Goal: Information Seeking & Learning: Compare options

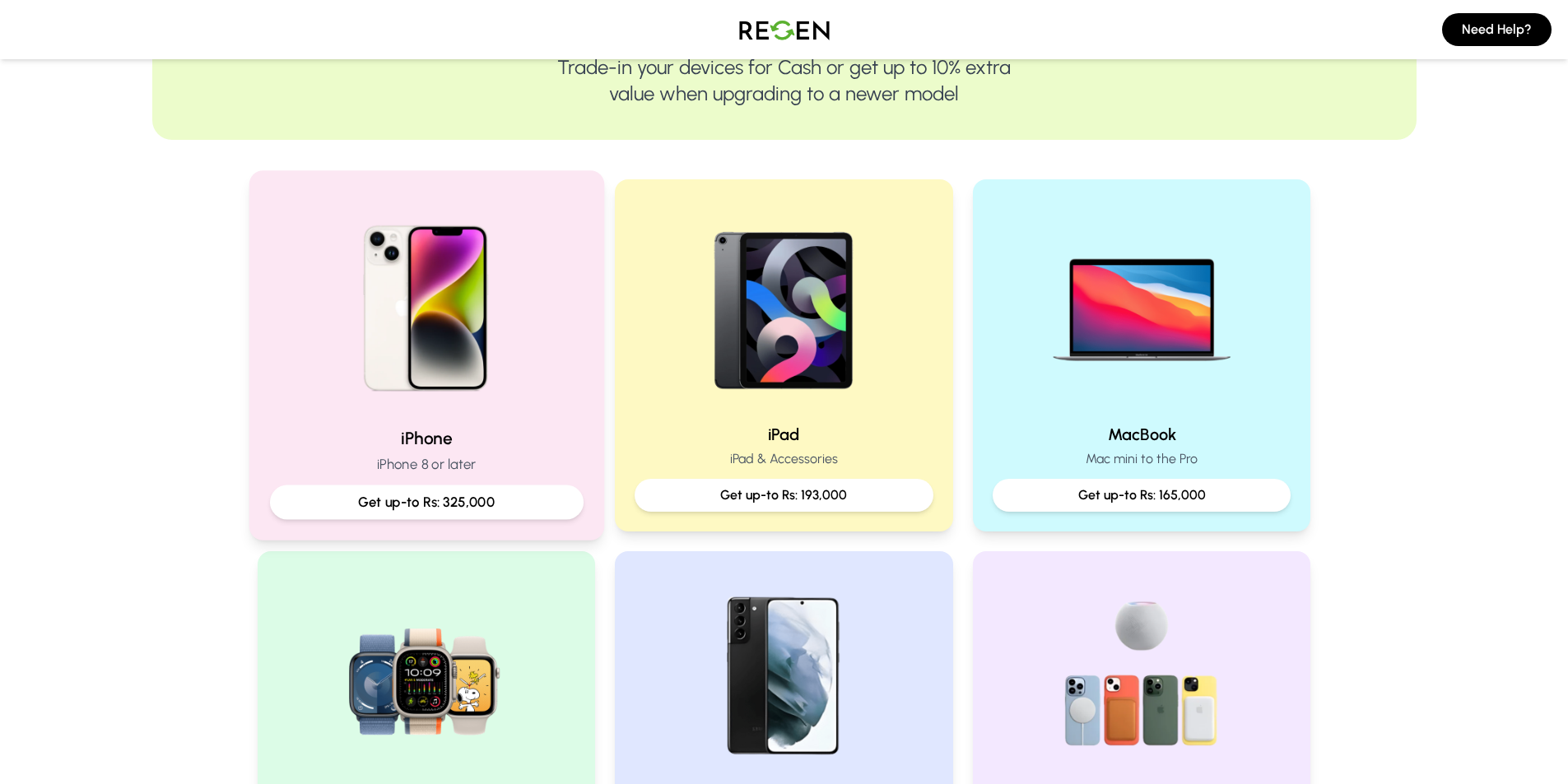
scroll to position [247, 0]
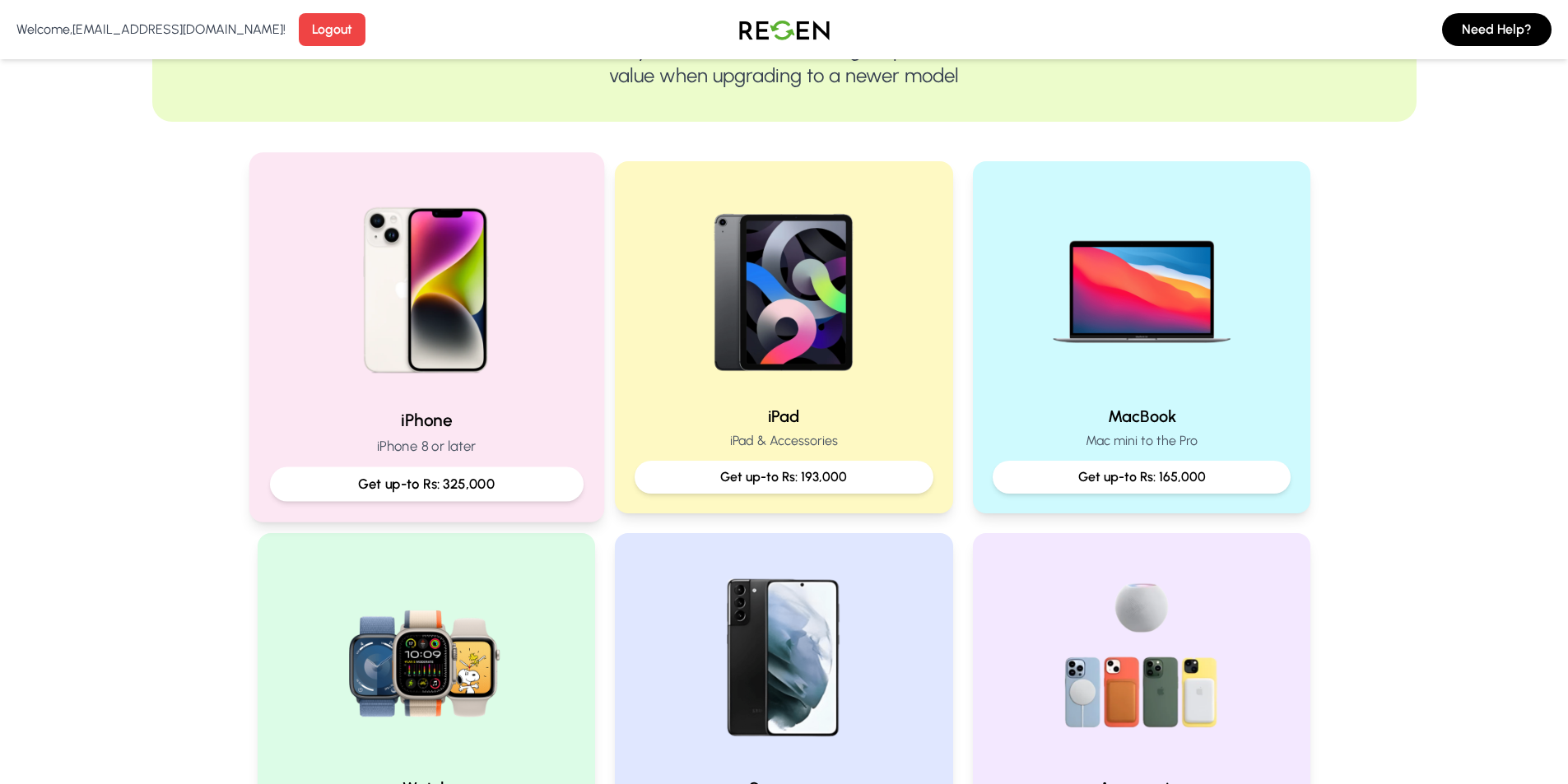
click at [501, 375] on img at bounding box center [426, 284] width 222 height 221
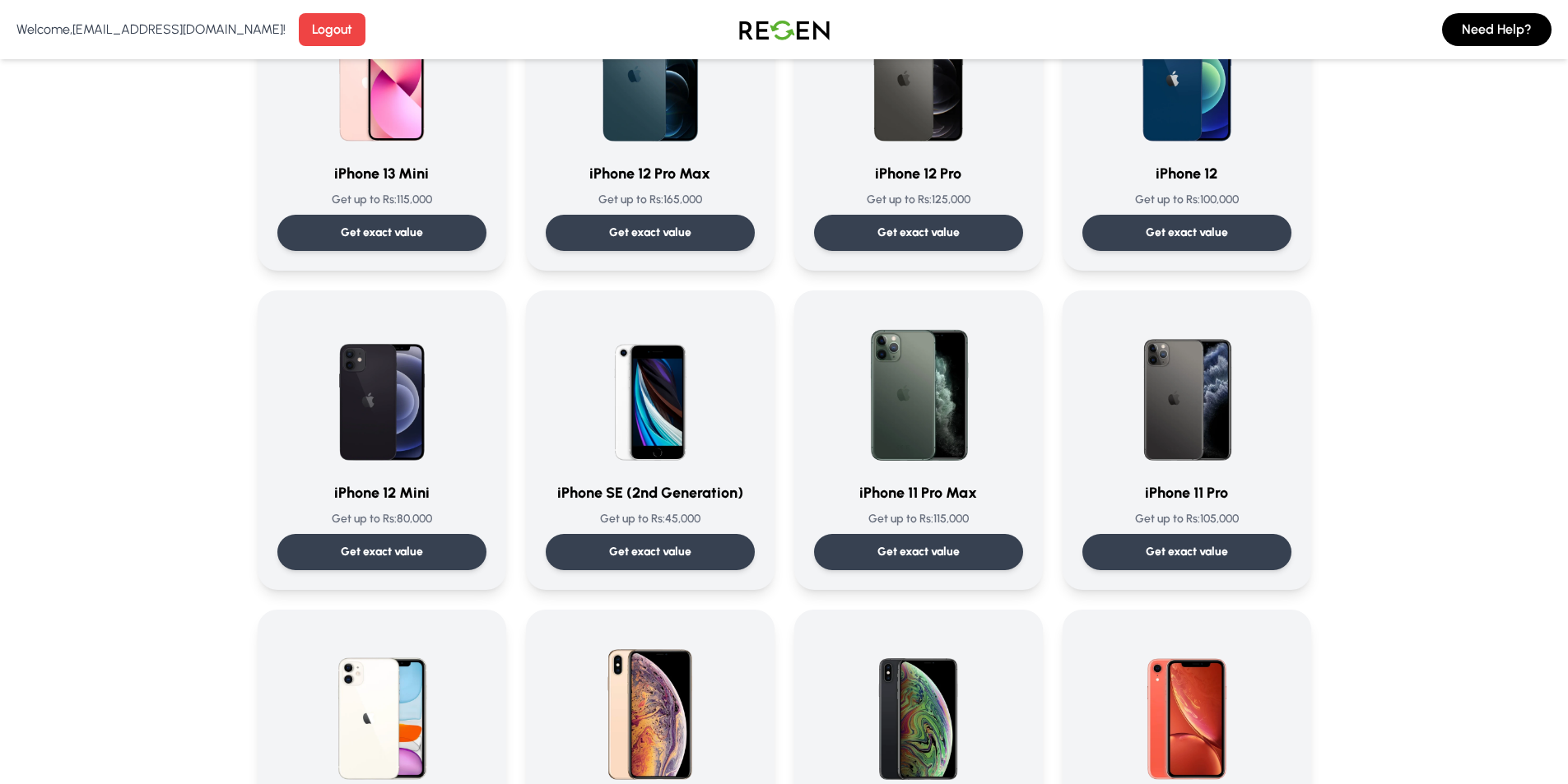
scroll to position [1316, 0]
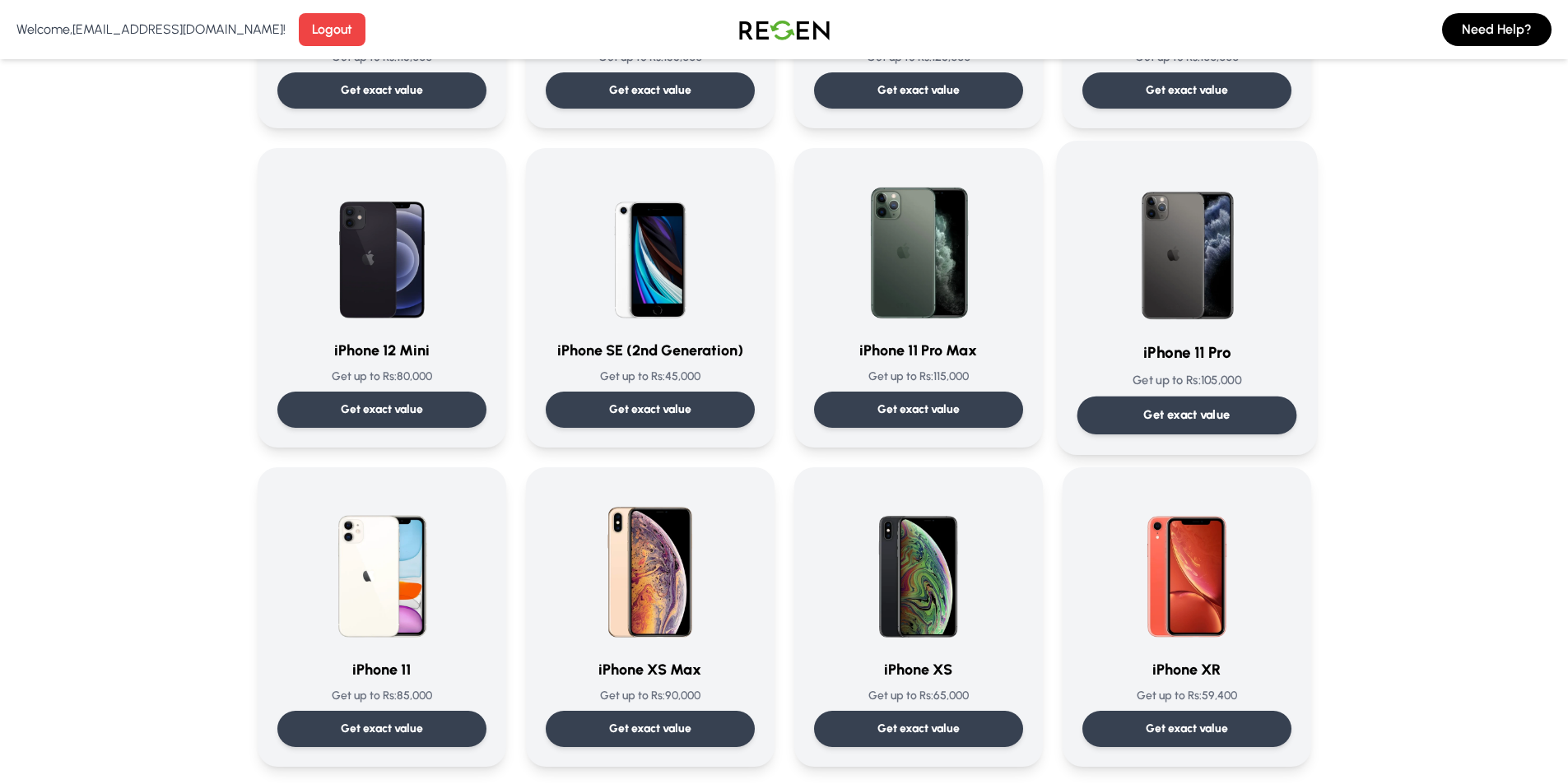
click at [1229, 417] on p "Get exact value" at bounding box center [1186, 415] width 86 height 17
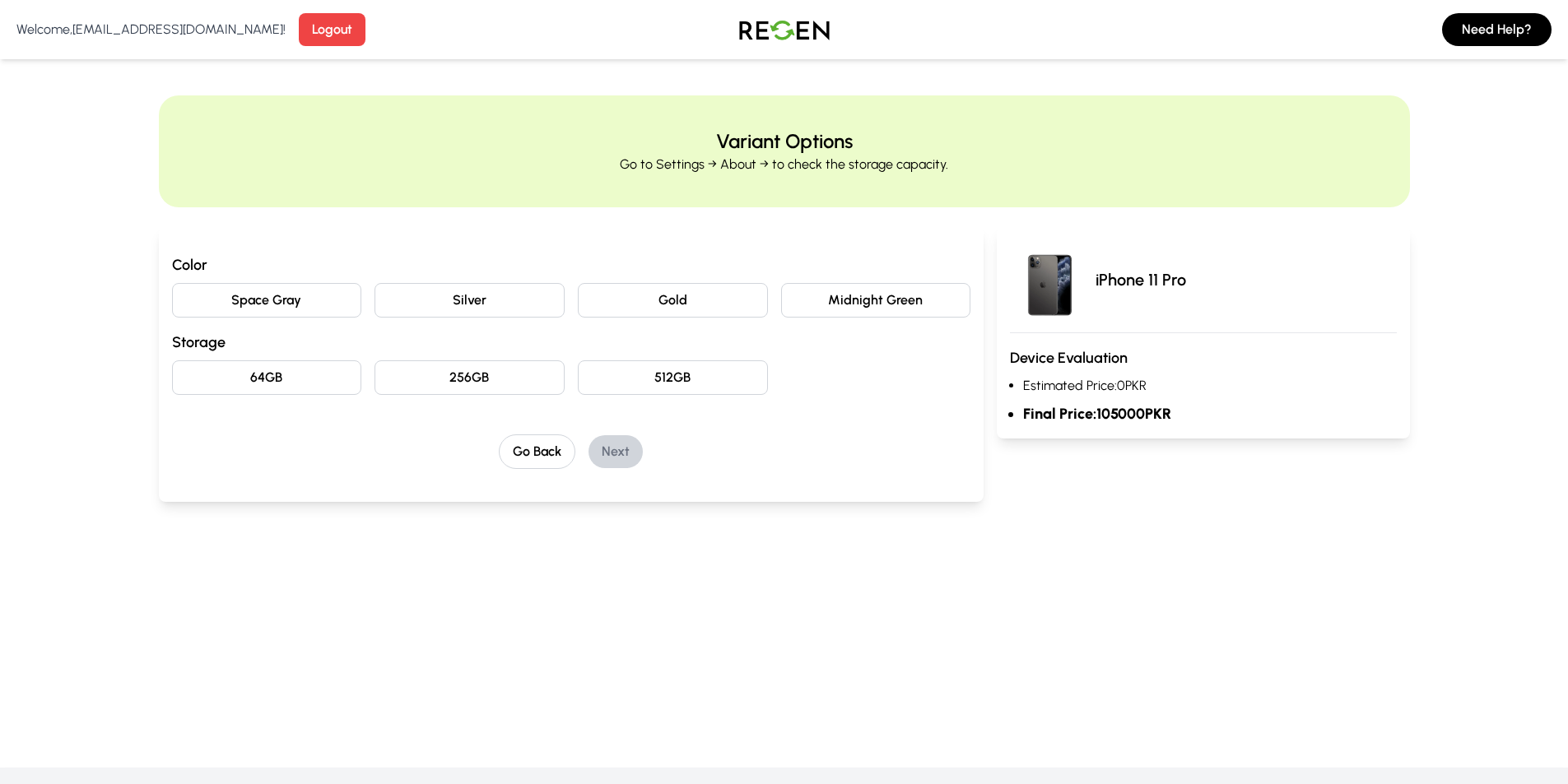
click at [446, 269] on h3 "Color" at bounding box center [571, 265] width 799 height 23
click at [482, 283] on button "Silver" at bounding box center [470, 300] width 190 height 35
click at [637, 378] on button "512GB" at bounding box center [673, 378] width 190 height 35
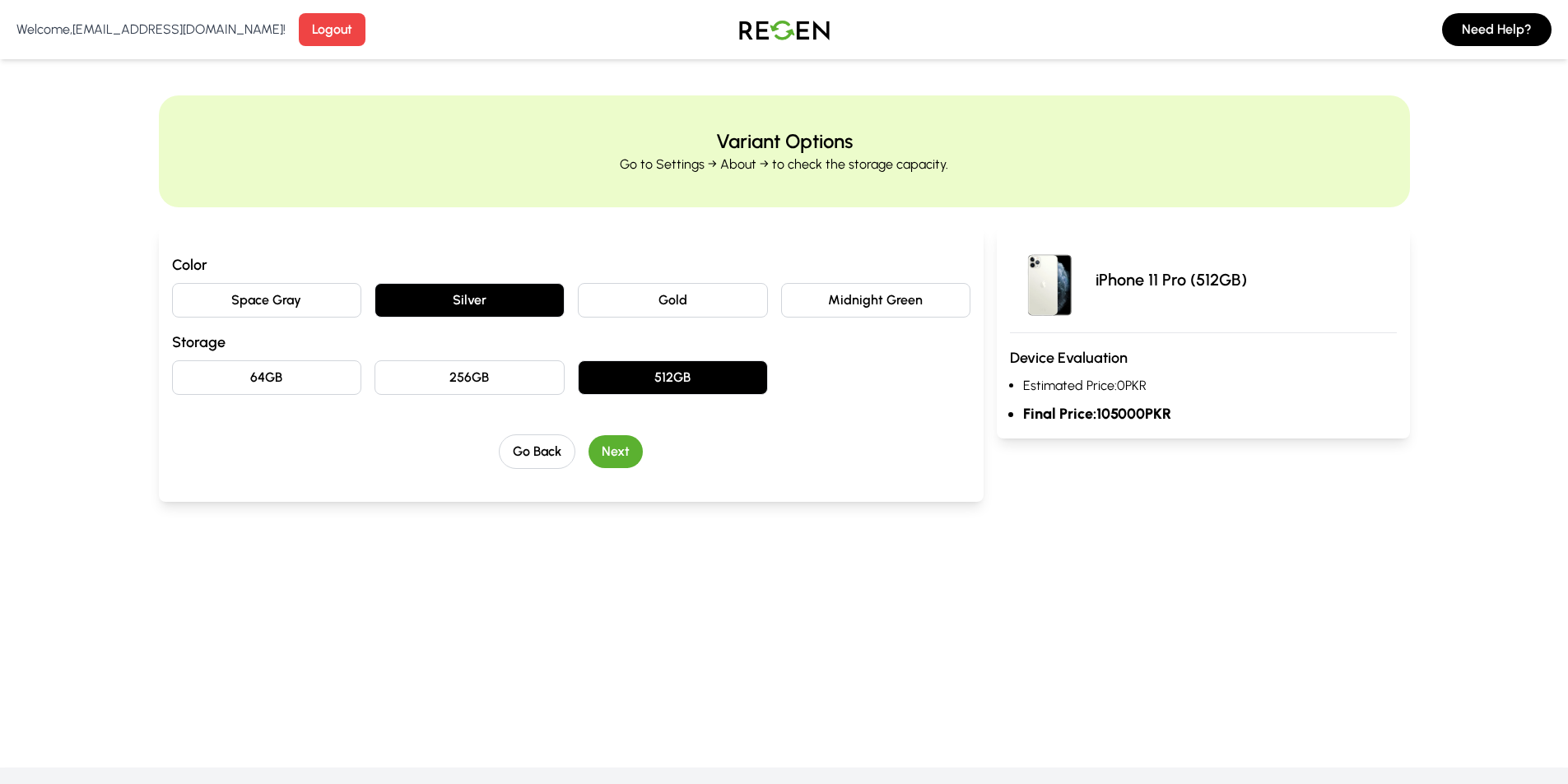
click at [538, 387] on button "256GB" at bounding box center [470, 378] width 190 height 35
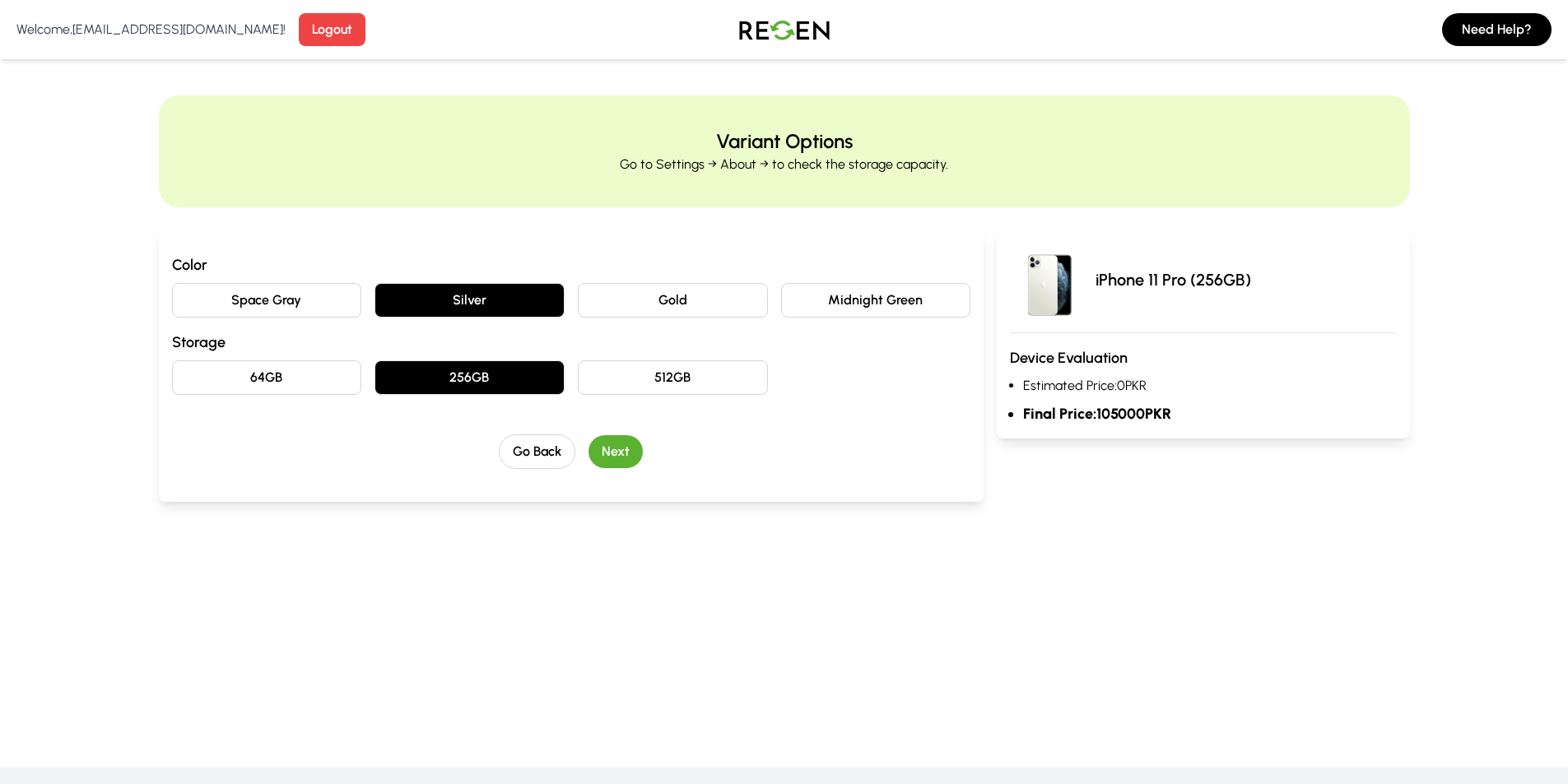
click at [250, 361] on button "64GB" at bounding box center [267, 378] width 190 height 35
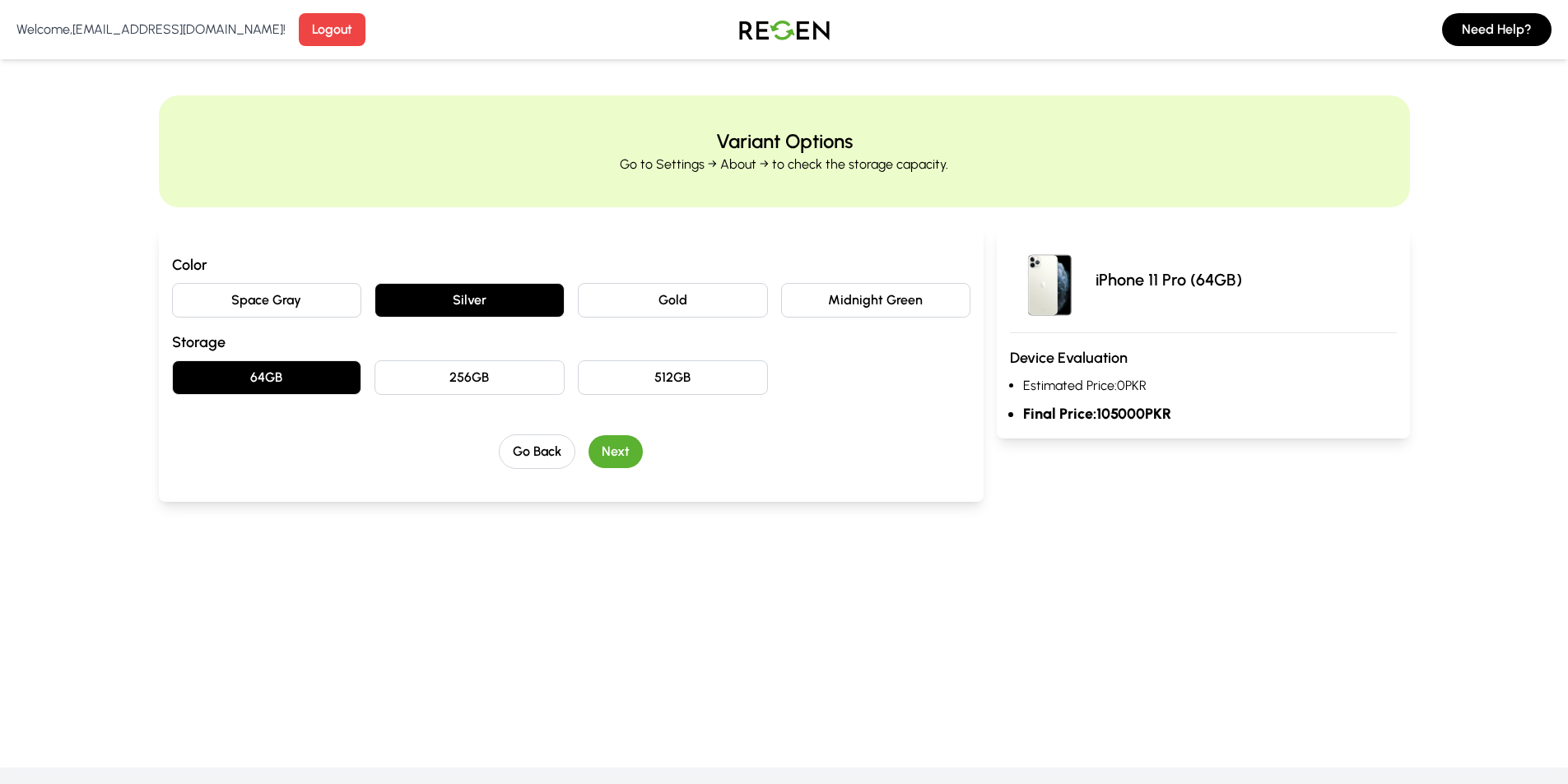
click at [647, 377] on button "512GB" at bounding box center [673, 378] width 190 height 35
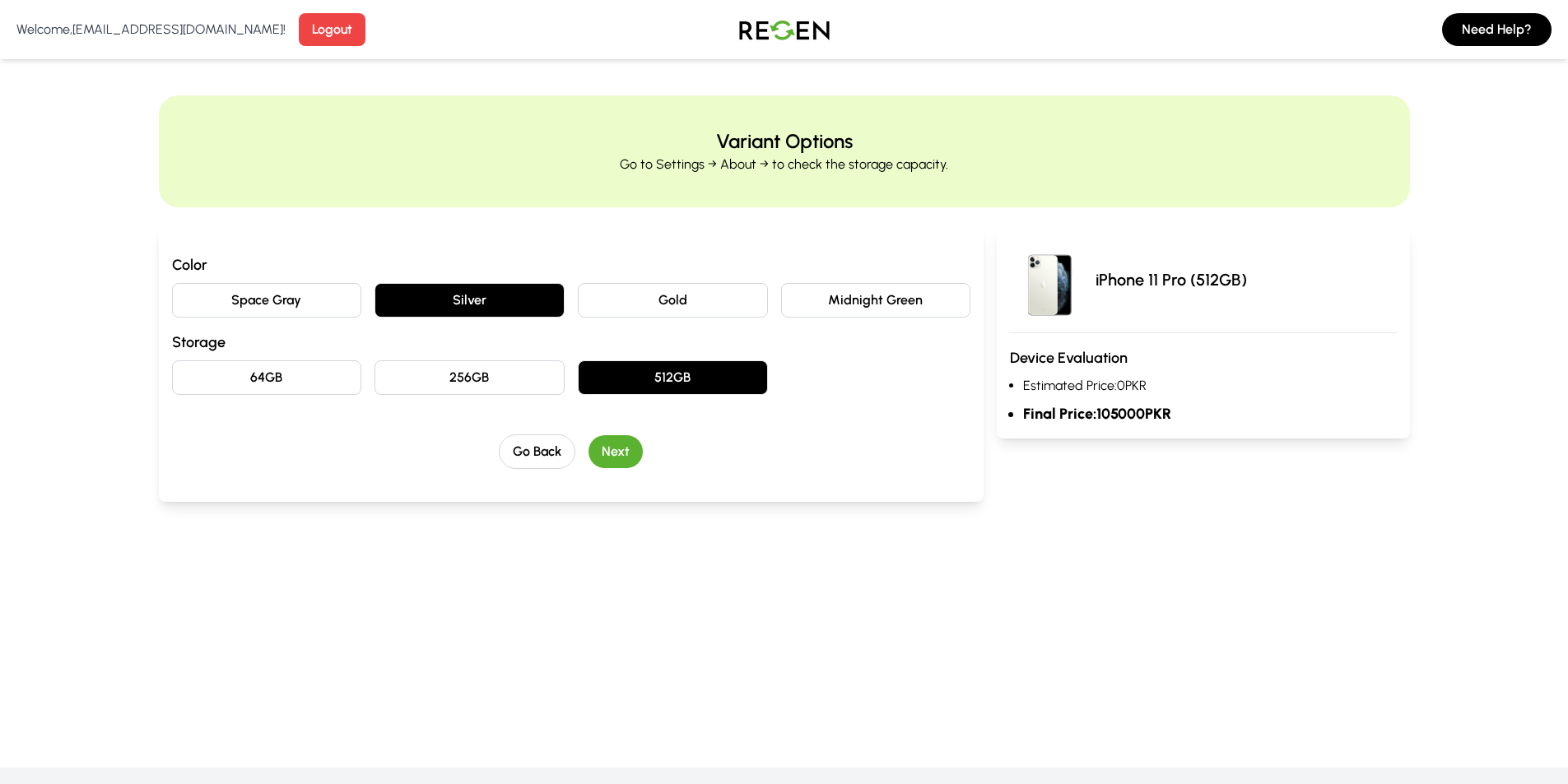
click at [517, 390] on button "256GB" at bounding box center [470, 378] width 190 height 35
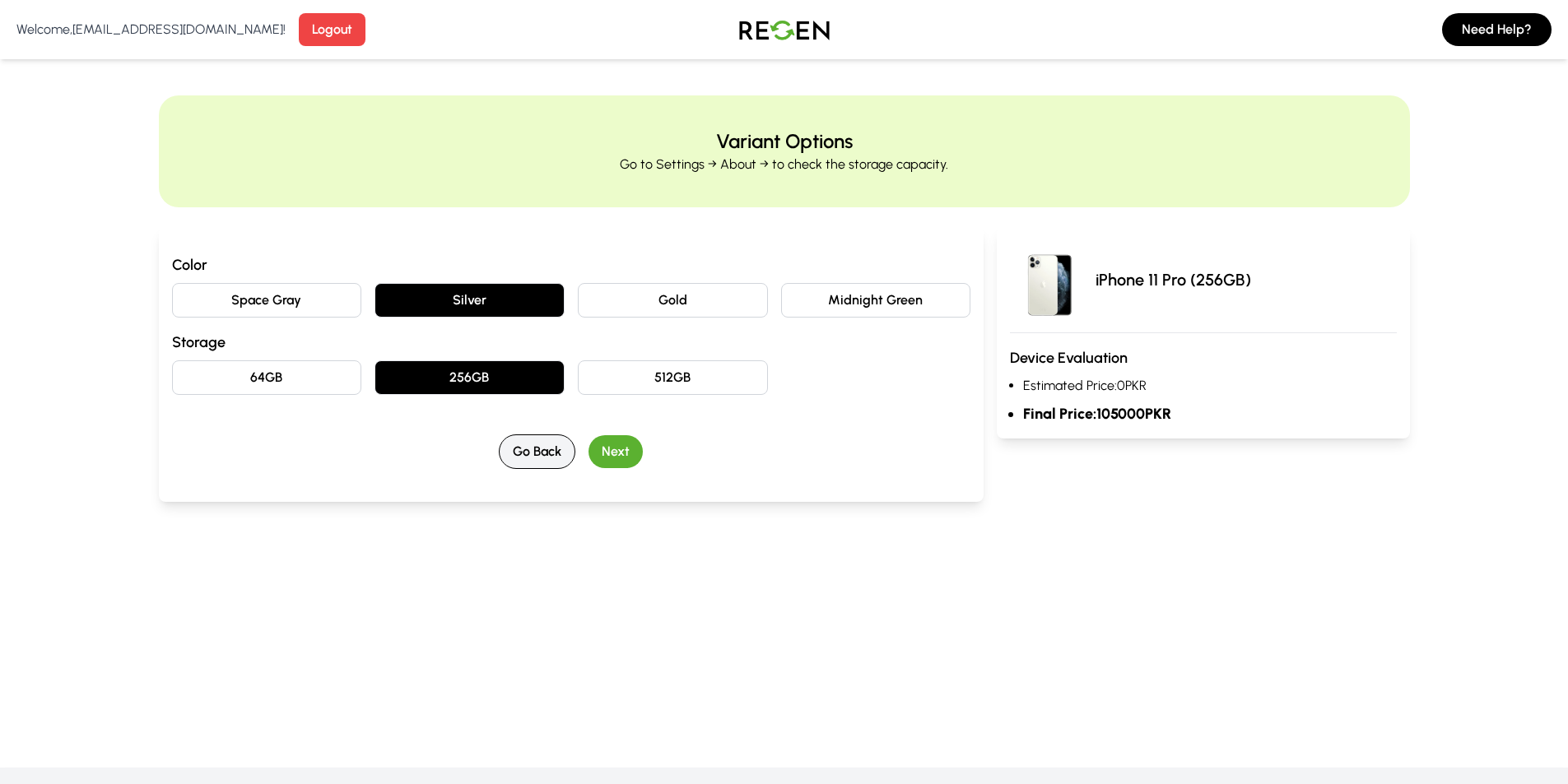
click at [539, 453] on button "Go Back" at bounding box center [537, 451] width 77 height 35
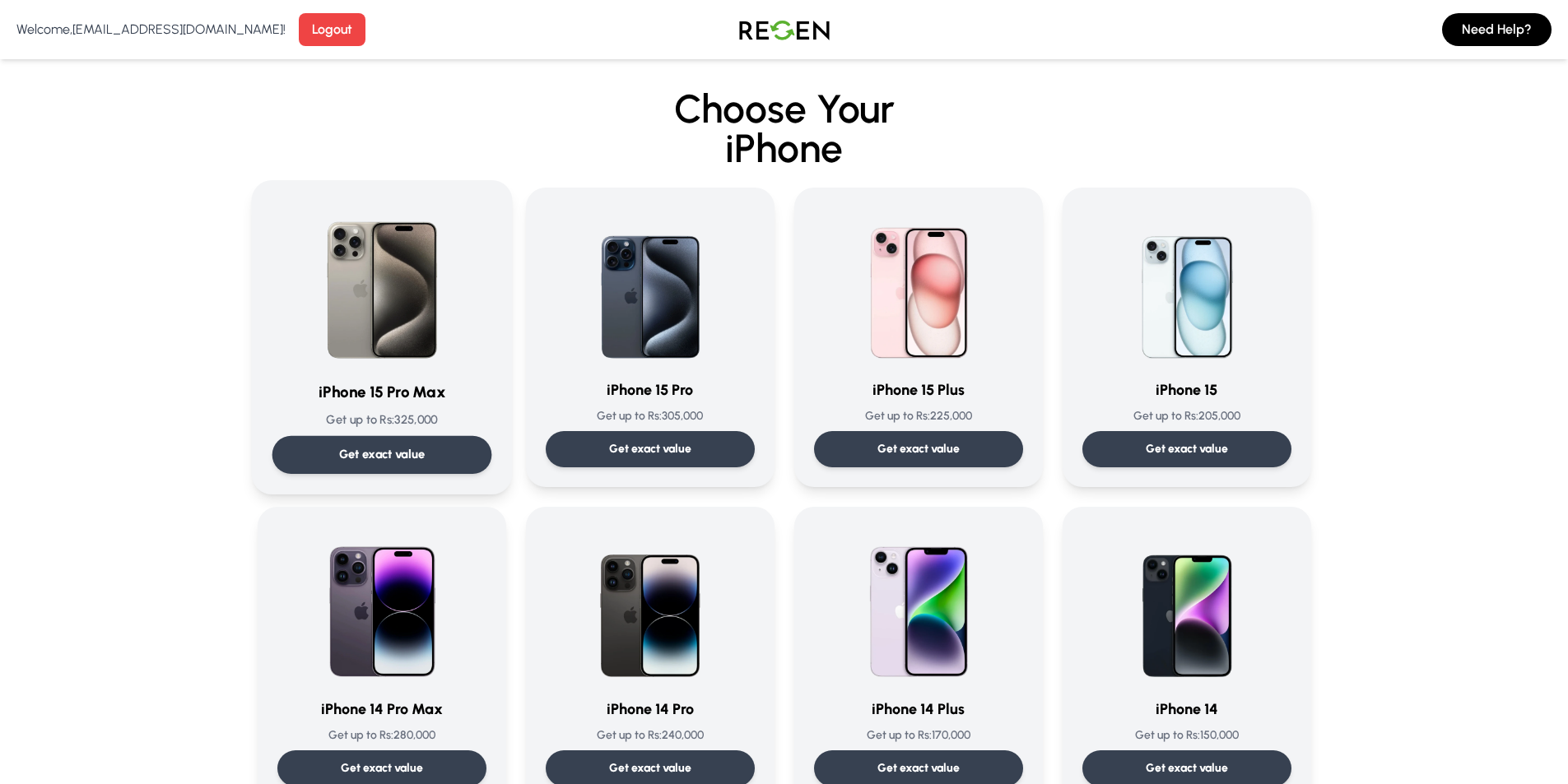
click at [468, 321] on div at bounding box center [381, 283] width 220 height 166
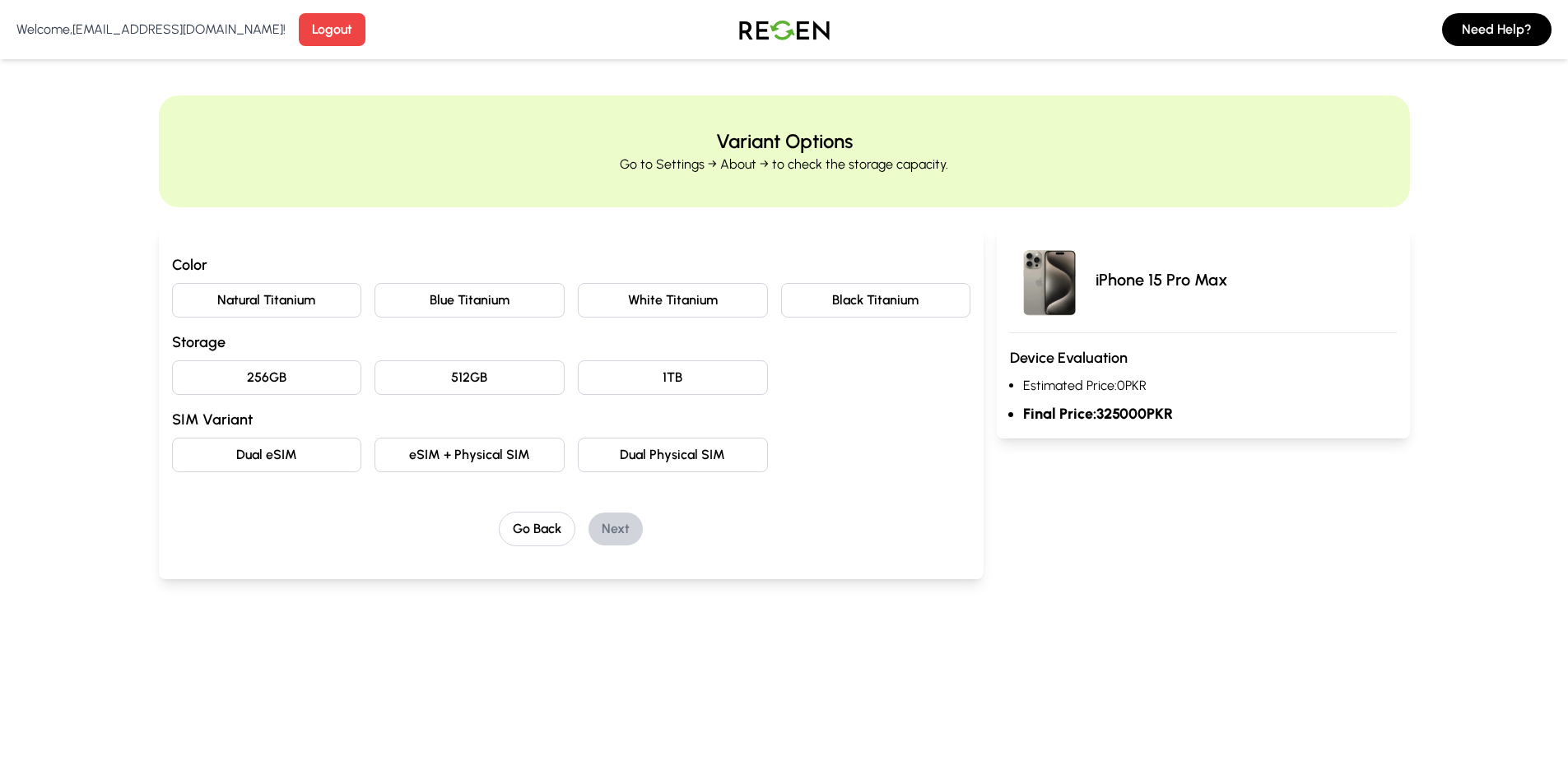
click at [685, 385] on button "1TB" at bounding box center [673, 378] width 190 height 35
click at [504, 388] on button "512GB" at bounding box center [470, 378] width 190 height 35
click at [324, 379] on button "256GB" at bounding box center [267, 378] width 190 height 35
click at [497, 462] on button "eSIM + Physical SIM" at bounding box center [470, 455] width 190 height 35
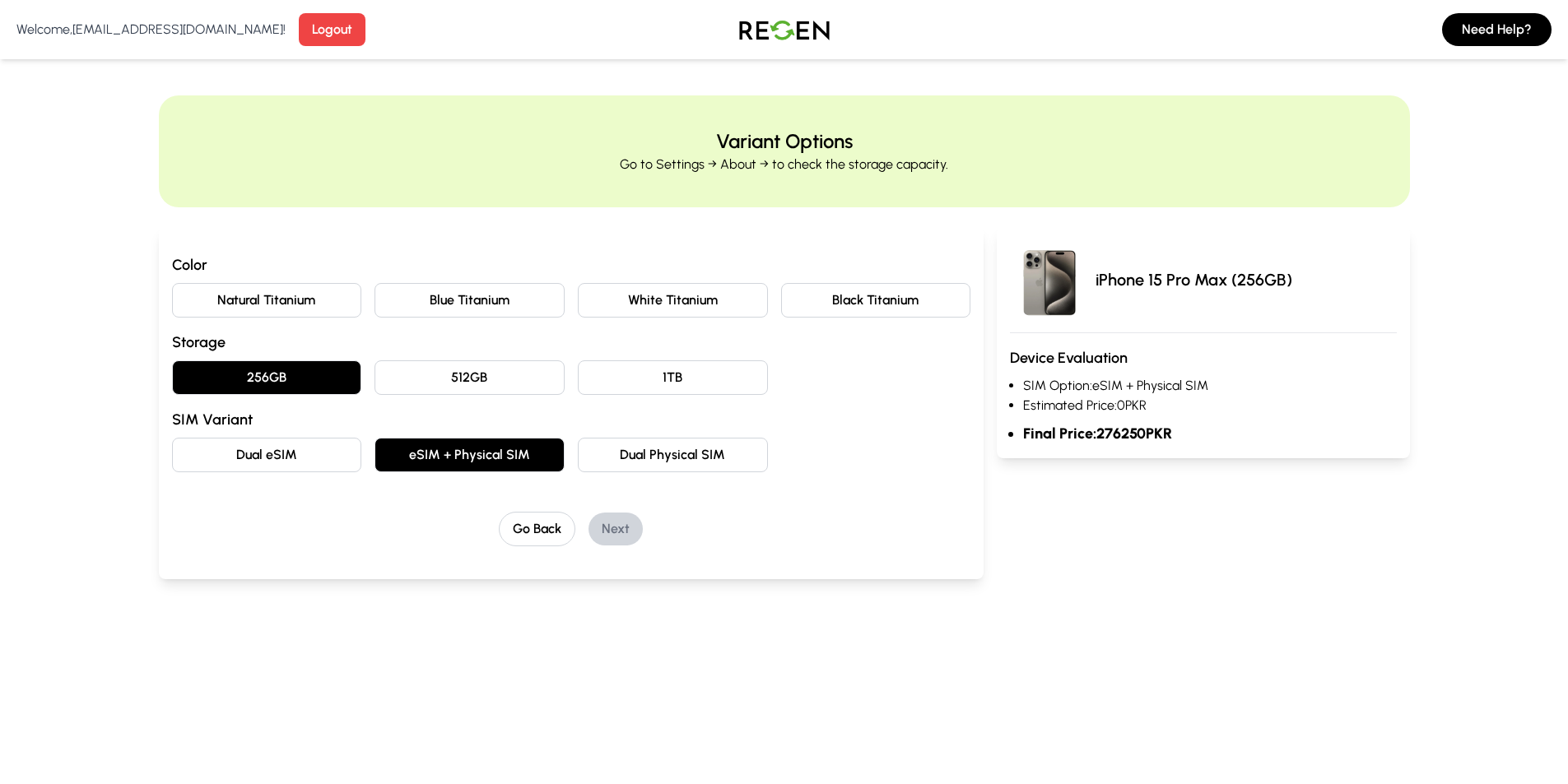
click at [686, 462] on button "Dual Physical SIM" at bounding box center [673, 455] width 190 height 35
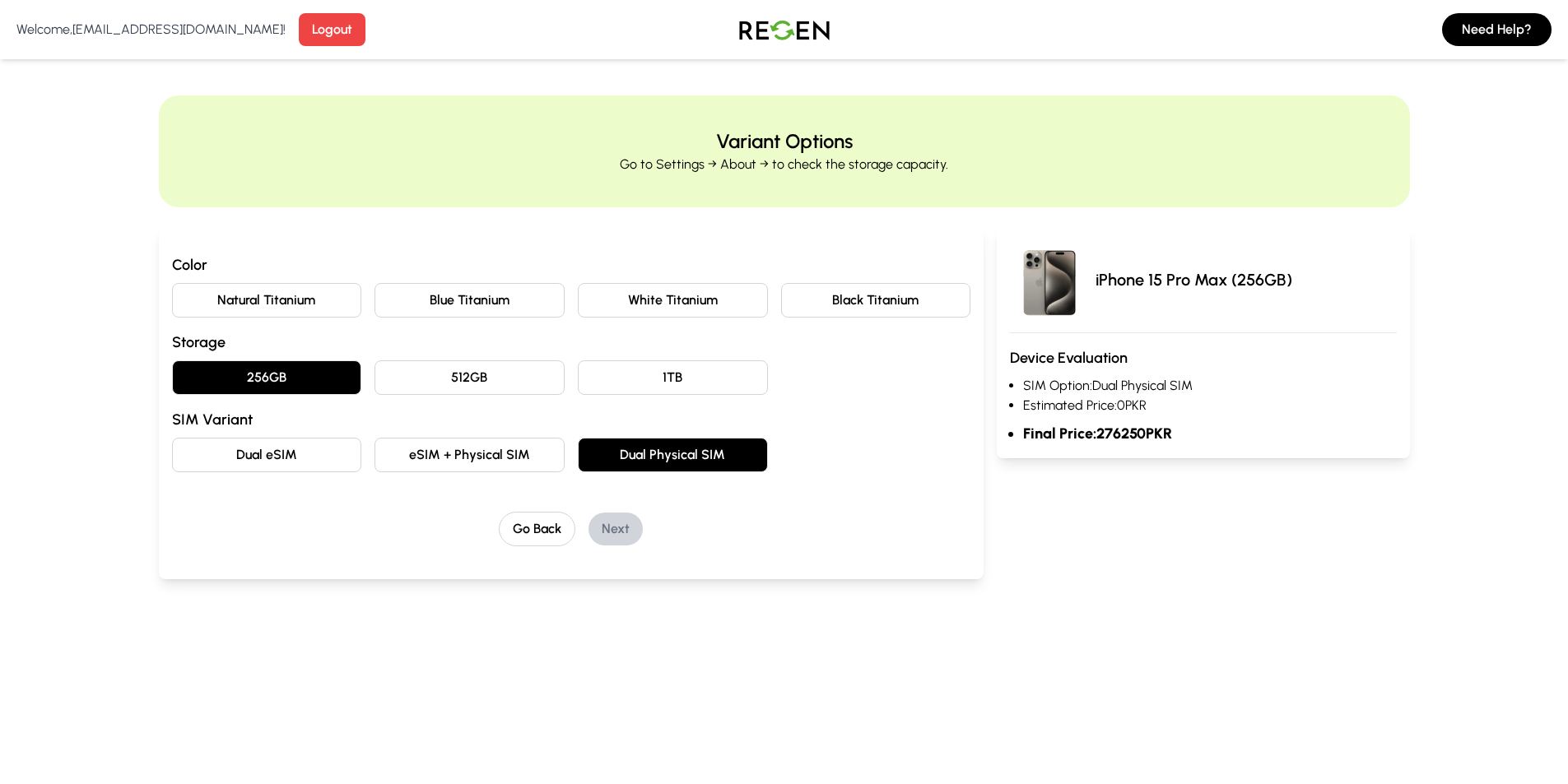
click at [328, 455] on button "Dual eSIM" at bounding box center [267, 455] width 190 height 35
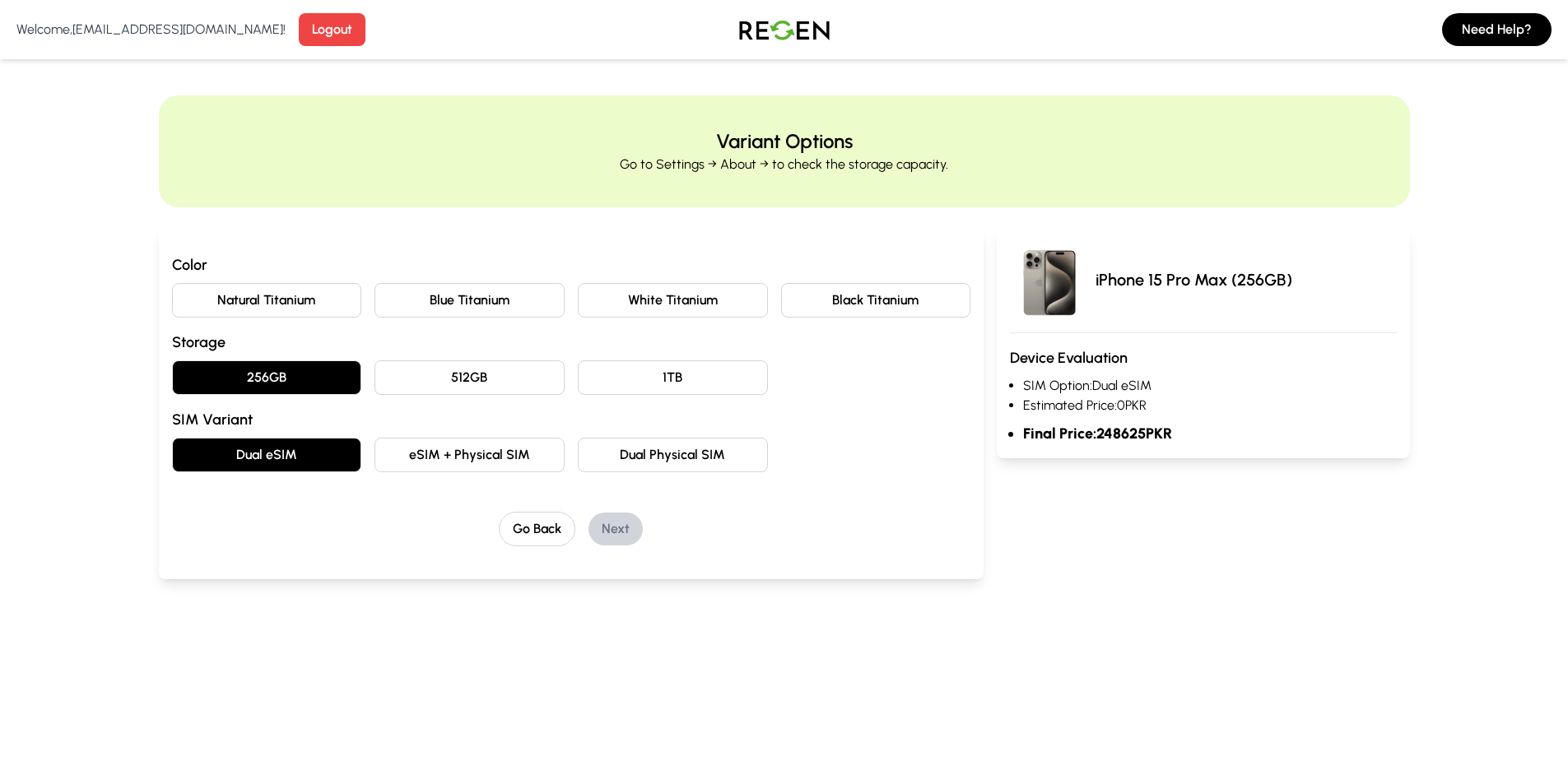
click at [453, 445] on button "eSIM + Physical SIM" at bounding box center [470, 455] width 190 height 35
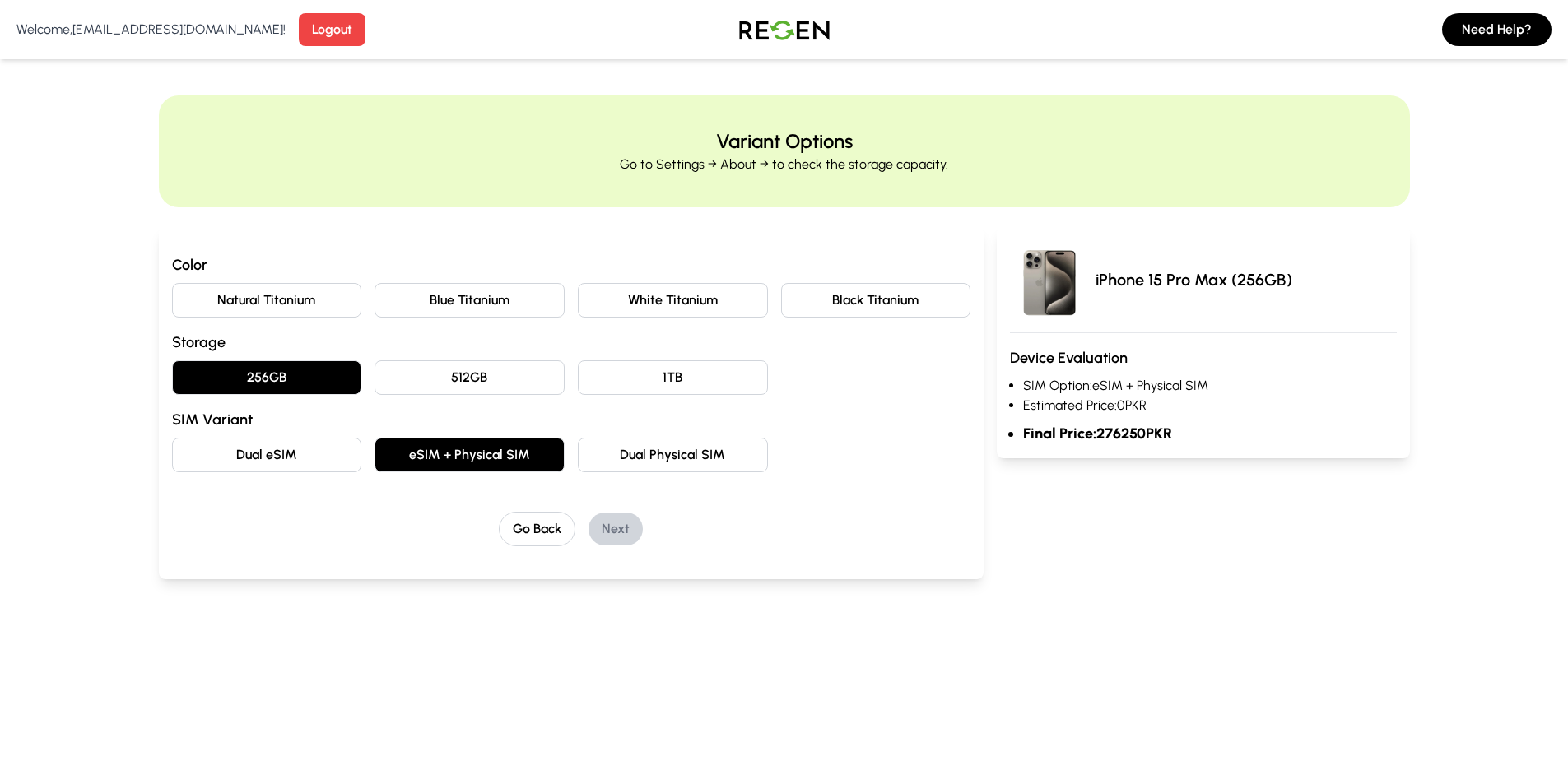
click at [663, 460] on button "Dual Physical SIM" at bounding box center [673, 455] width 190 height 35
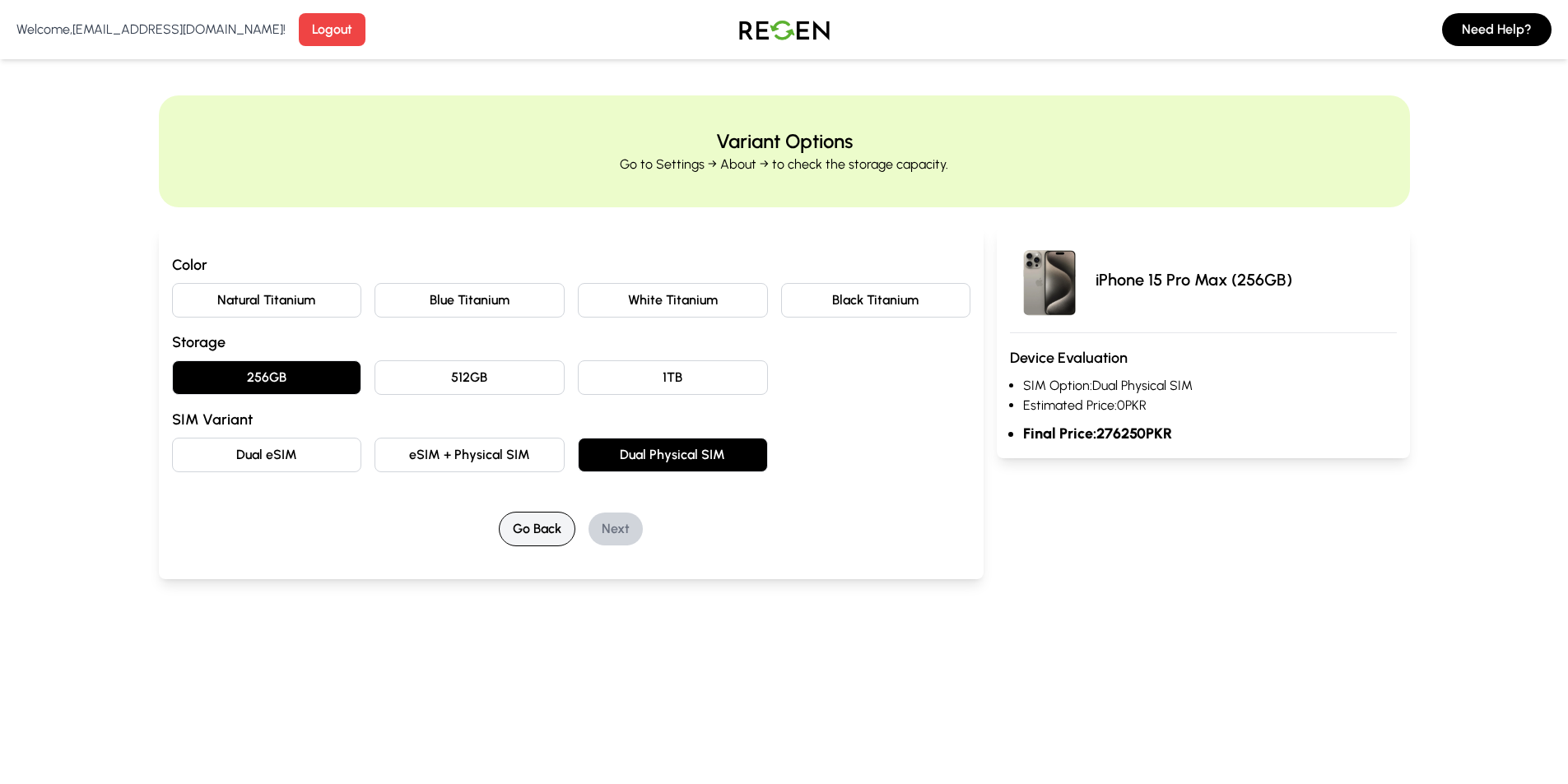
click at [532, 543] on button "Go Back" at bounding box center [537, 529] width 77 height 35
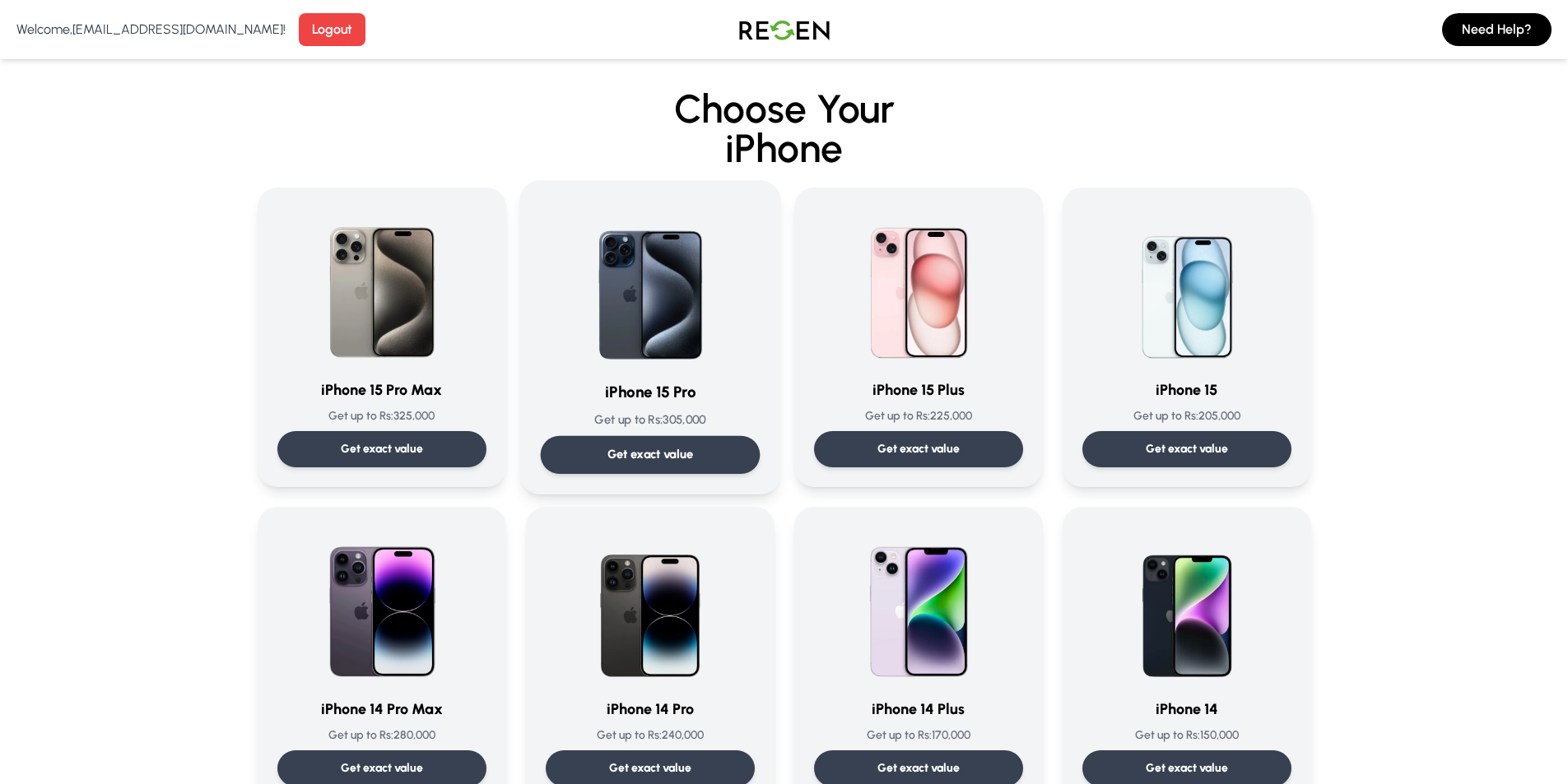
click at [686, 357] on img at bounding box center [649, 283] width 166 height 166
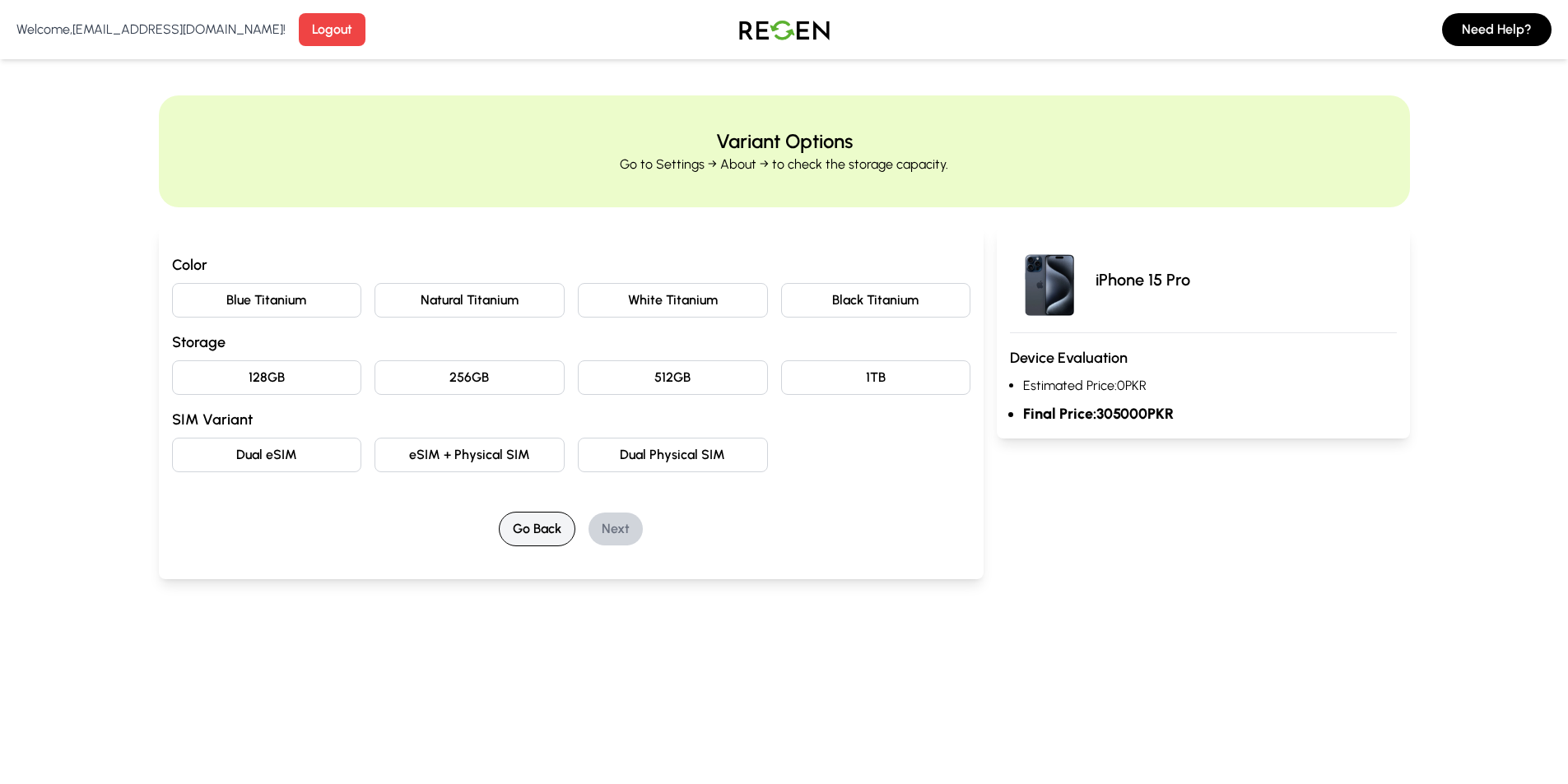
click at [567, 531] on button "Go Back" at bounding box center [537, 529] width 77 height 35
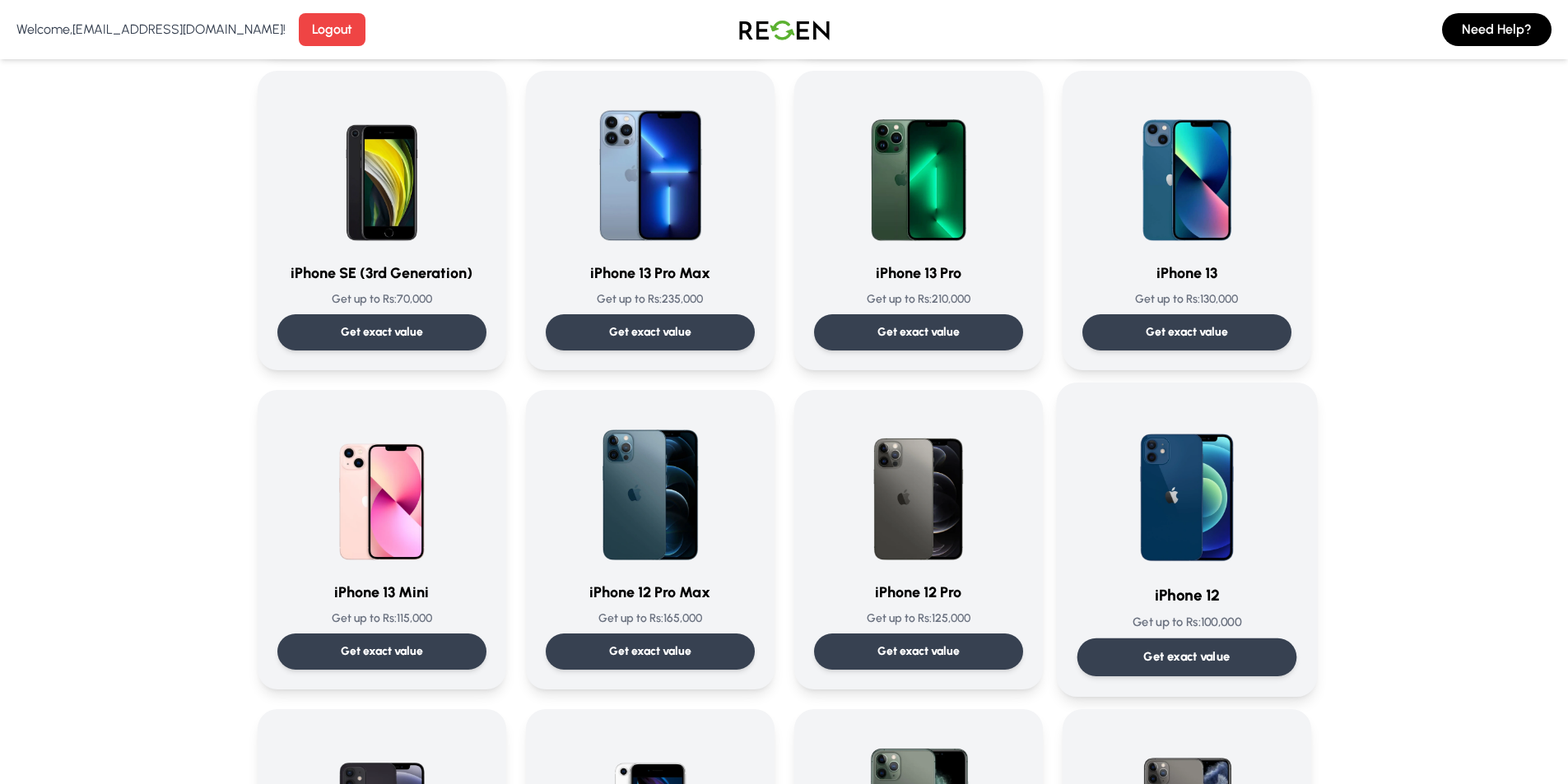
scroll to position [1070, 0]
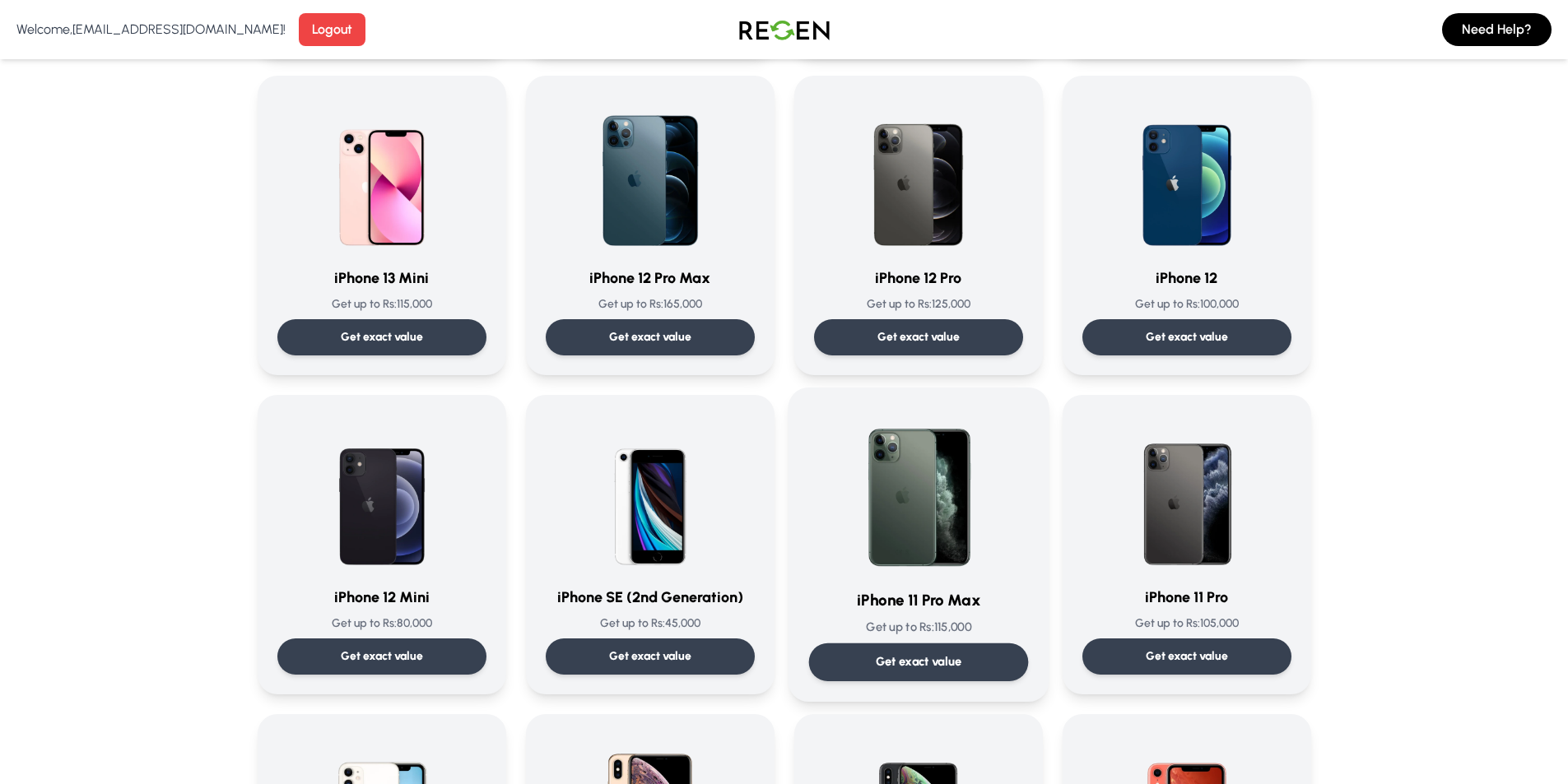
click at [955, 572] on img at bounding box center [918, 491] width 166 height 166
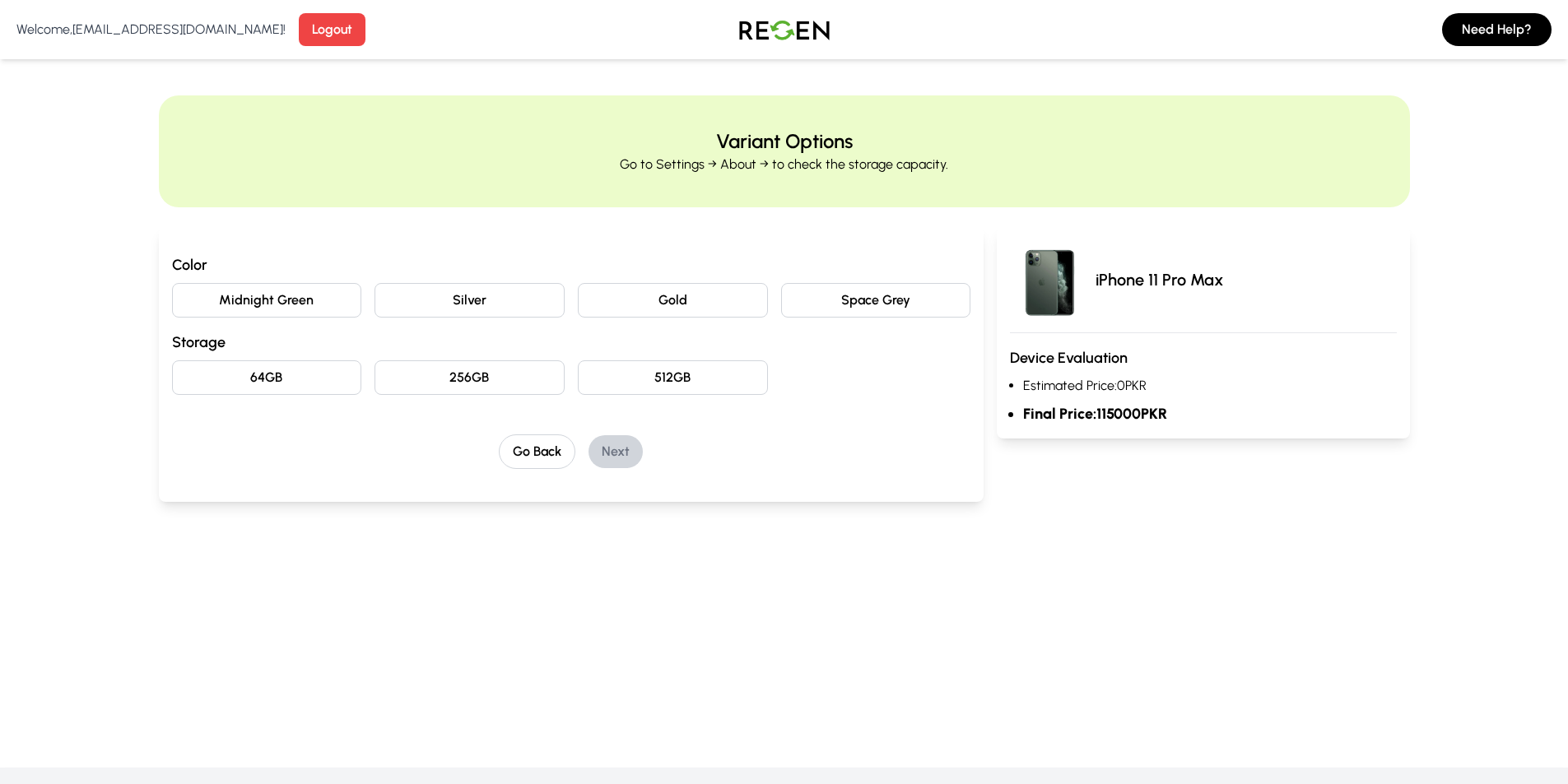
click at [286, 384] on button "64GB" at bounding box center [267, 378] width 190 height 35
click at [470, 380] on button "256GB" at bounding box center [470, 378] width 190 height 35
click at [722, 359] on div "Color Midnight Green Silver Gold Space Grey Storage 64GB 256GB 512GB" at bounding box center [571, 324] width 799 height 142
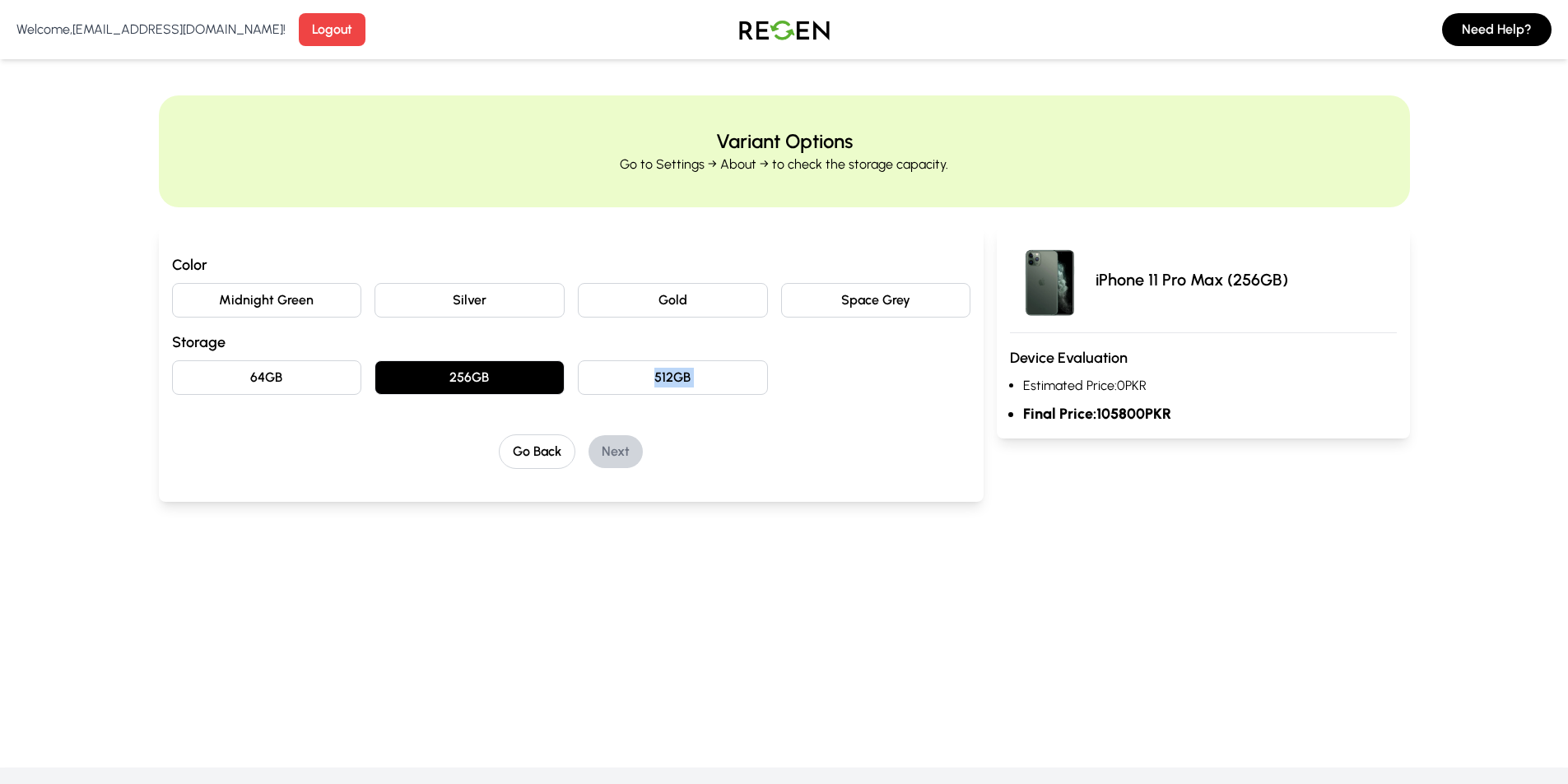
click at [752, 389] on button "512GB" at bounding box center [673, 378] width 190 height 35
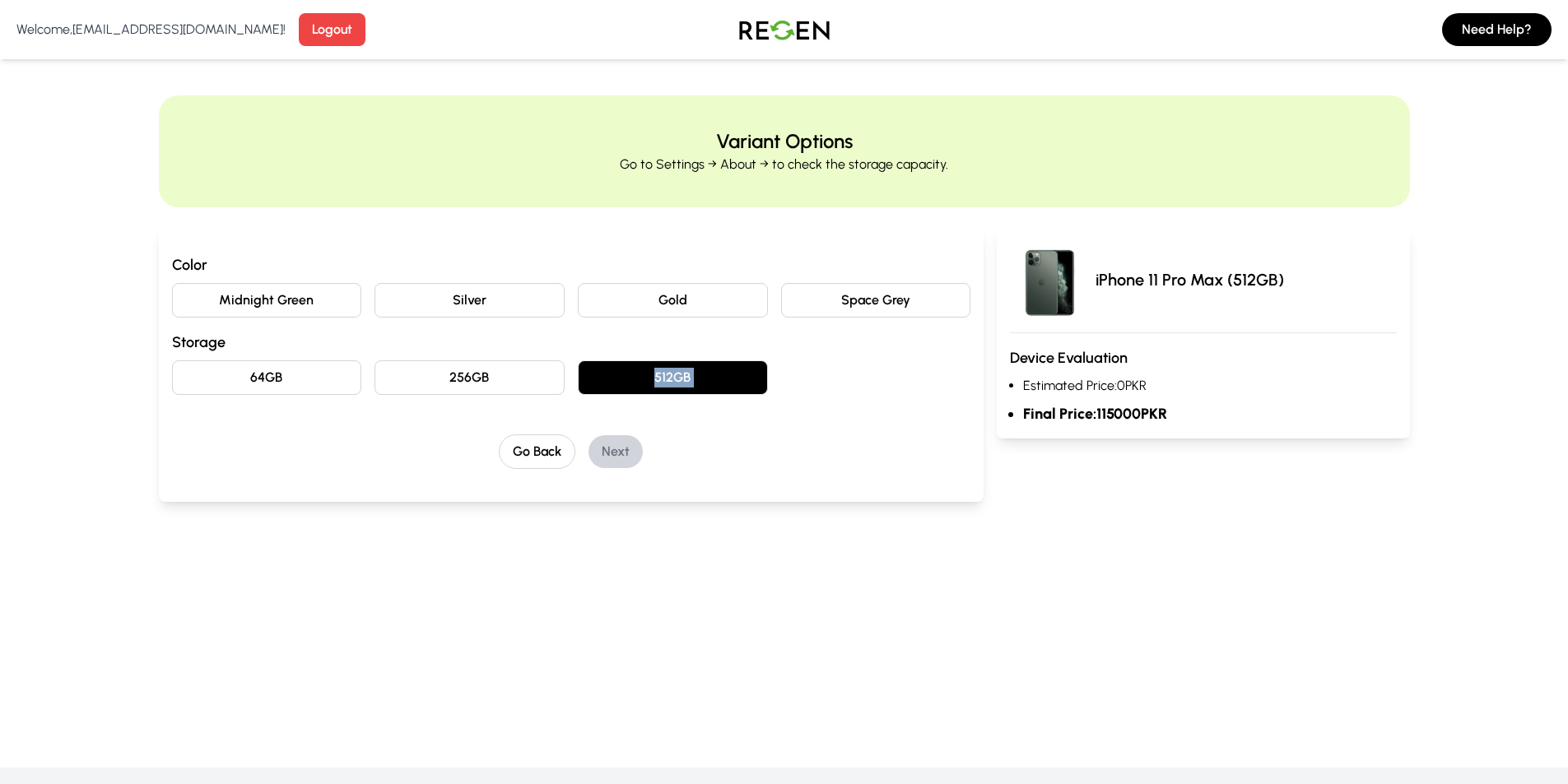
click at [508, 370] on button "256GB" at bounding box center [470, 378] width 190 height 35
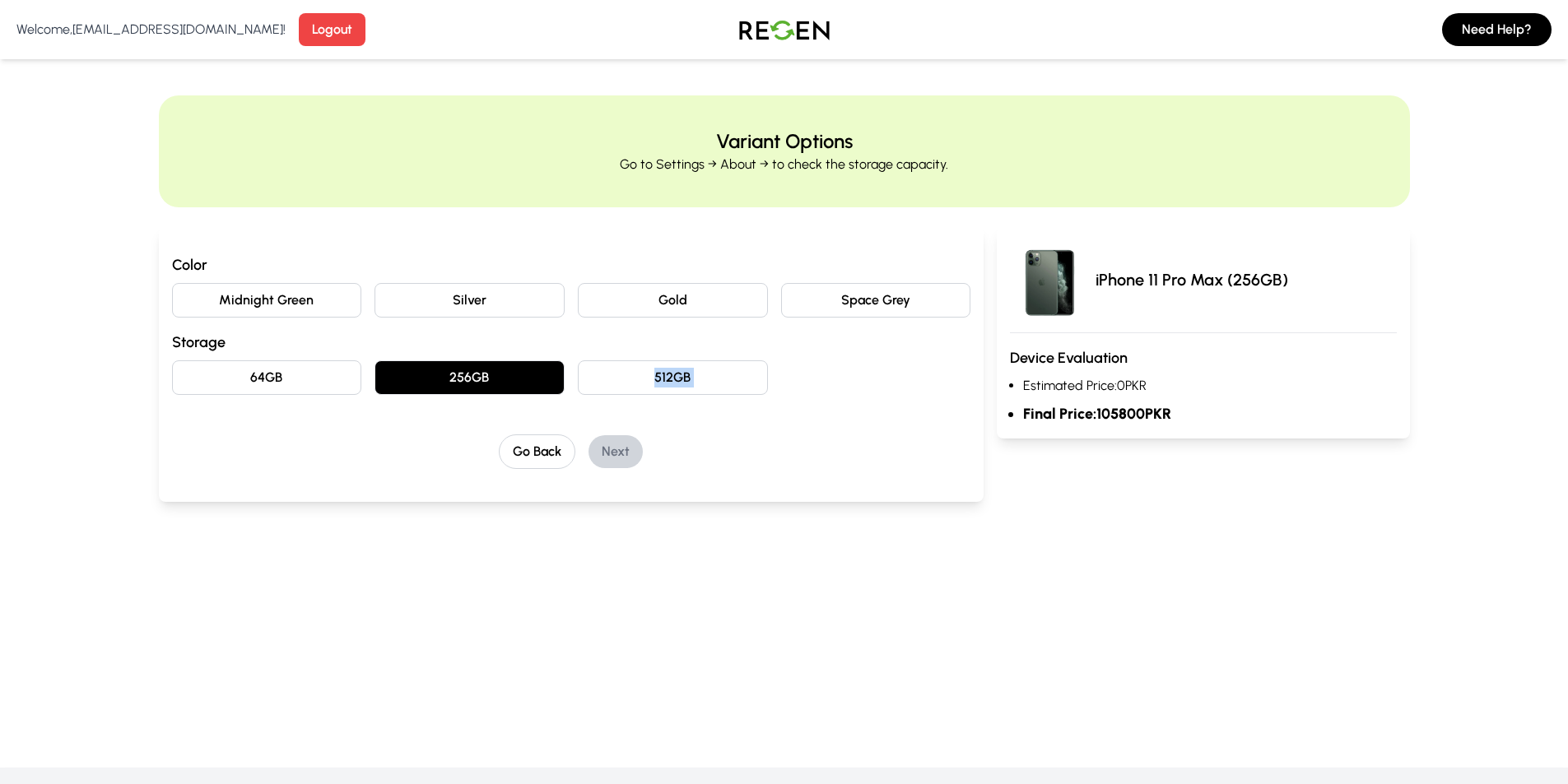
click at [307, 380] on button "64GB" at bounding box center [267, 378] width 190 height 35
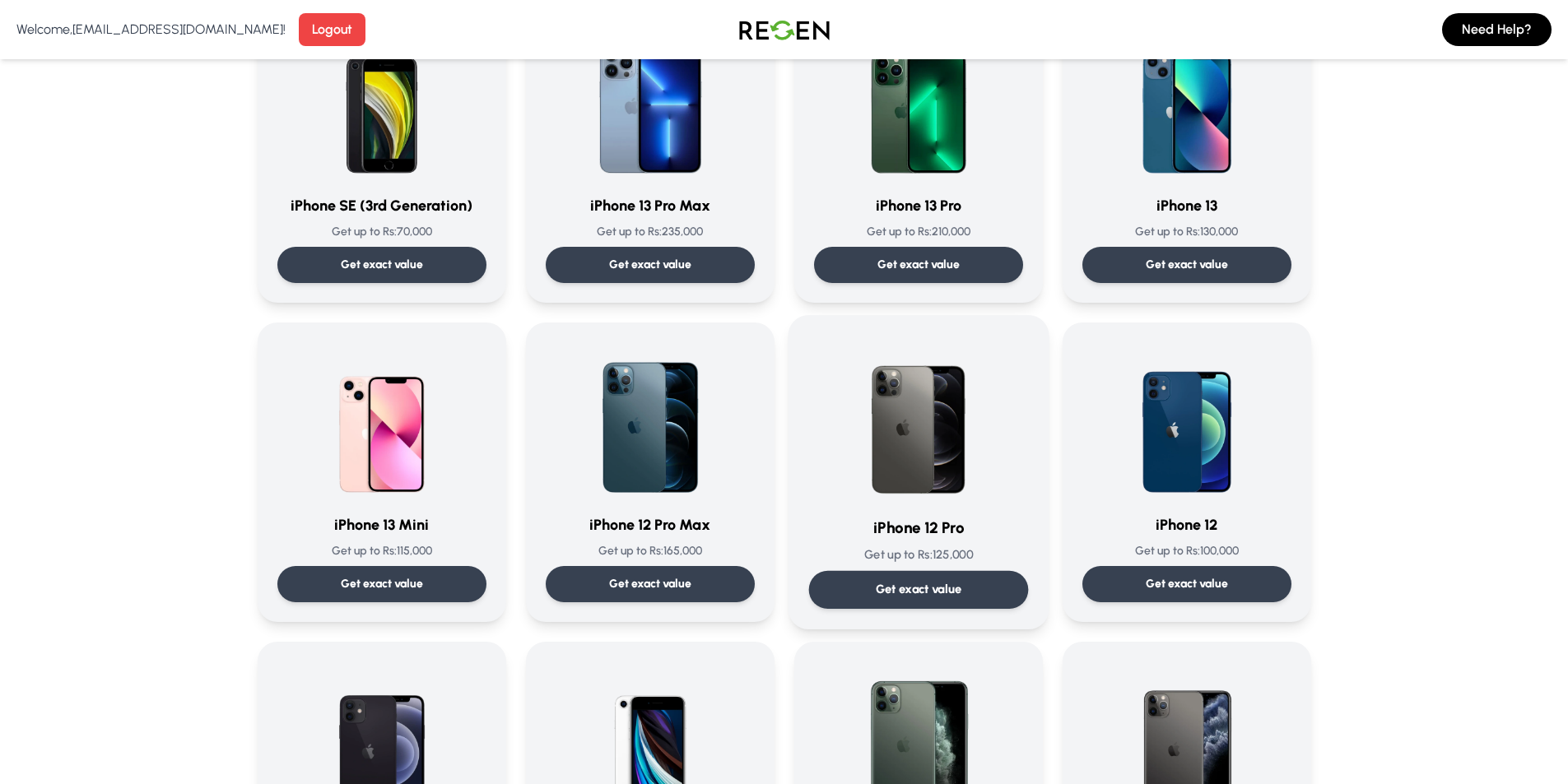
scroll to position [1070, 0]
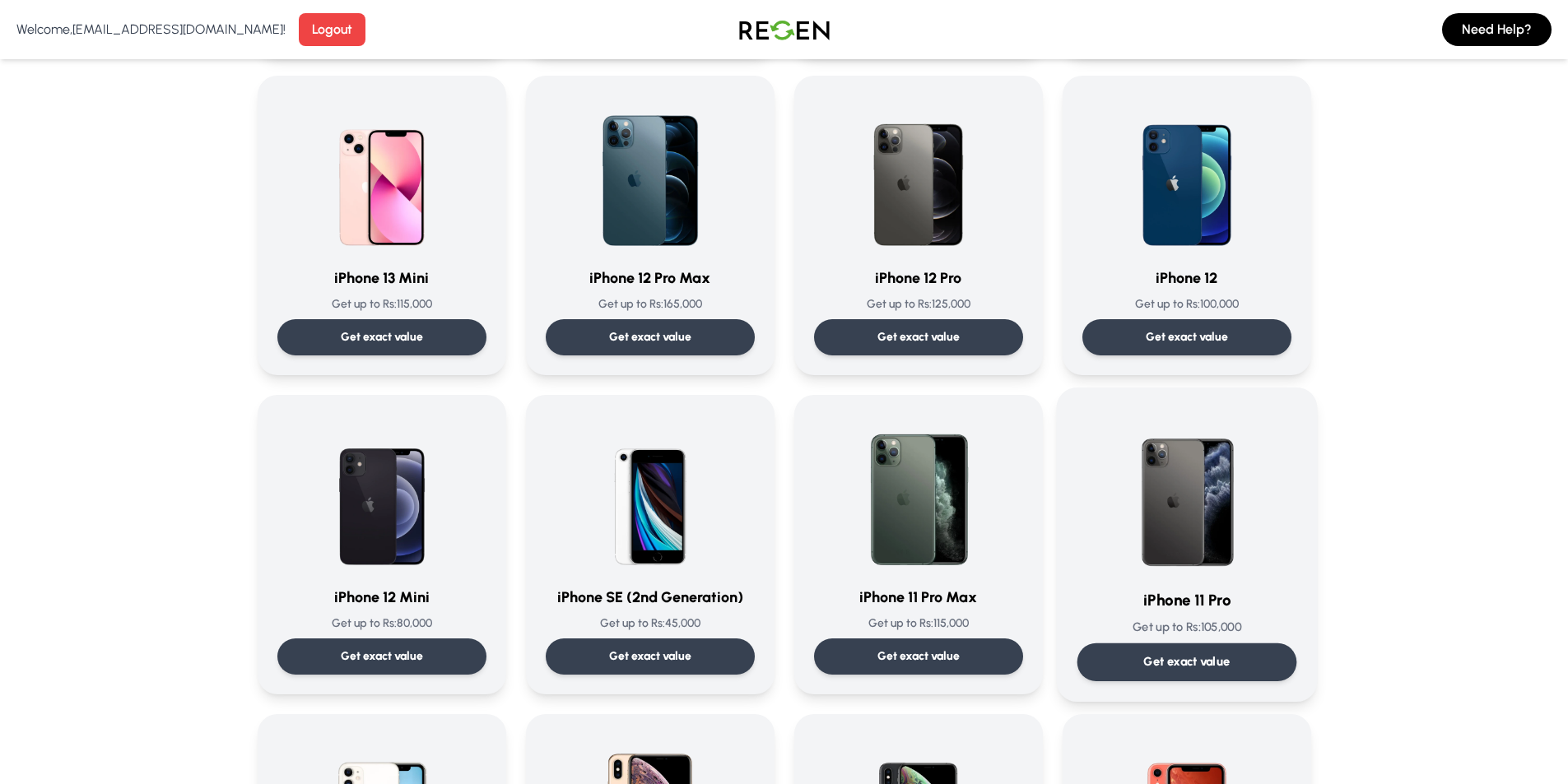
click at [1190, 526] on img at bounding box center [1186, 491] width 166 height 166
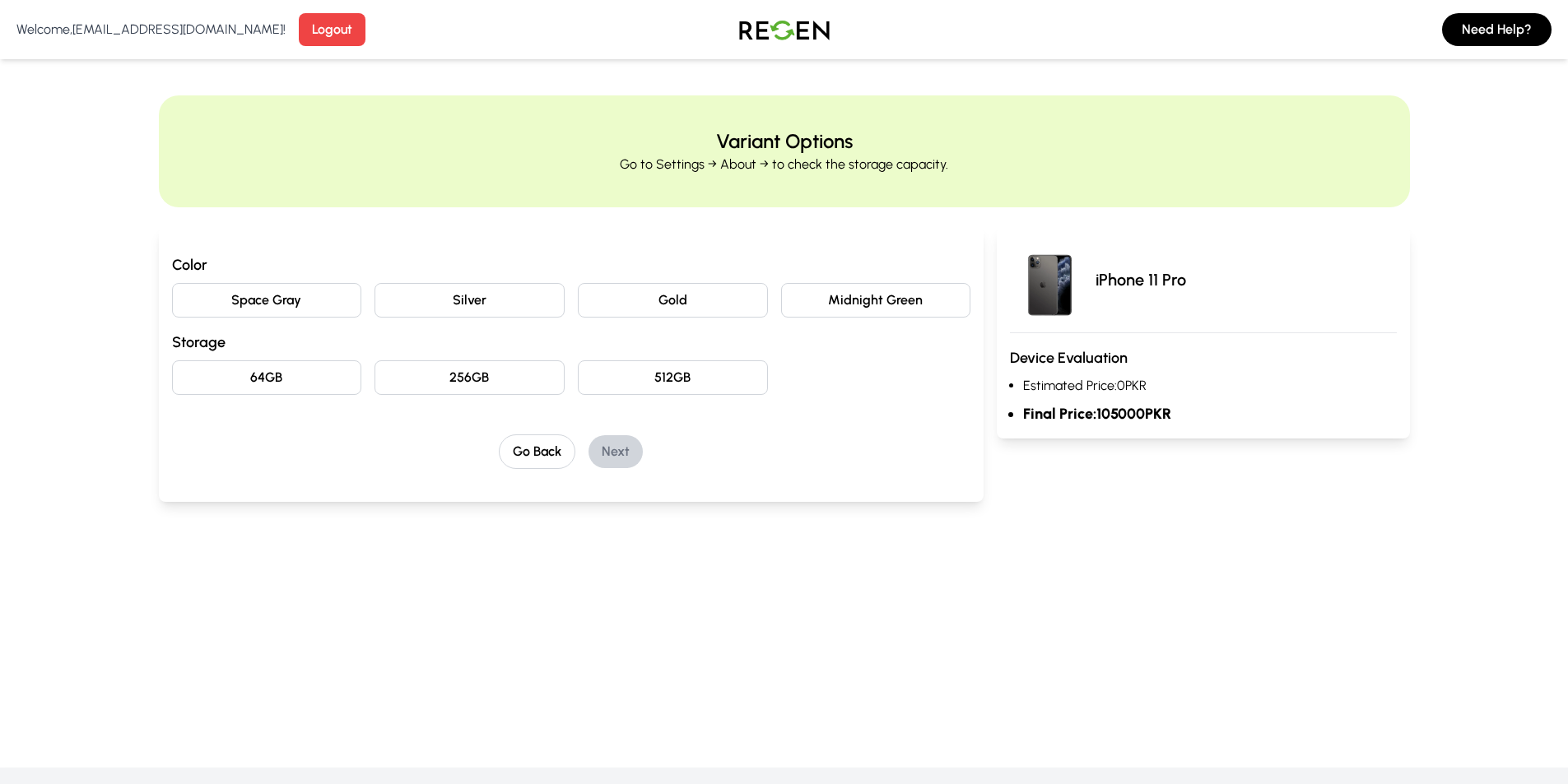
click at [709, 373] on button "512GB" at bounding box center [673, 378] width 190 height 35
click at [478, 388] on button "256GB" at bounding box center [470, 378] width 190 height 35
click at [317, 377] on button "64GB" at bounding box center [267, 378] width 190 height 35
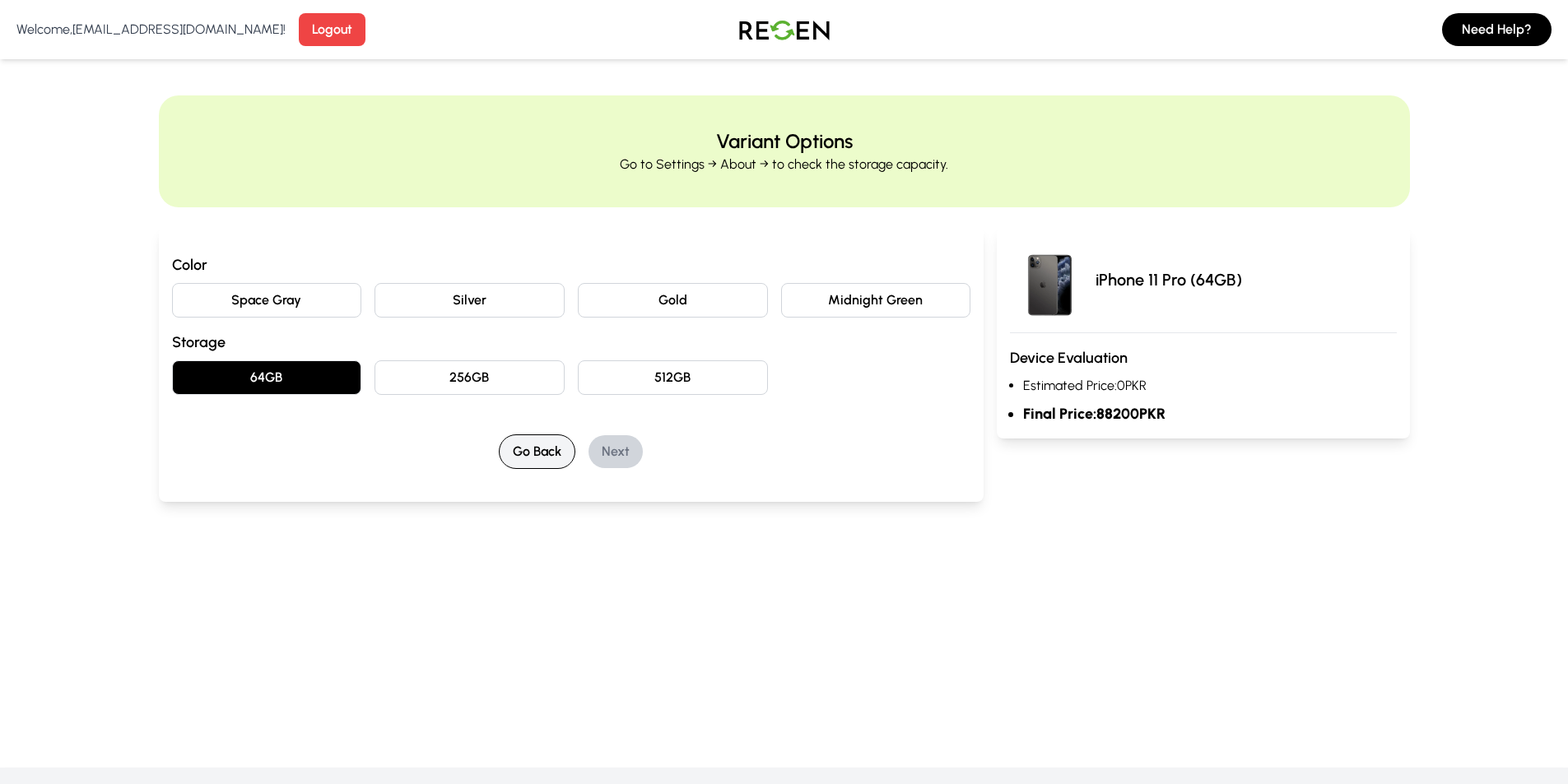
click at [515, 450] on button "Go Back" at bounding box center [537, 451] width 77 height 35
click at [536, 449] on button "Go Back" at bounding box center [537, 451] width 77 height 35
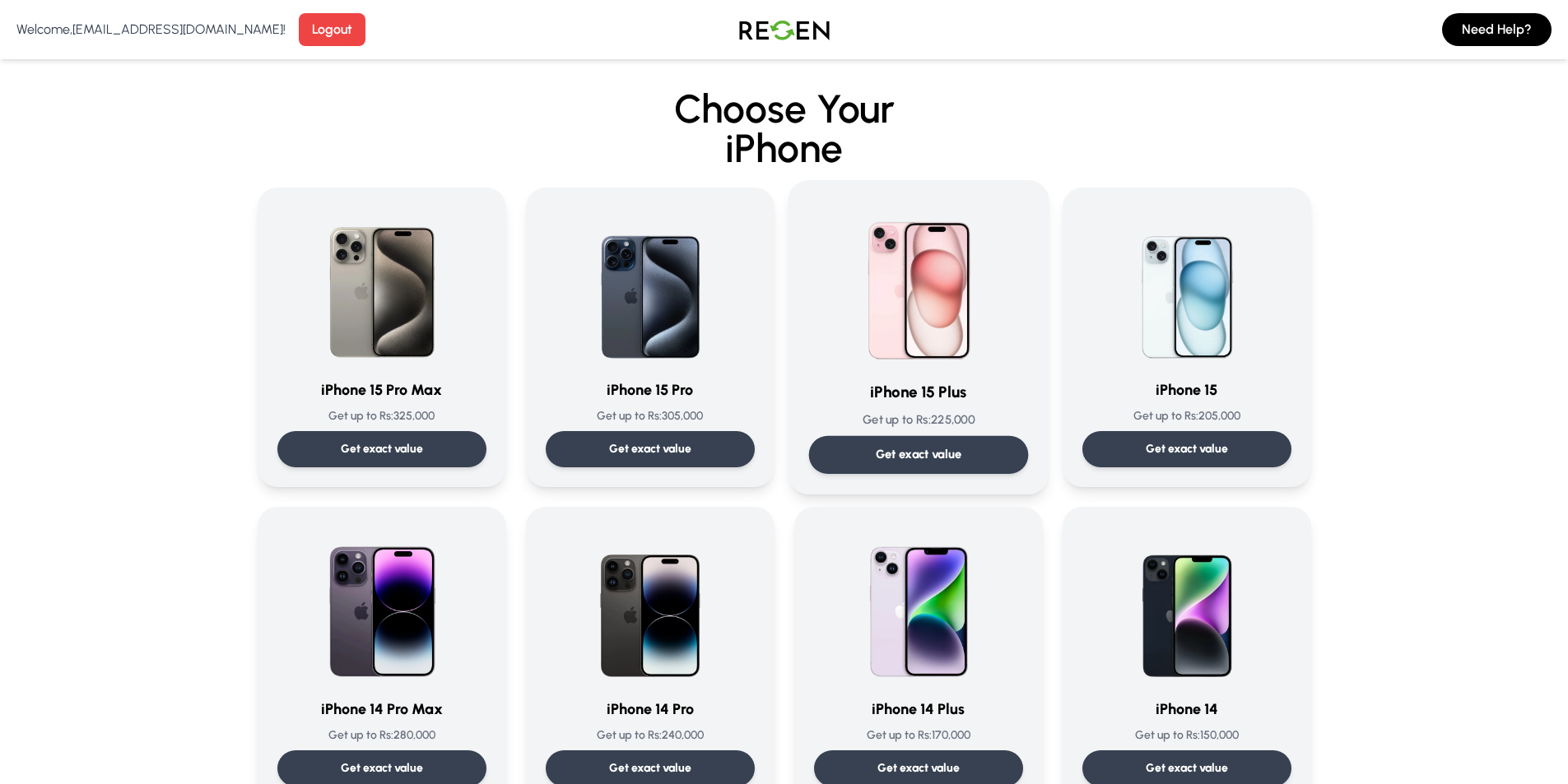
click at [940, 344] on img at bounding box center [918, 283] width 166 height 166
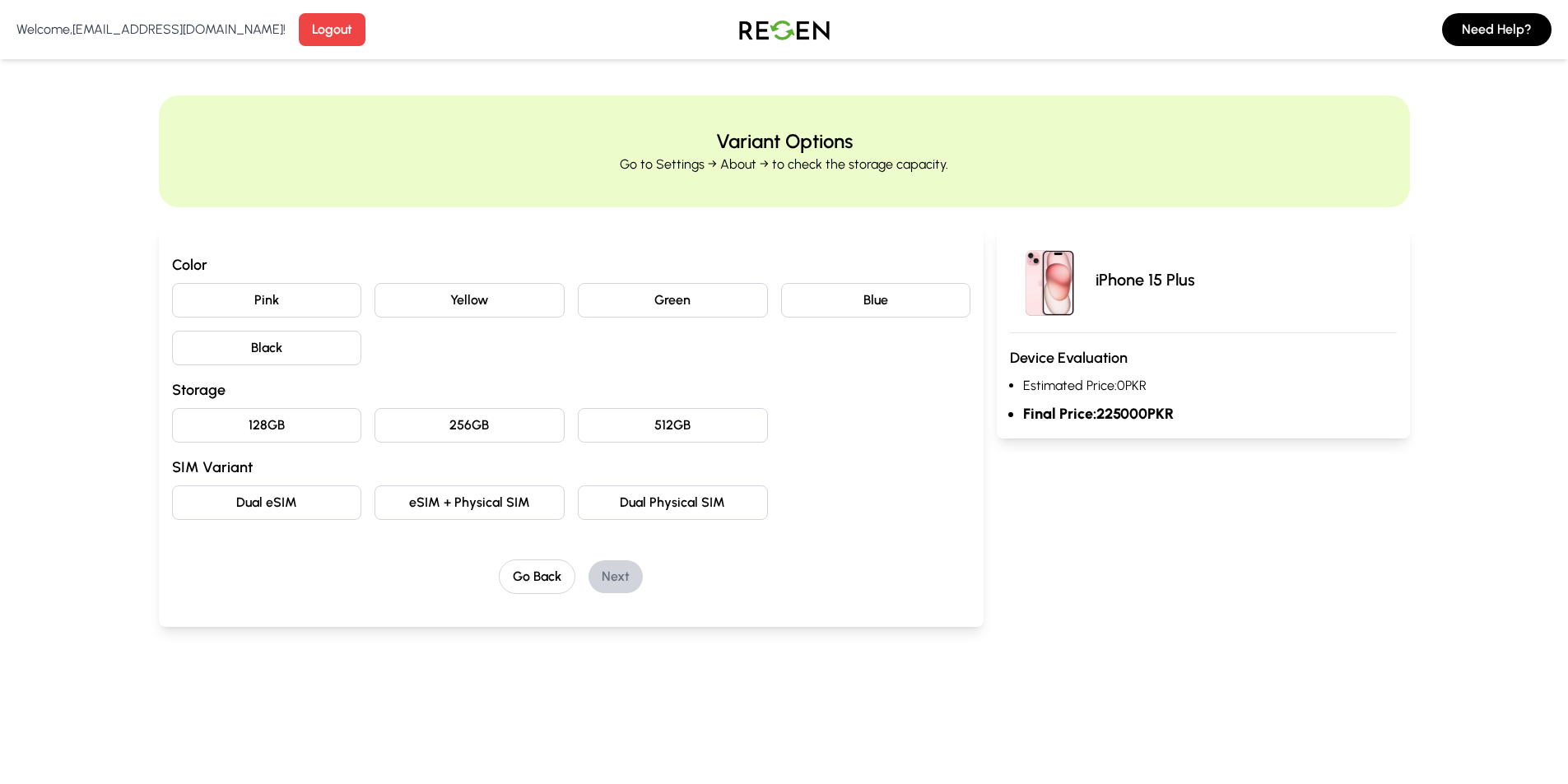
click at [663, 436] on button "512GB" at bounding box center [673, 426] width 190 height 35
click at [464, 430] on button "256GB" at bounding box center [470, 426] width 190 height 35
click at [272, 429] on button "128GB" at bounding box center [267, 426] width 190 height 35
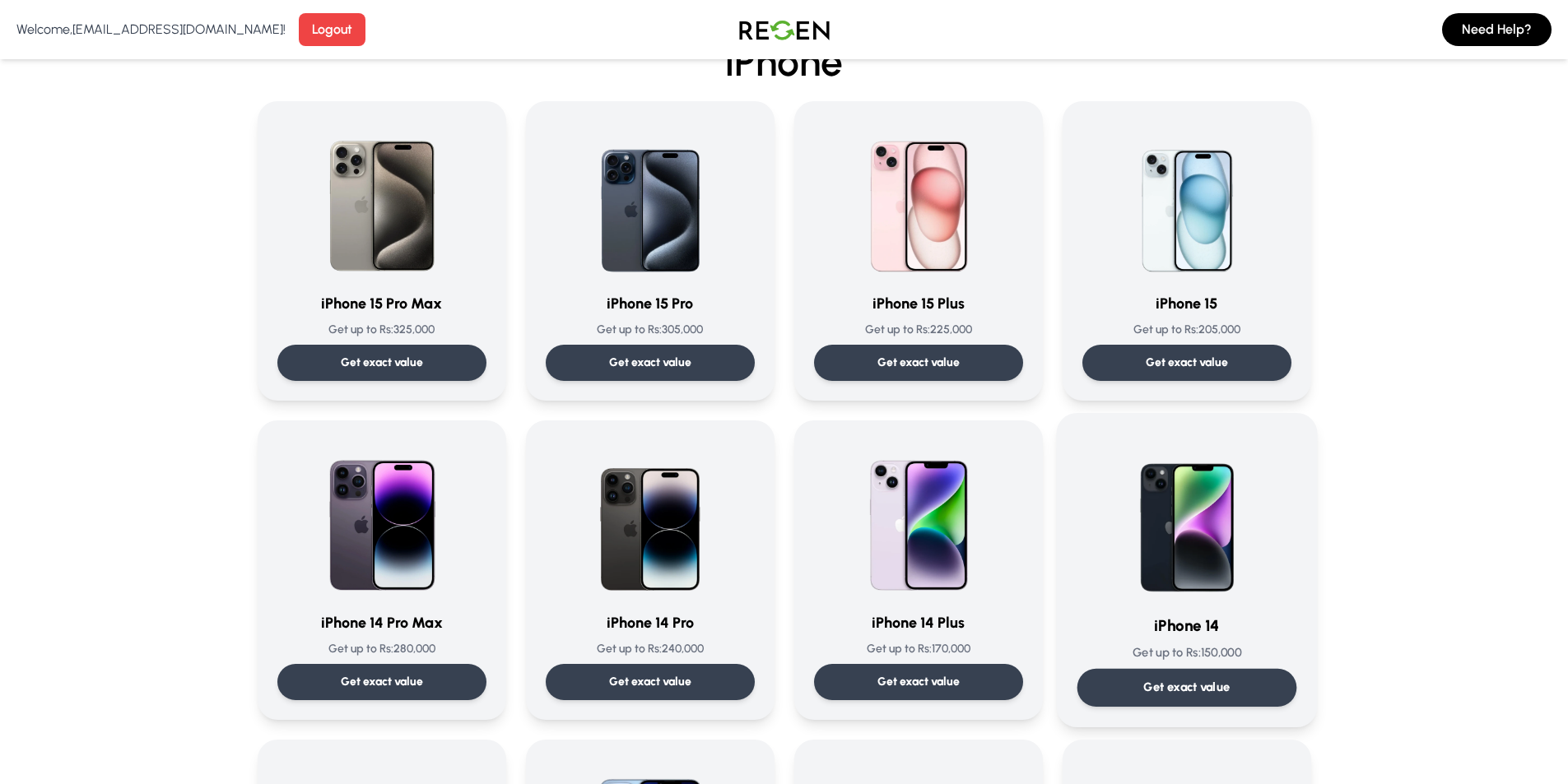
scroll to position [165, 0]
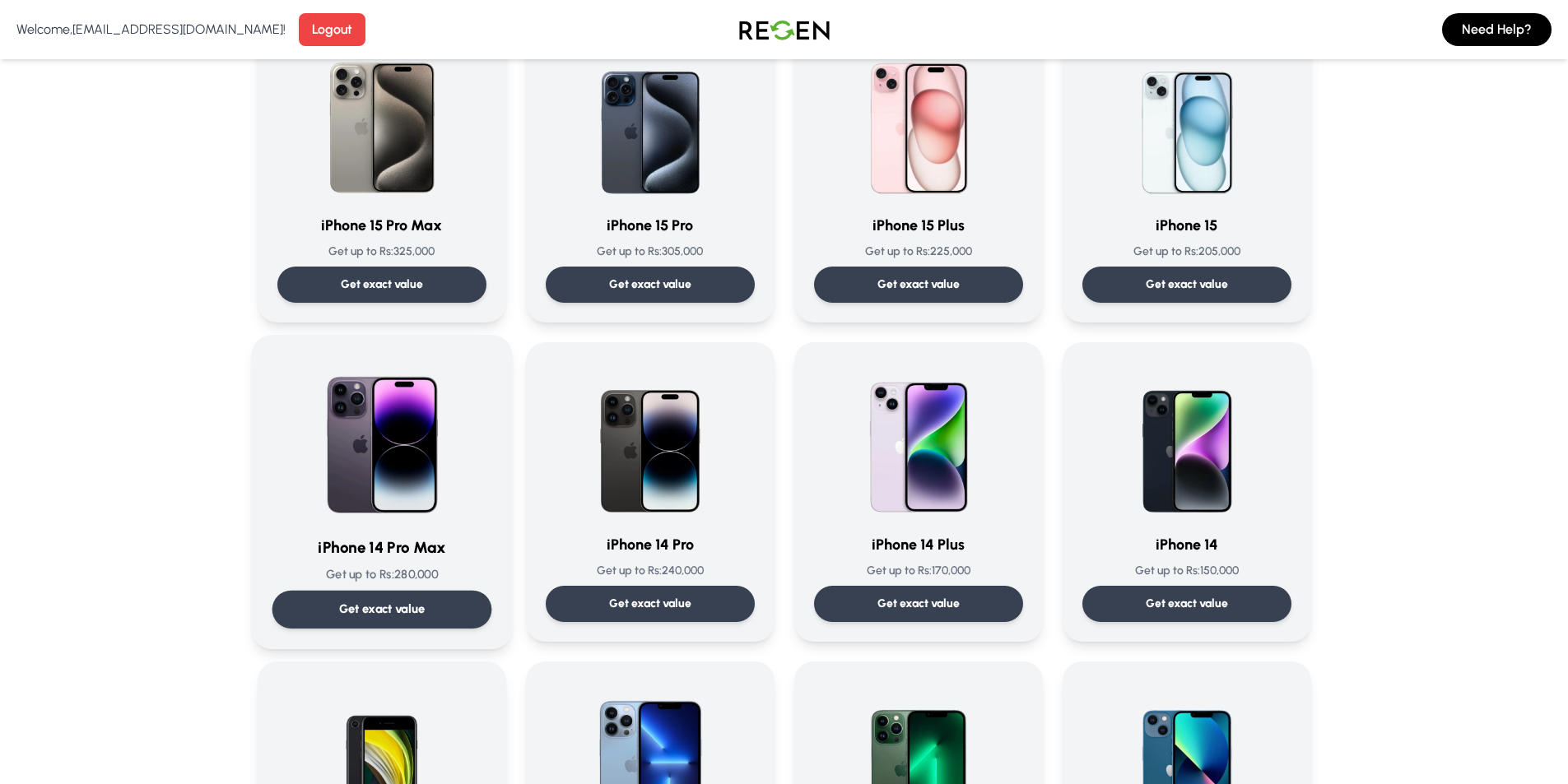
click at [367, 383] on img at bounding box center [382, 438] width 166 height 166
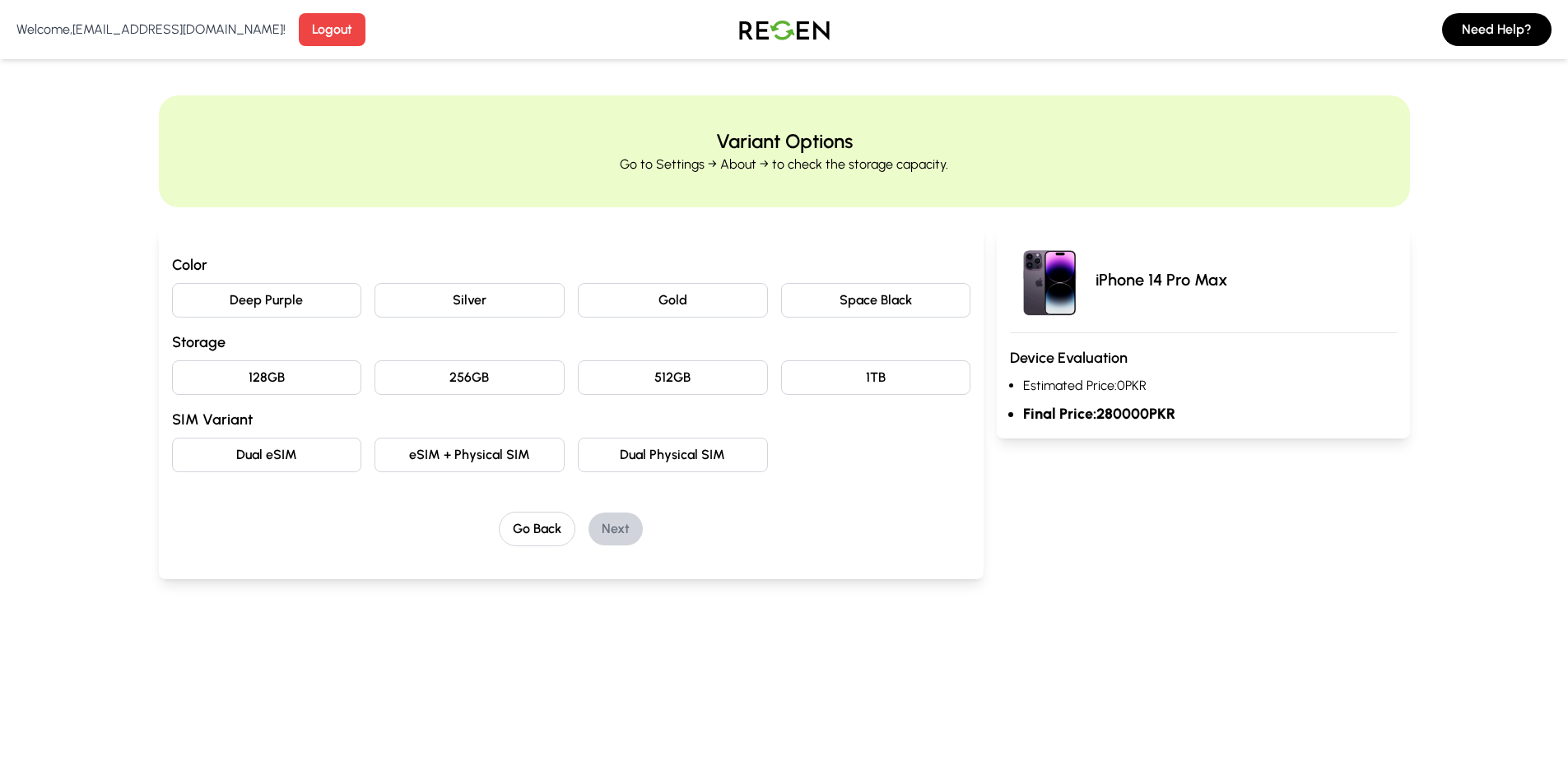
click at [870, 377] on button "1TB" at bounding box center [877, 378] width 190 height 35
click at [704, 388] on button "512GB" at bounding box center [673, 378] width 190 height 35
click at [517, 380] on button "256GB" at bounding box center [470, 378] width 190 height 35
click at [667, 379] on button "512GB" at bounding box center [673, 378] width 190 height 35
click at [922, 379] on button "1TB" at bounding box center [877, 378] width 190 height 35
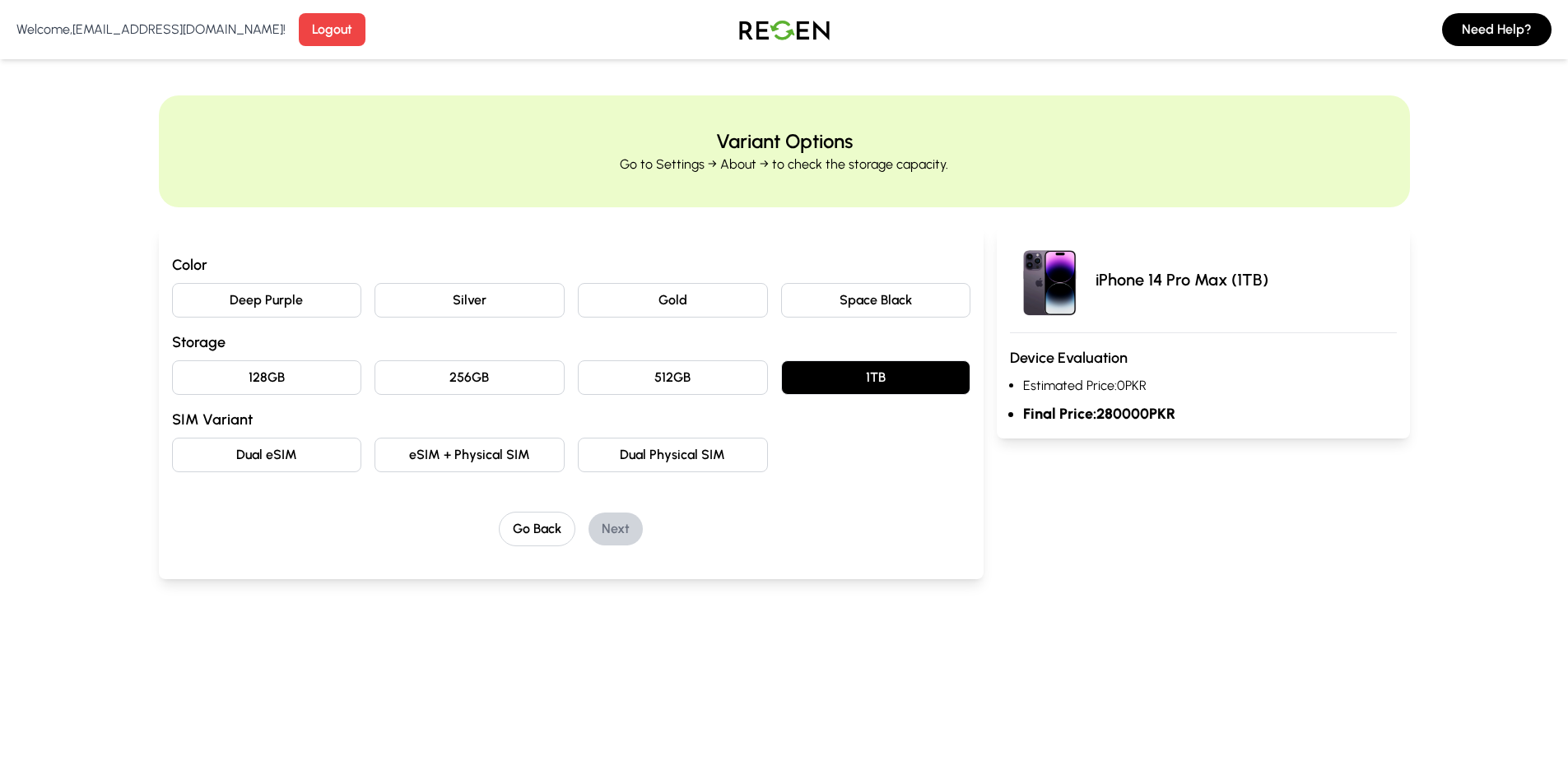
click at [697, 391] on button "512GB" at bounding box center [673, 378] width 190 height 35
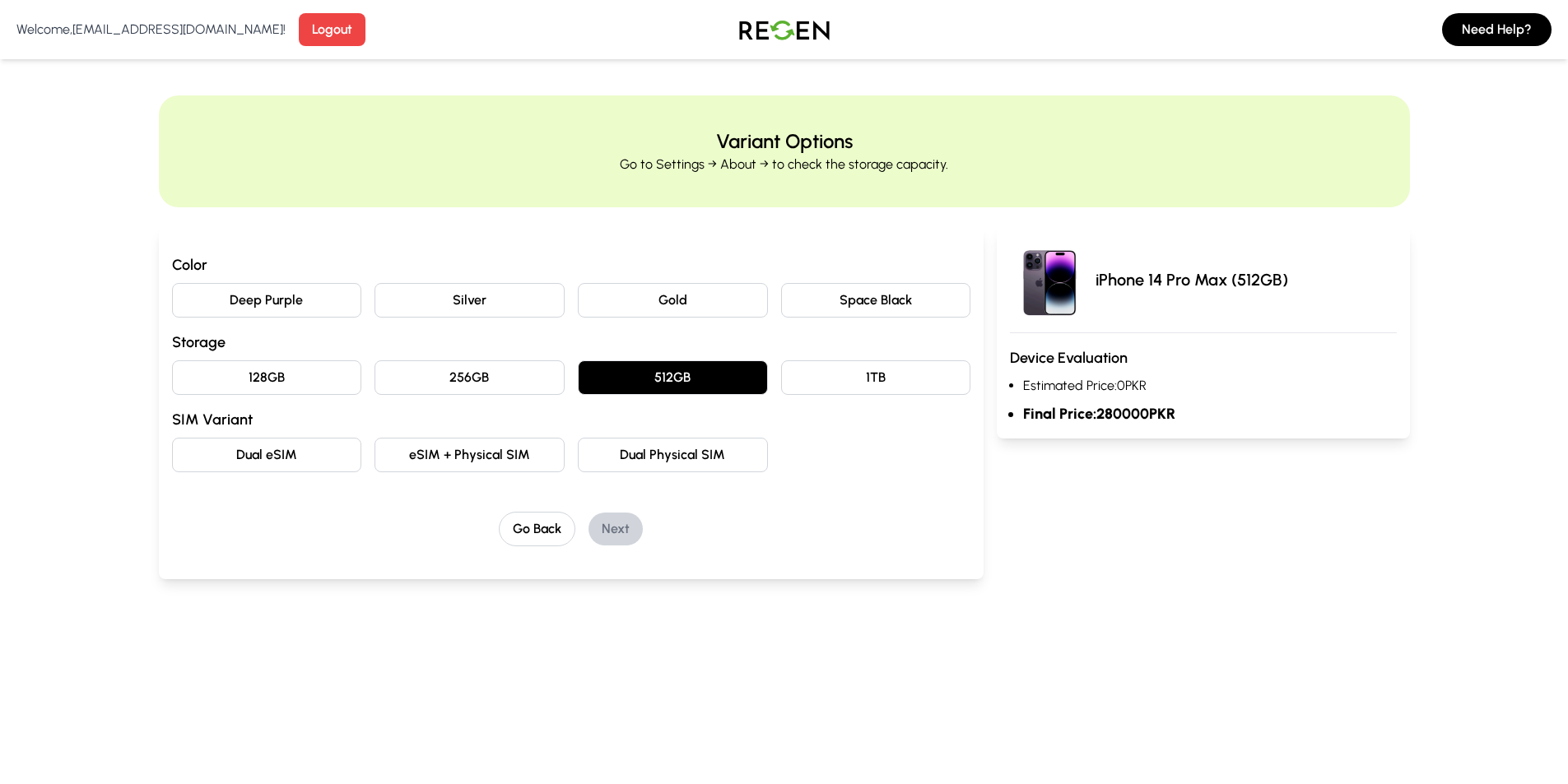
click at [414, 380] on button "256GB" at bounding box center [470, 378] width 190 height 35
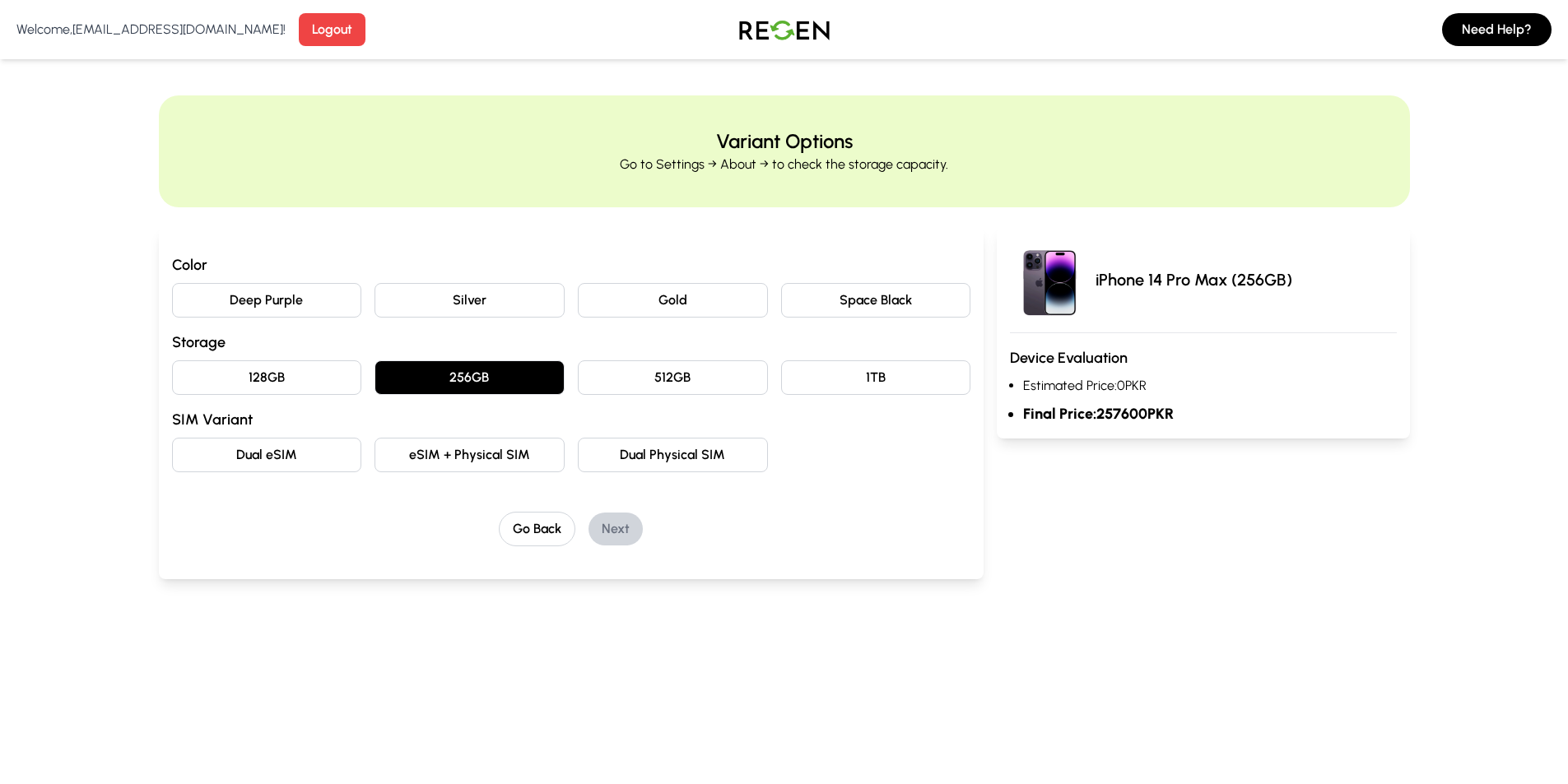
click at [320, 382] on button "128GB" at bounding box center [267, 378] width 190 height 35
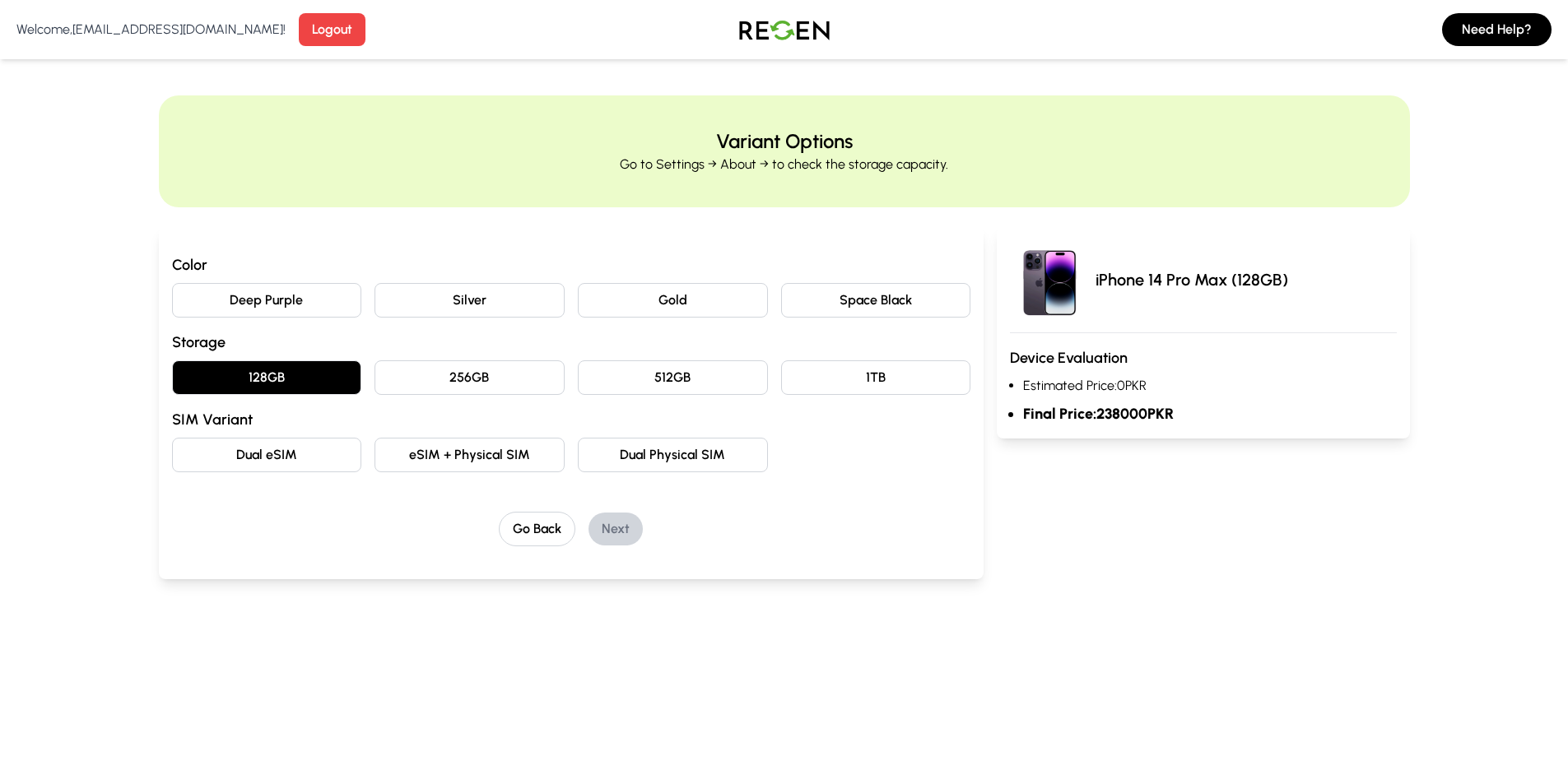
click at [439, 369] on button "256GB" at bounding box center [470, 378] width 190 height 35
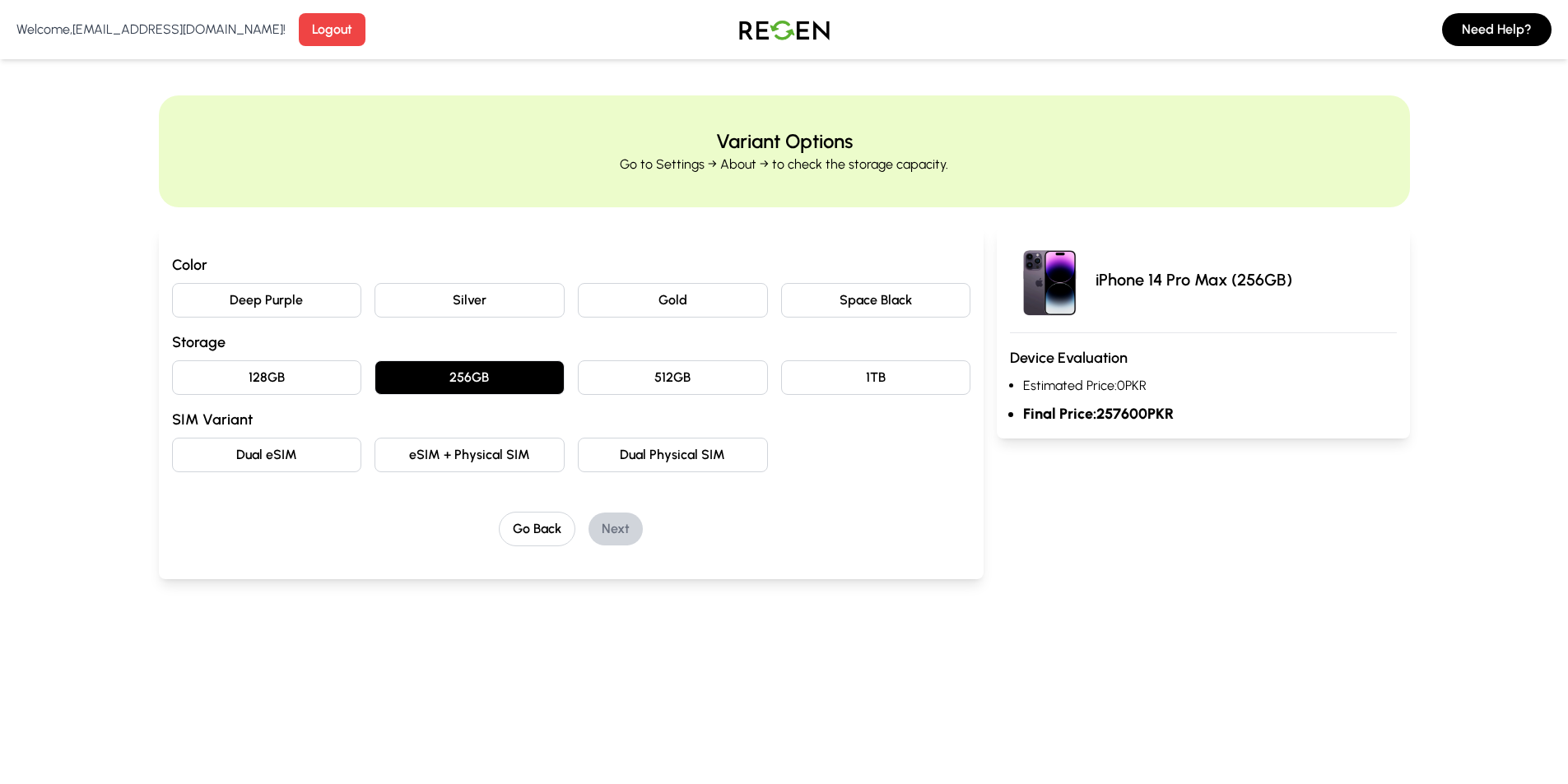
click at [741, 379] on button "512GB" at bounding box center [673, 378] width 190 height 35
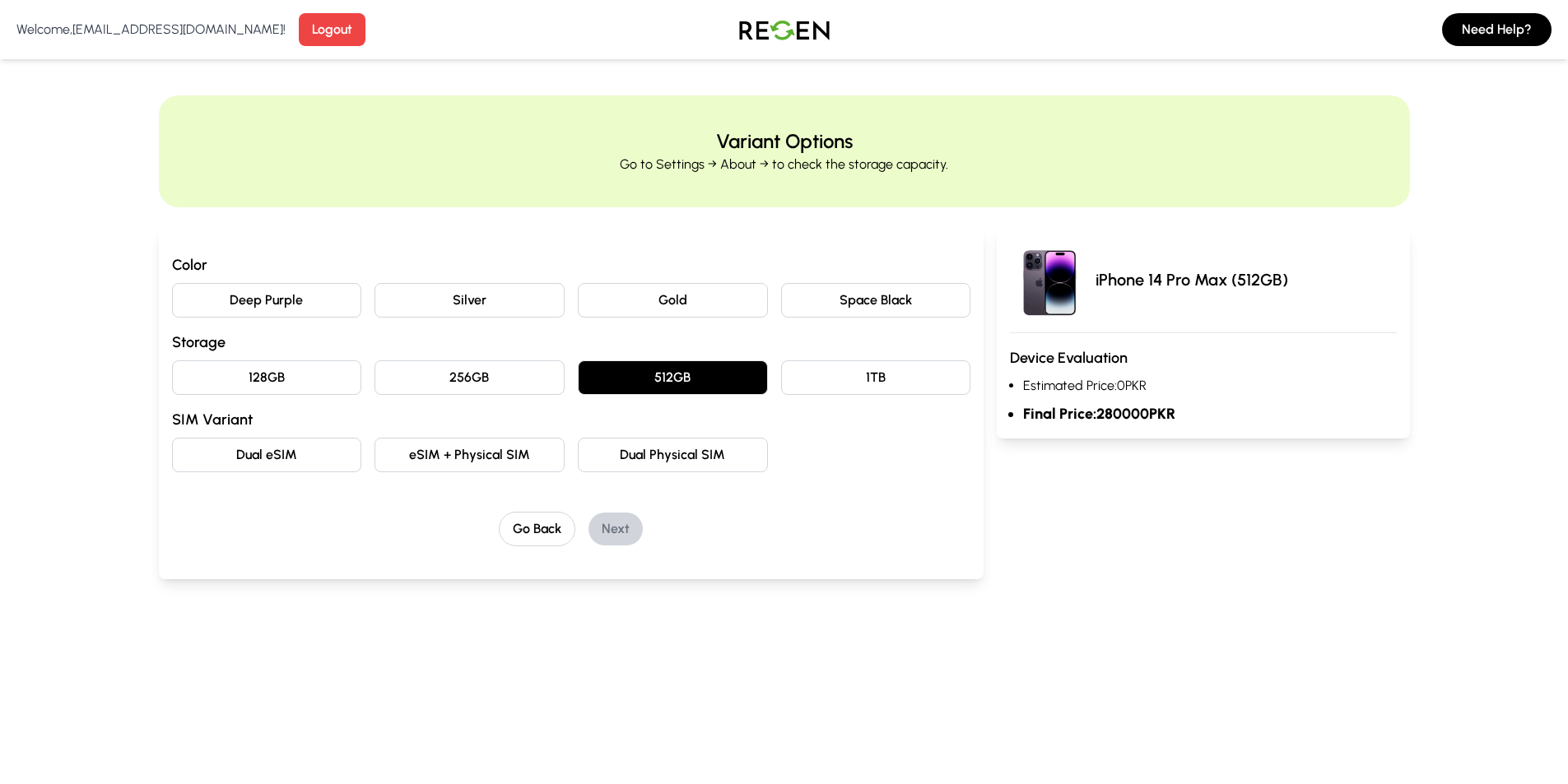
click at [817, 370] on button "1TB" at bounding box center [877, 378] width 190 height 35
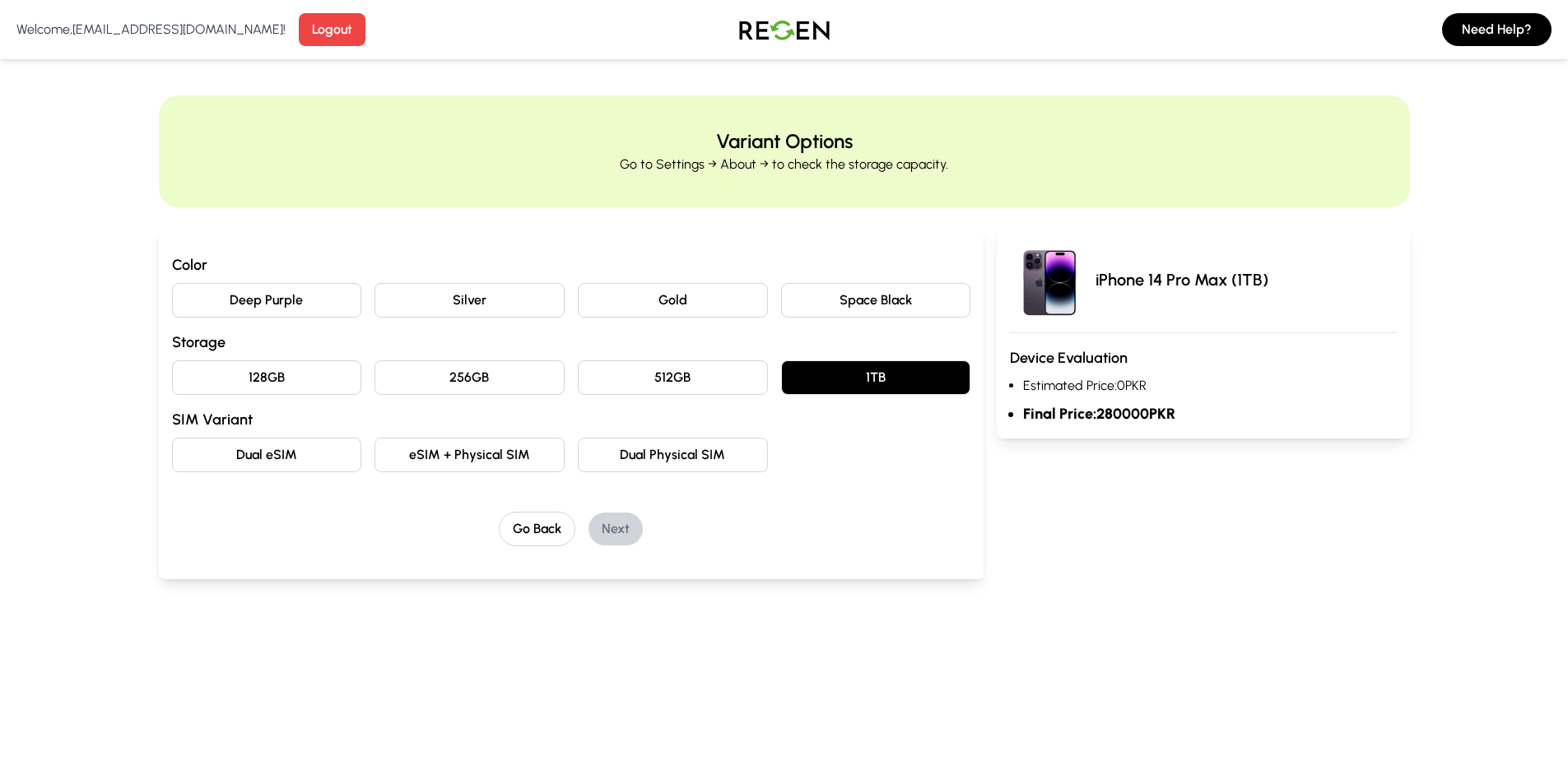
click at [694, 375] on button "512GB" at bounding box center [673, 378] width 190 height 35
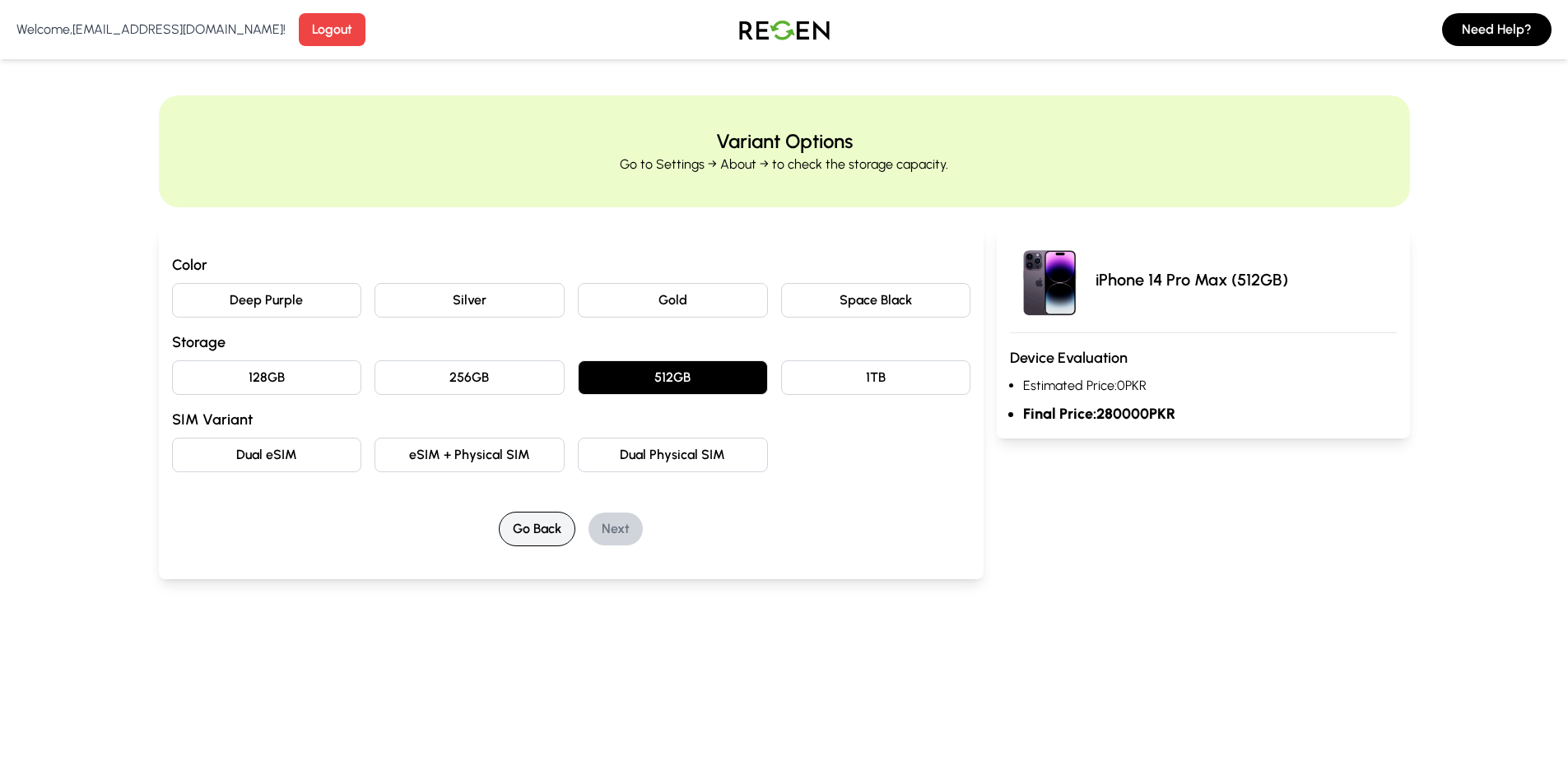
click at [552, 519] on button "Go Back" at bounding box center [537, 529] width 77 height 35
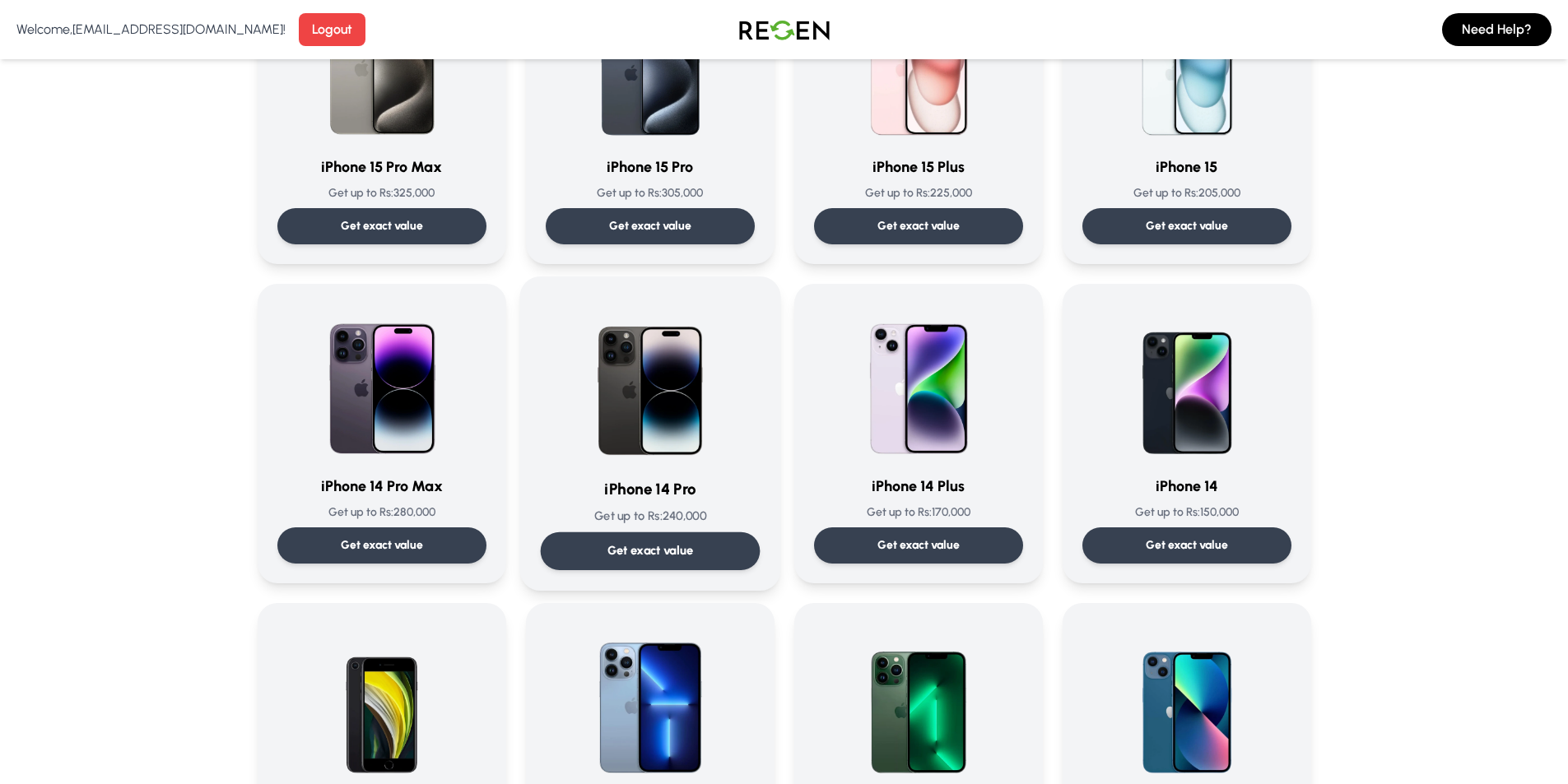
scroll to position [247, 0]
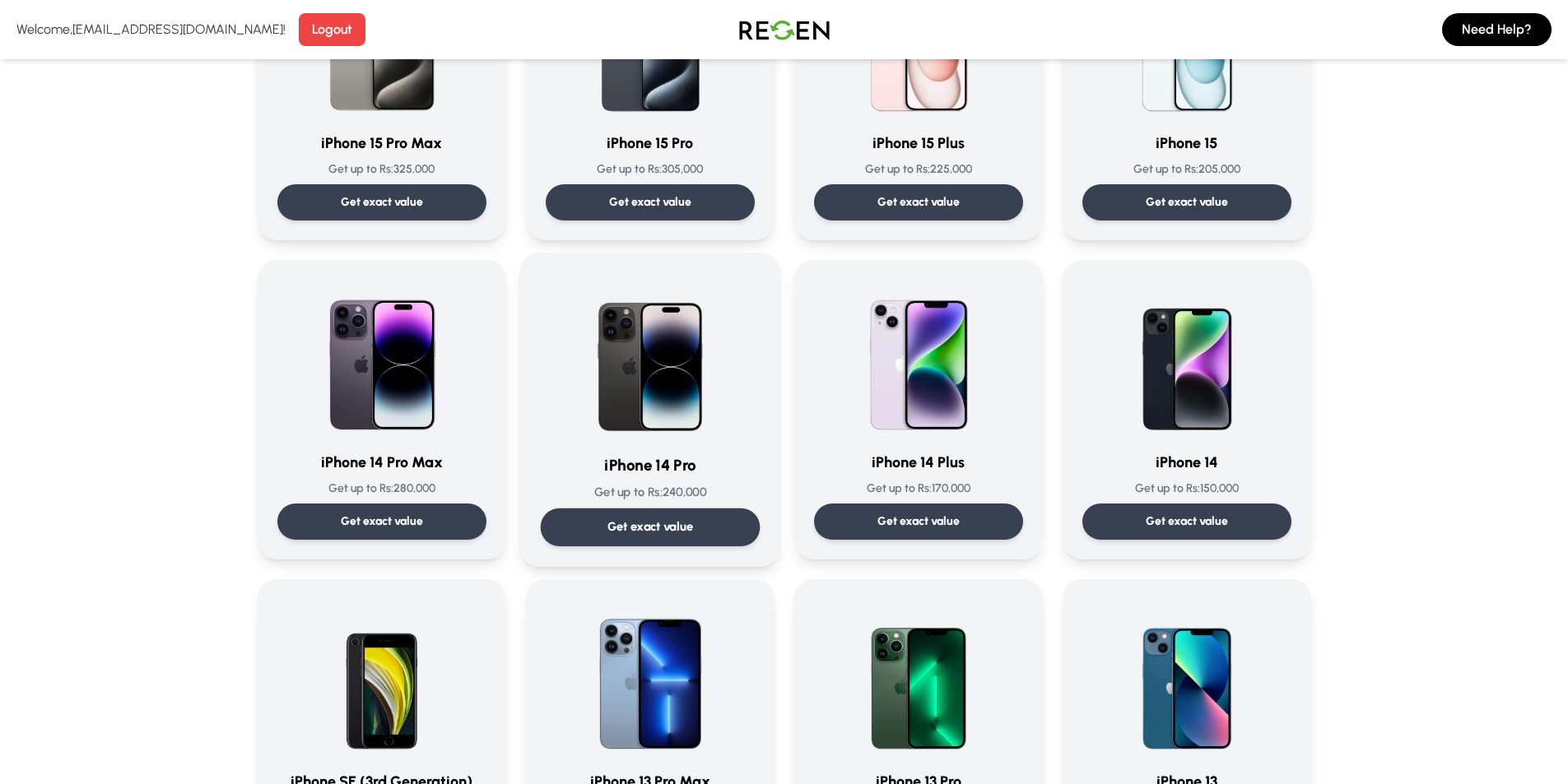
click at [722, 471] on h3 "iPhone 14 Pro" at bounding box center [649, 465] width 220 height 24
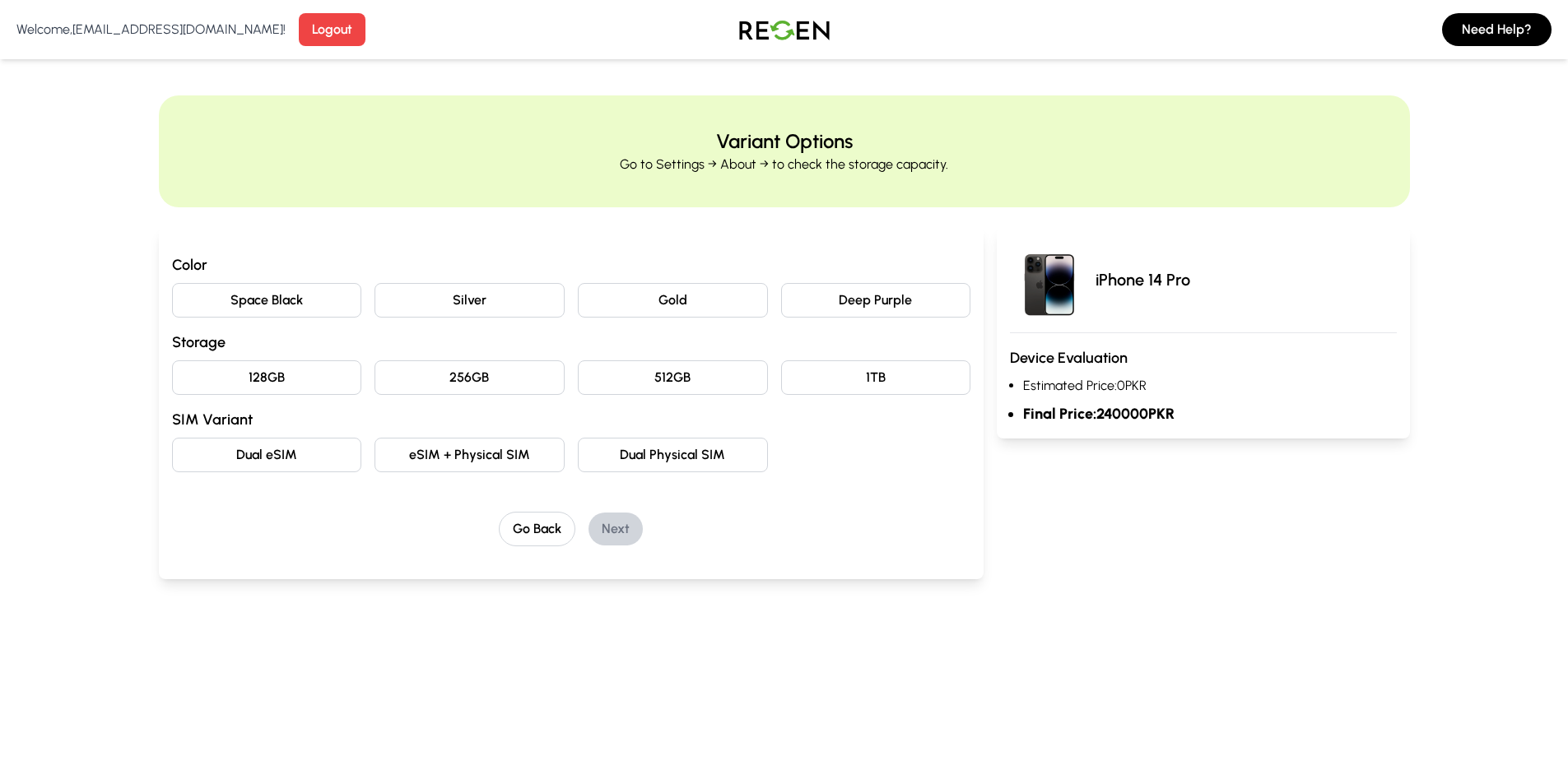
click at [904, 383] on button "1TB" at bounding box center [877, 378] width 190 height 35
click at [704, 384] on button "512GB" at bounding box center [673, 378] width 190 height 35
click at [473, 379] on button "256GB" at bounding box center [470, 378] width 190 height 35
click at [327, 381] on button "128GB" at bounding box center [267, 378] width 190 height 35
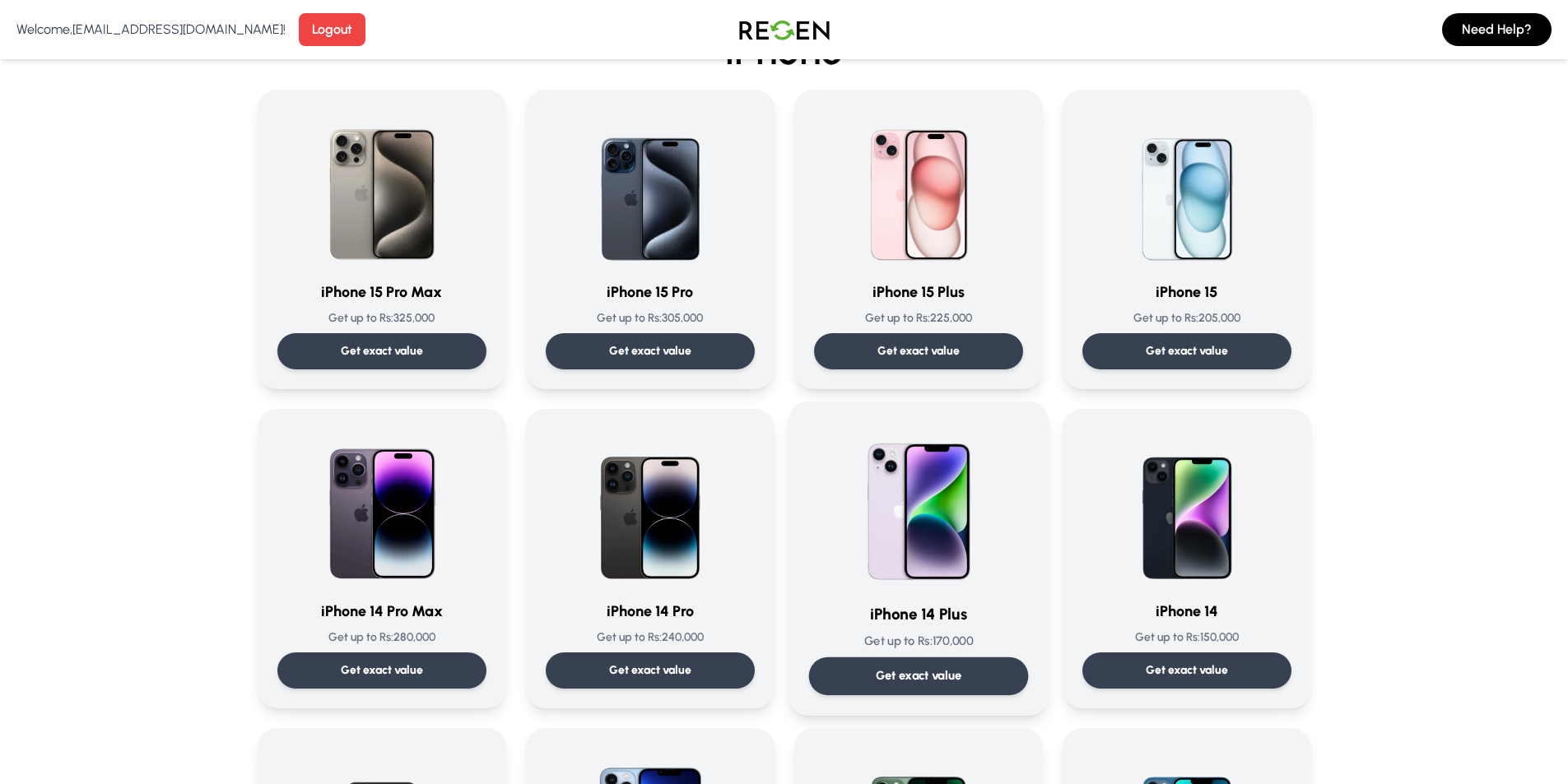
scroll to position [247, 0]
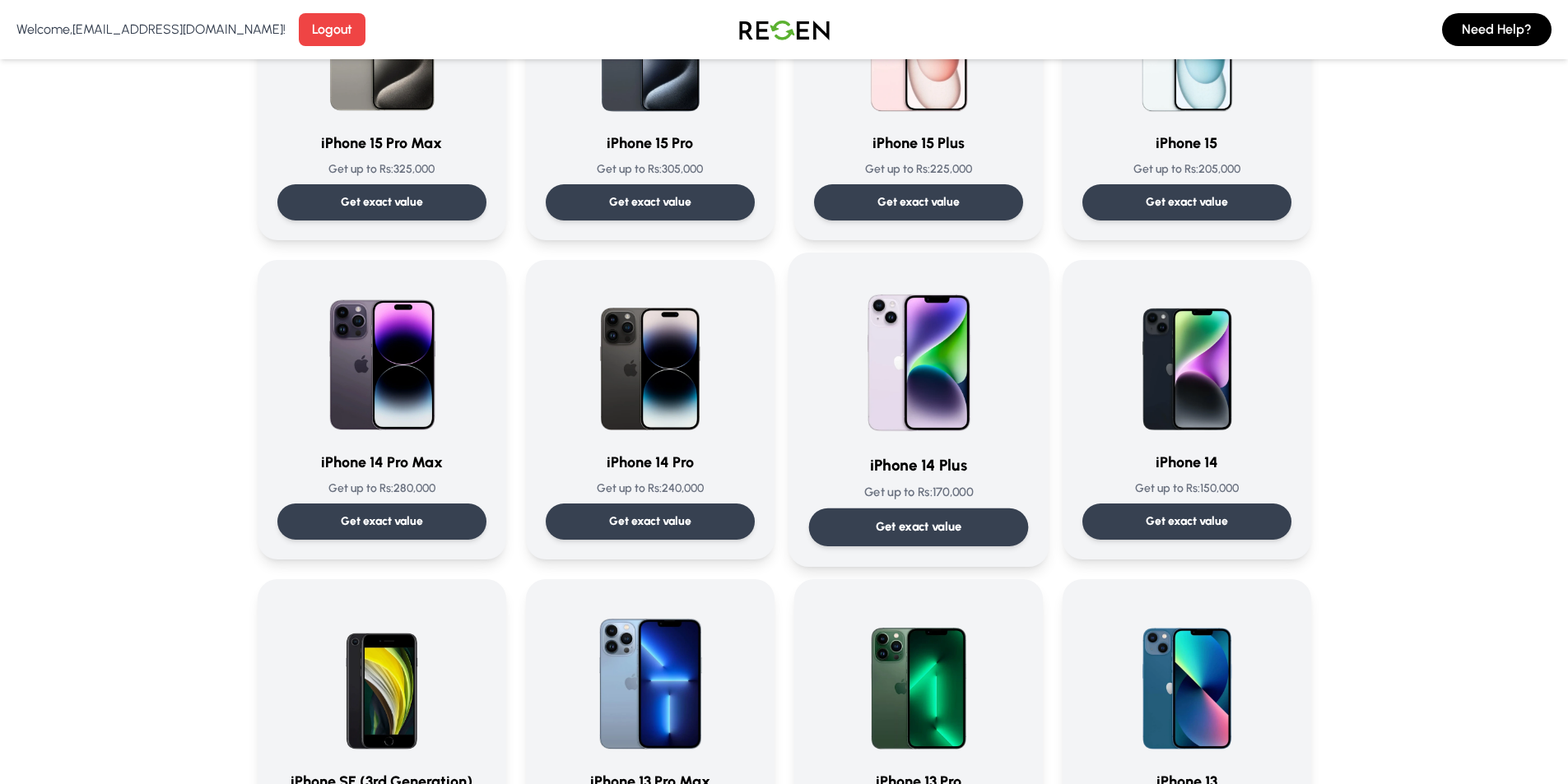
click at [950, 359] on img at bounding box center [918, 356] width 166 height 166
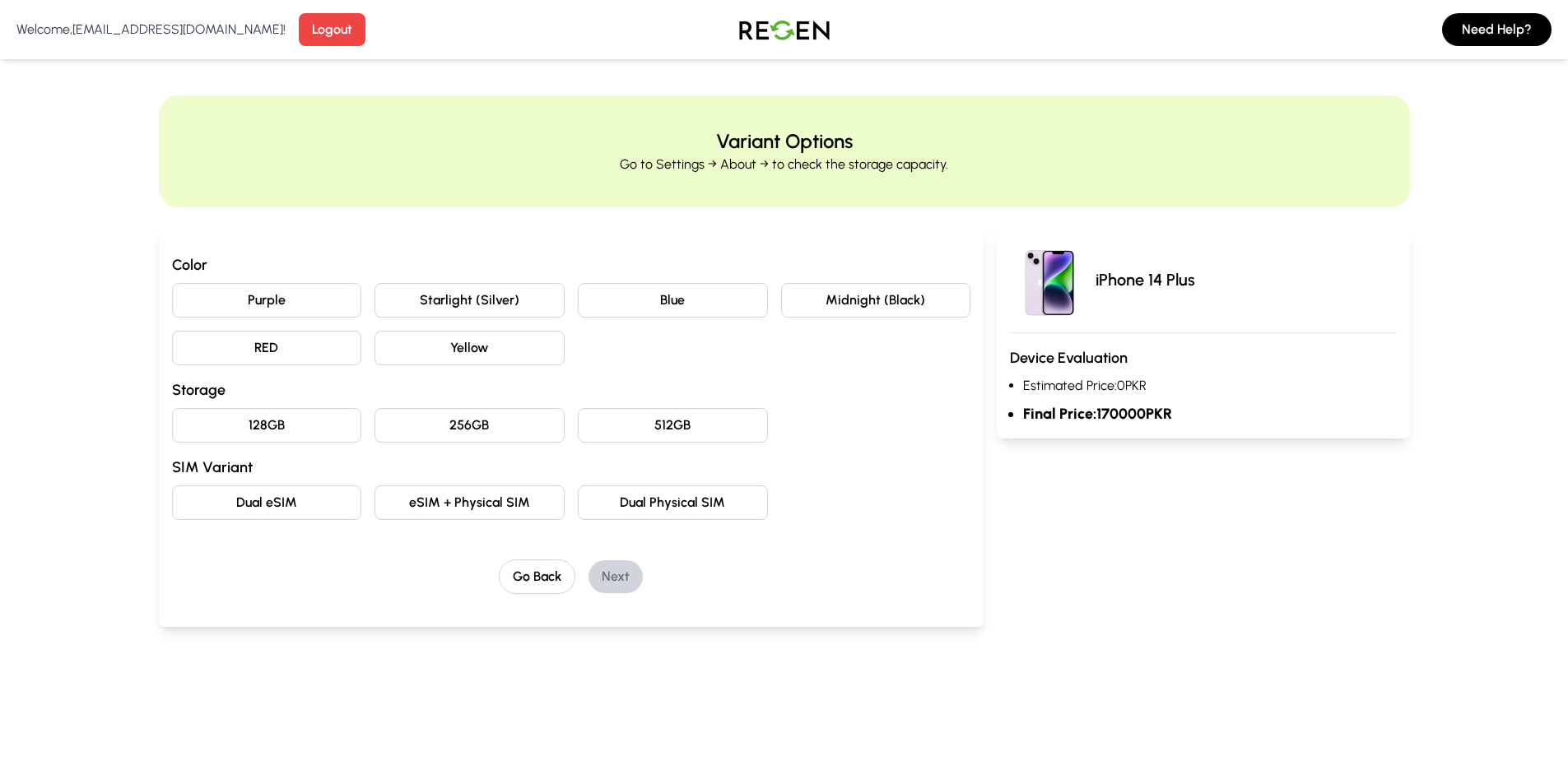
click at [728, 425] on button "512GB" at bounding box center [673, 426] width 190 height 35
click at [503, 427] on button "256GB" at bounding box center [470, 426] width 190 height 35
click at [300, 421] on button "128GB" at bounding box center [267, 426] width 190 height 35
click at [419, 426] on button "256GB" at bounding box center [470, 426] width 190 height 35
click at [589, 421] on button "512GB" at bounding box center [673, 426] width 190 height 35
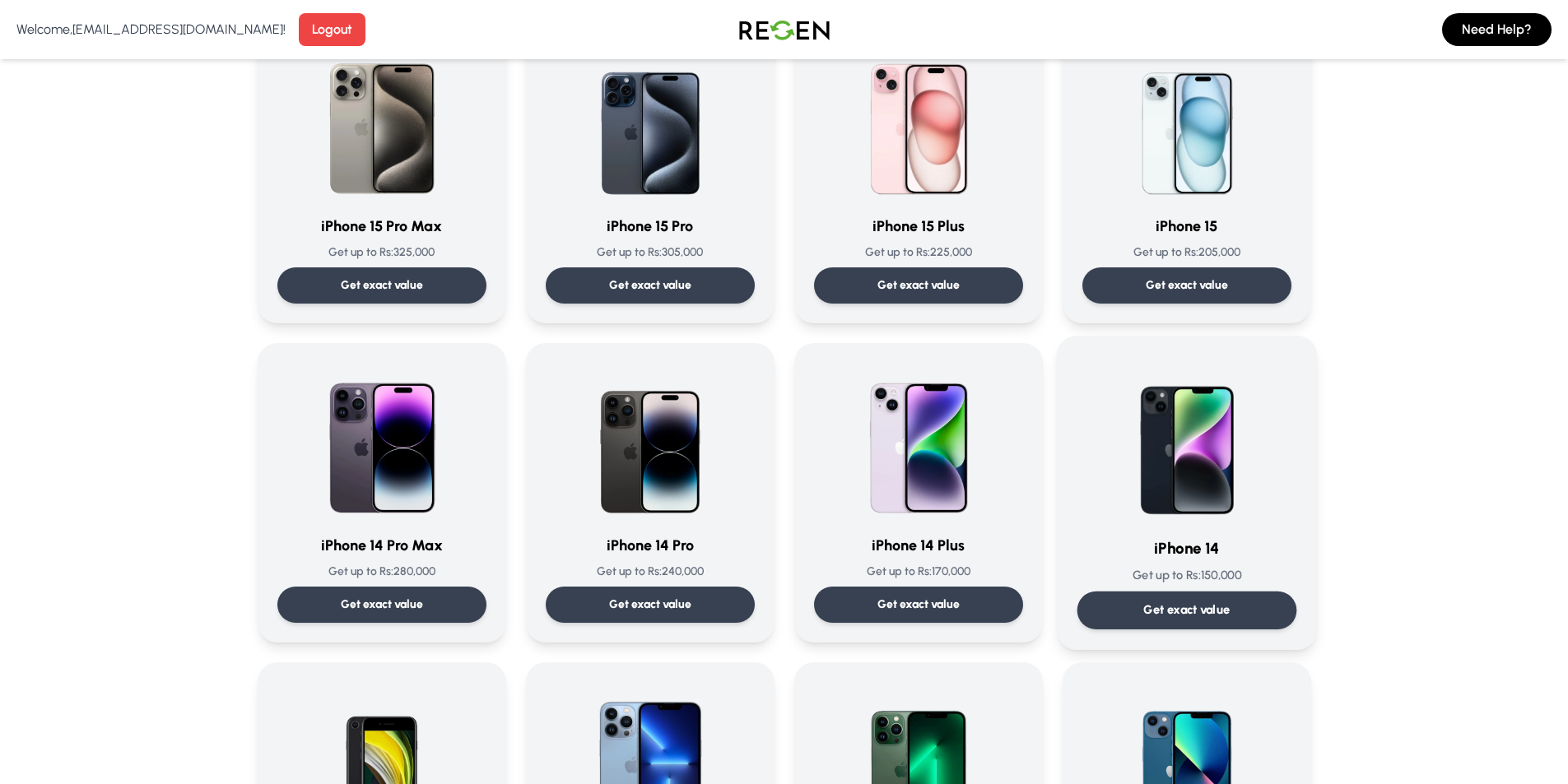
scroll to position [165, 0]
click at [1181, 489] on img at bounding box center [1186, 438] width 166 height 166
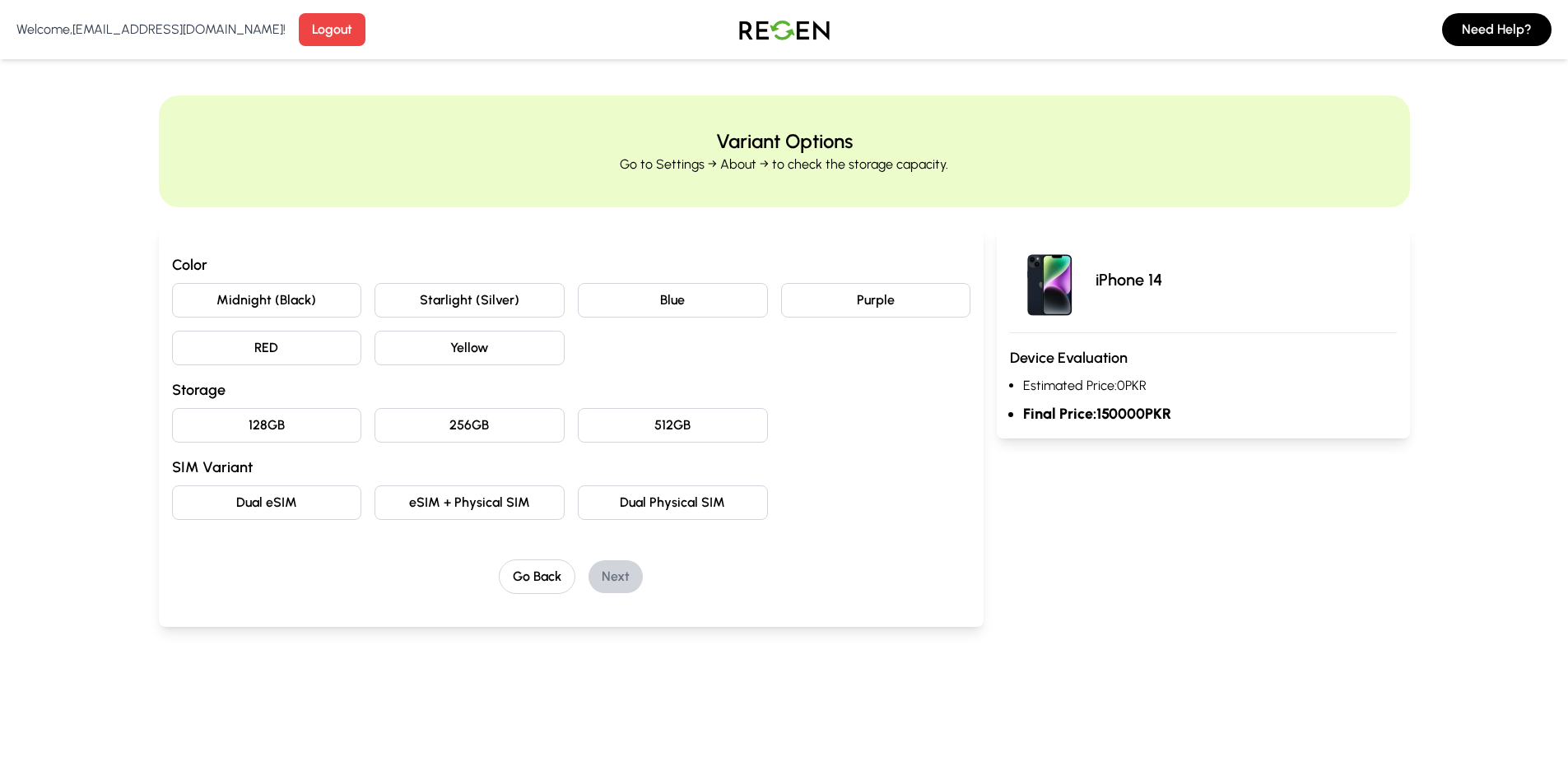
click at [740, 421] on button "512GB" at bounding box center [673, 426] width 190 height 35
click at [525, 427] on button "256GB" at bounding box center [470, 426] width 190 height 35
click at [293, 424] on button "128GB" at bounding box center [267, 426] width 190 height 35
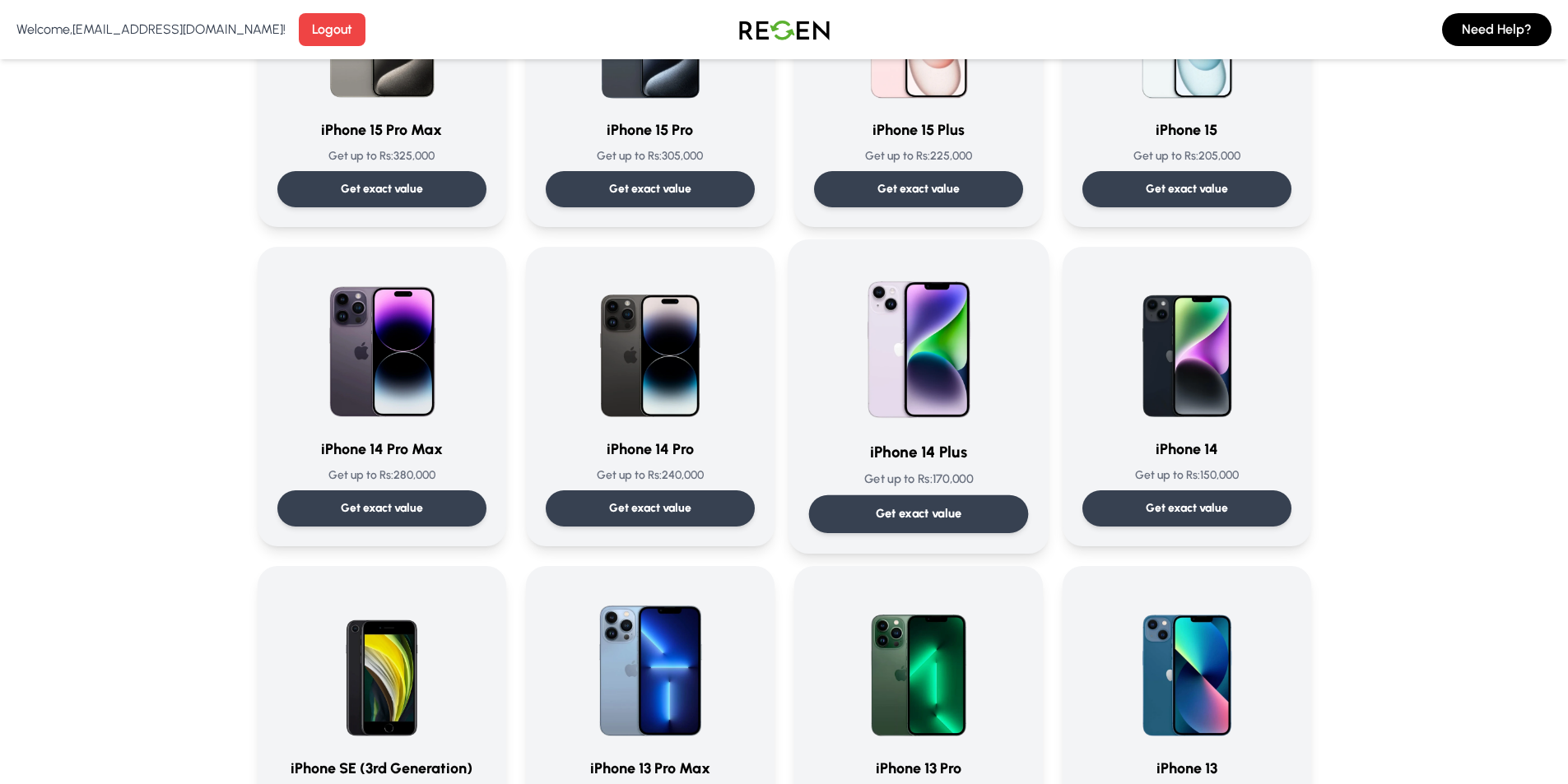
scroll to position [329, 0]
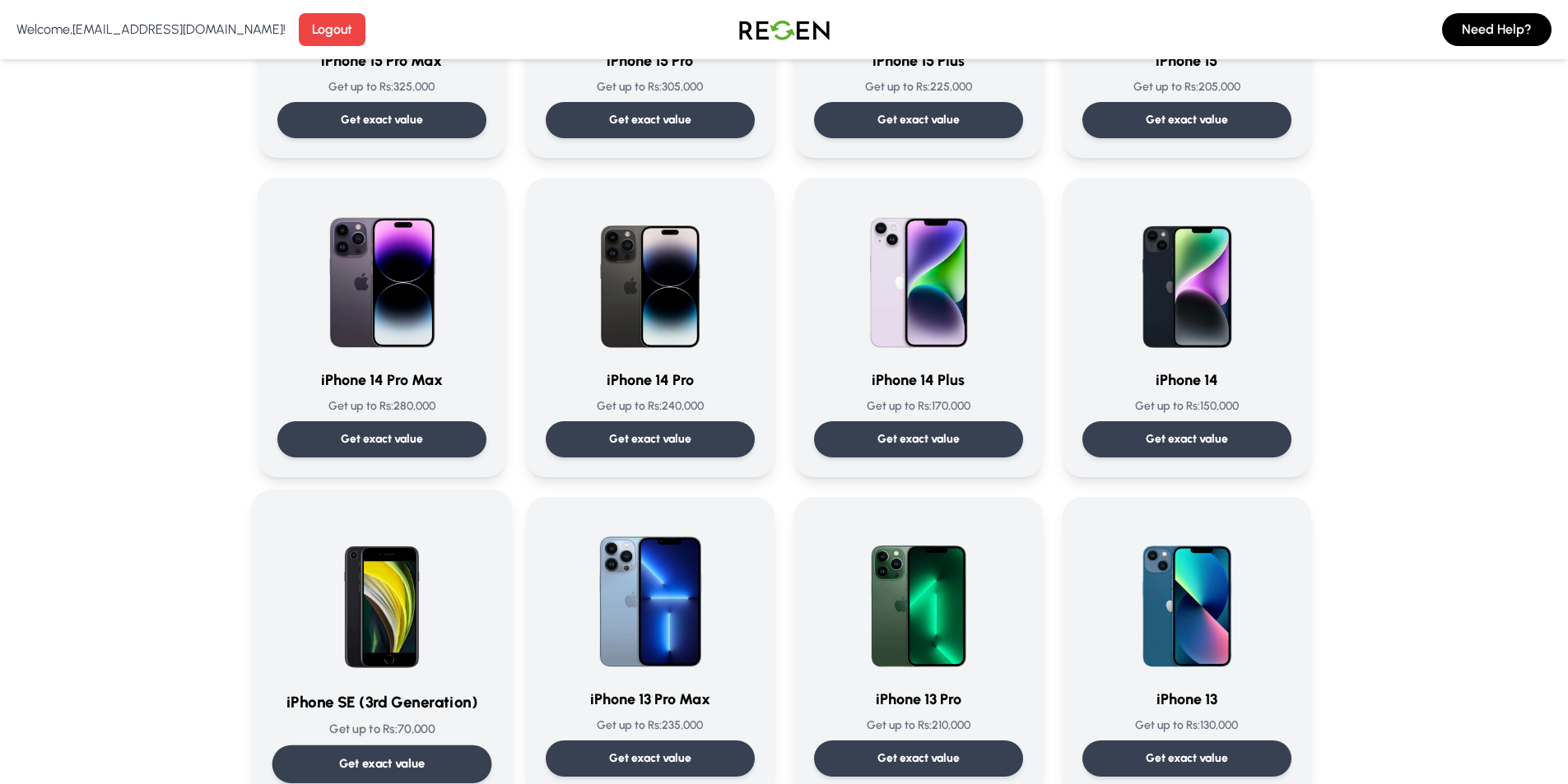
click at [476, 611] on div at bounding box center [381, 592] width 220 height 166
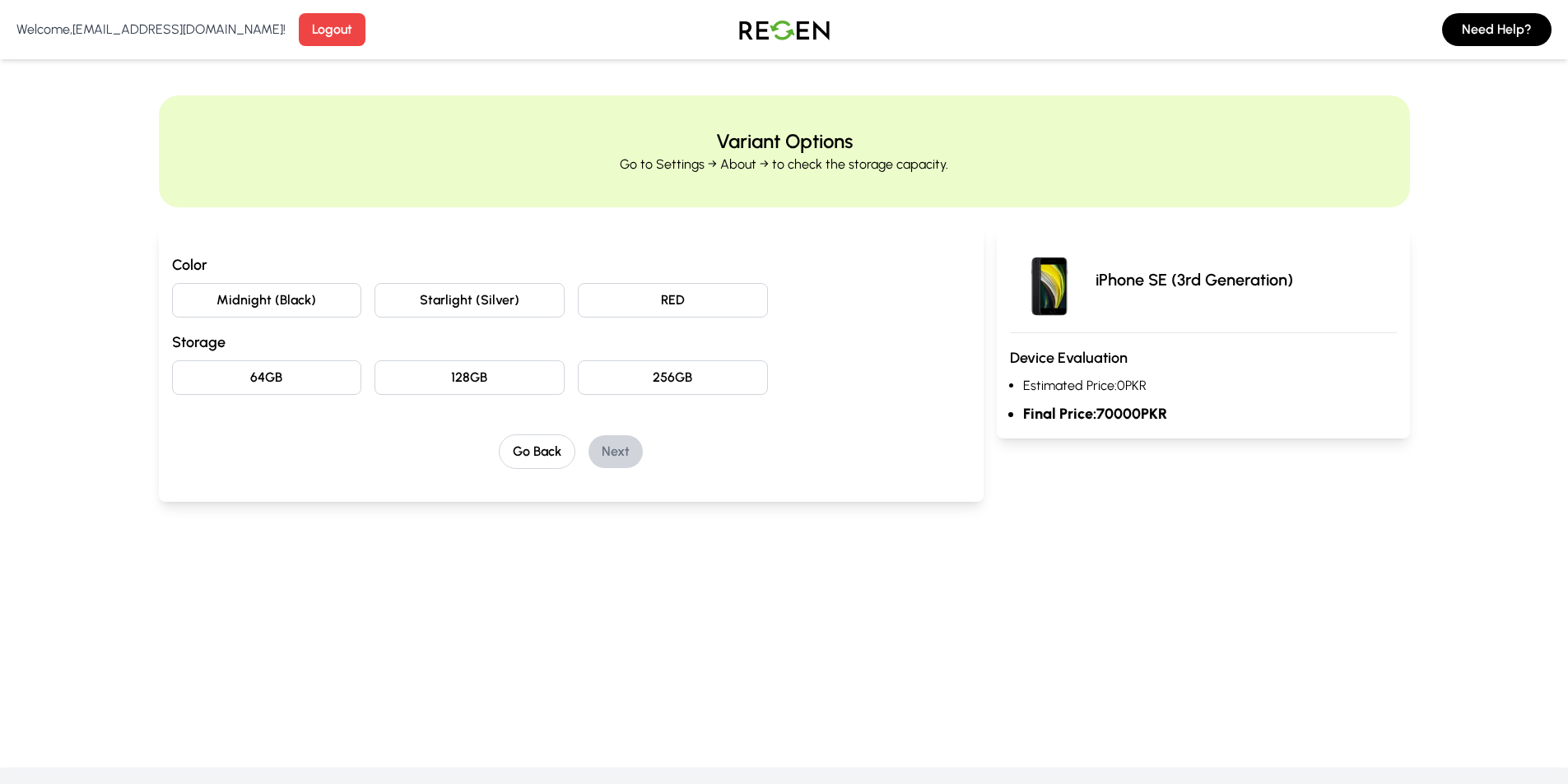
click at [705, 380] on button "256GB" at bounding box center [673, 378] width 190 height 35
click at [490, 365] on button "128GB" at bounding box center [470, 378] width 190 height 35
click at [265, 375] on button "64GB" at bounding box center [267, 378] width 190 height 35
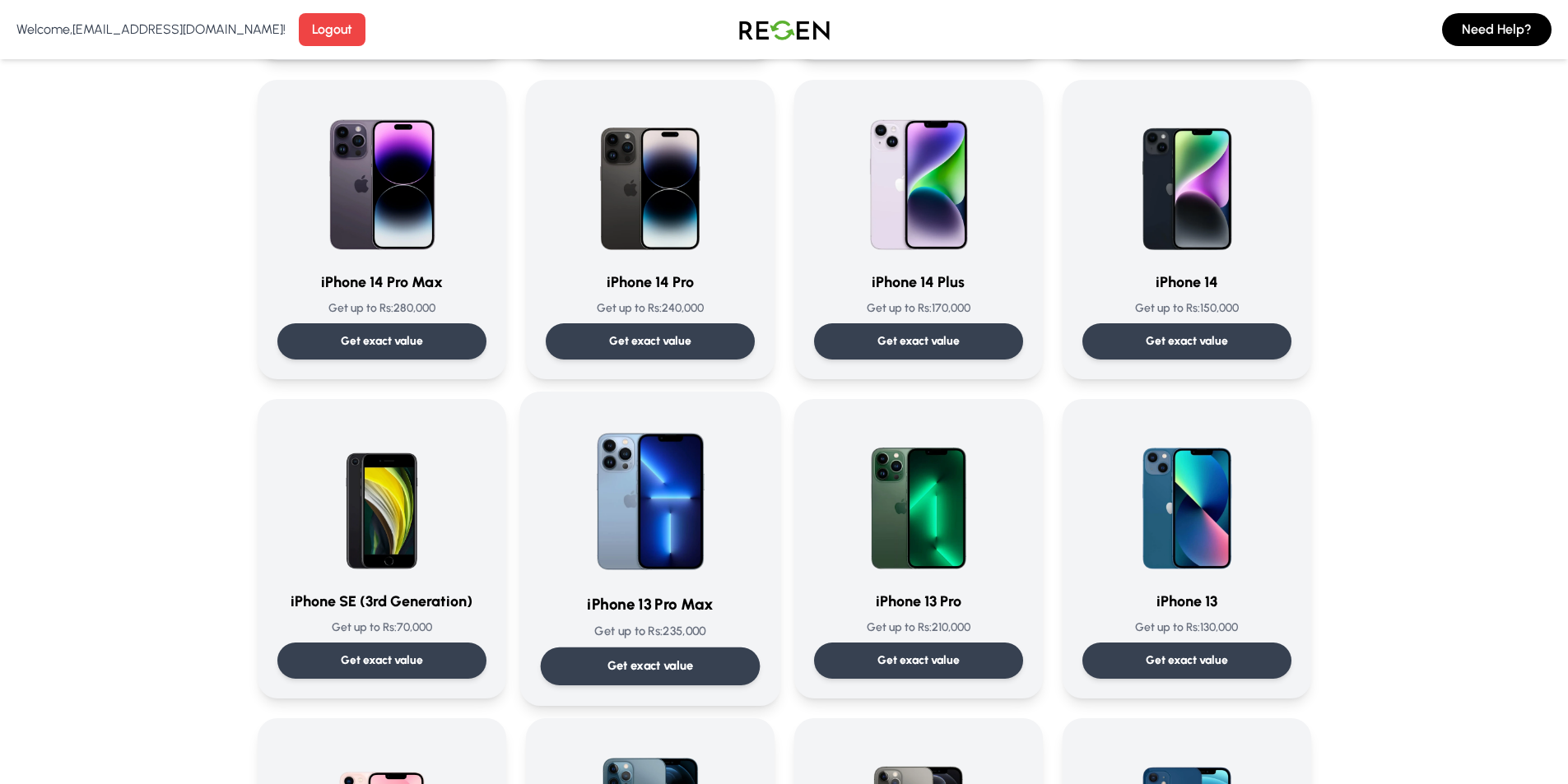
scroll to position [576, 0]
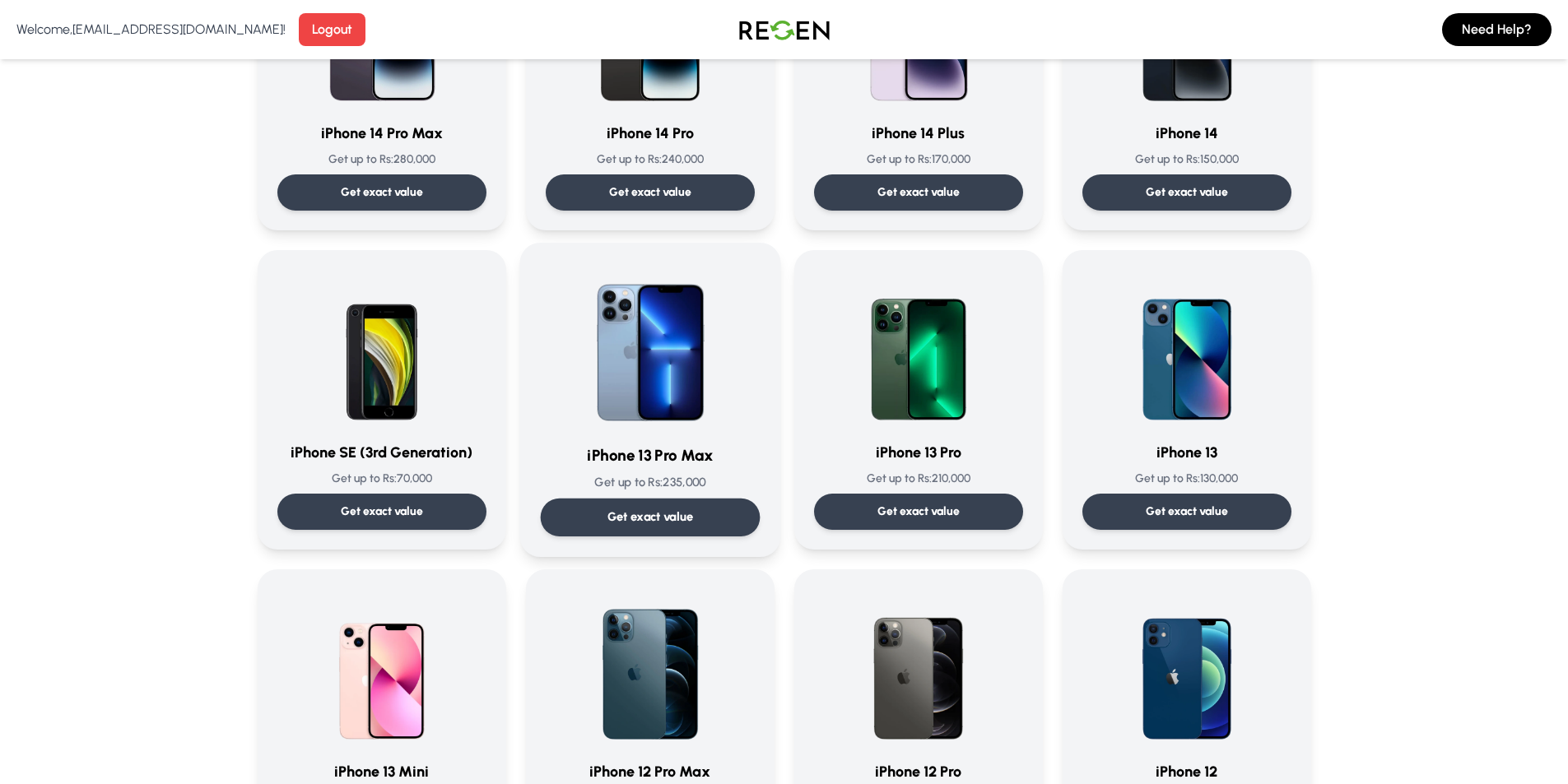
click at [689, 375] on img at bounding box center [649, 346] width 166 height 166
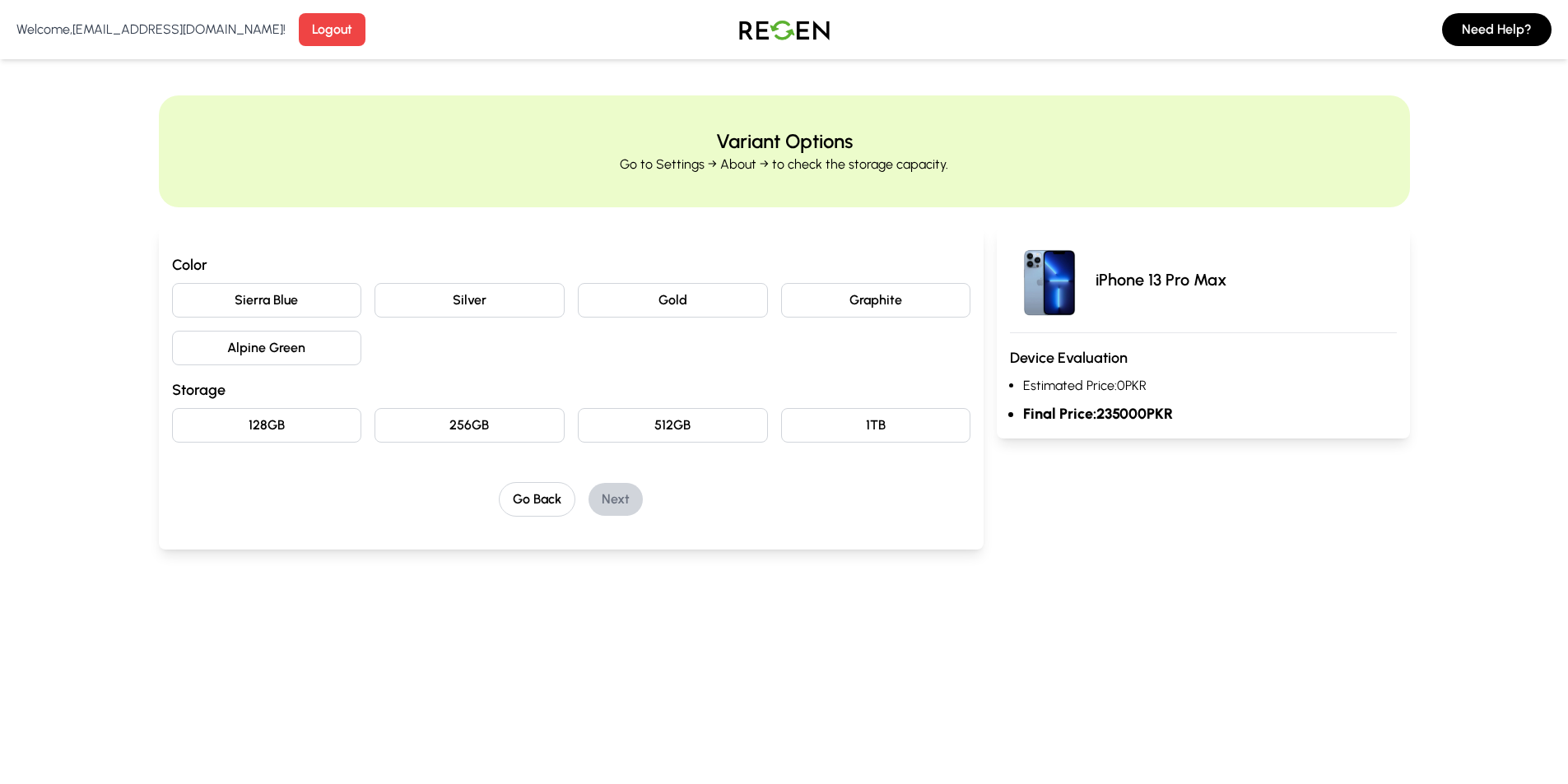
click at [840, 424] on button "1TB" at bounding box center [877, 426] width 190 height 35
click at [694, 408] on button "512GB" at bounding box center [673, 426] width 190 height 35
click at [491, 427] on button "256GB" at bounding box center [470, 426] width 190 height 35
click at [290, 410] on button "128GB" at bounding box center [267, 426] width 190 height 35
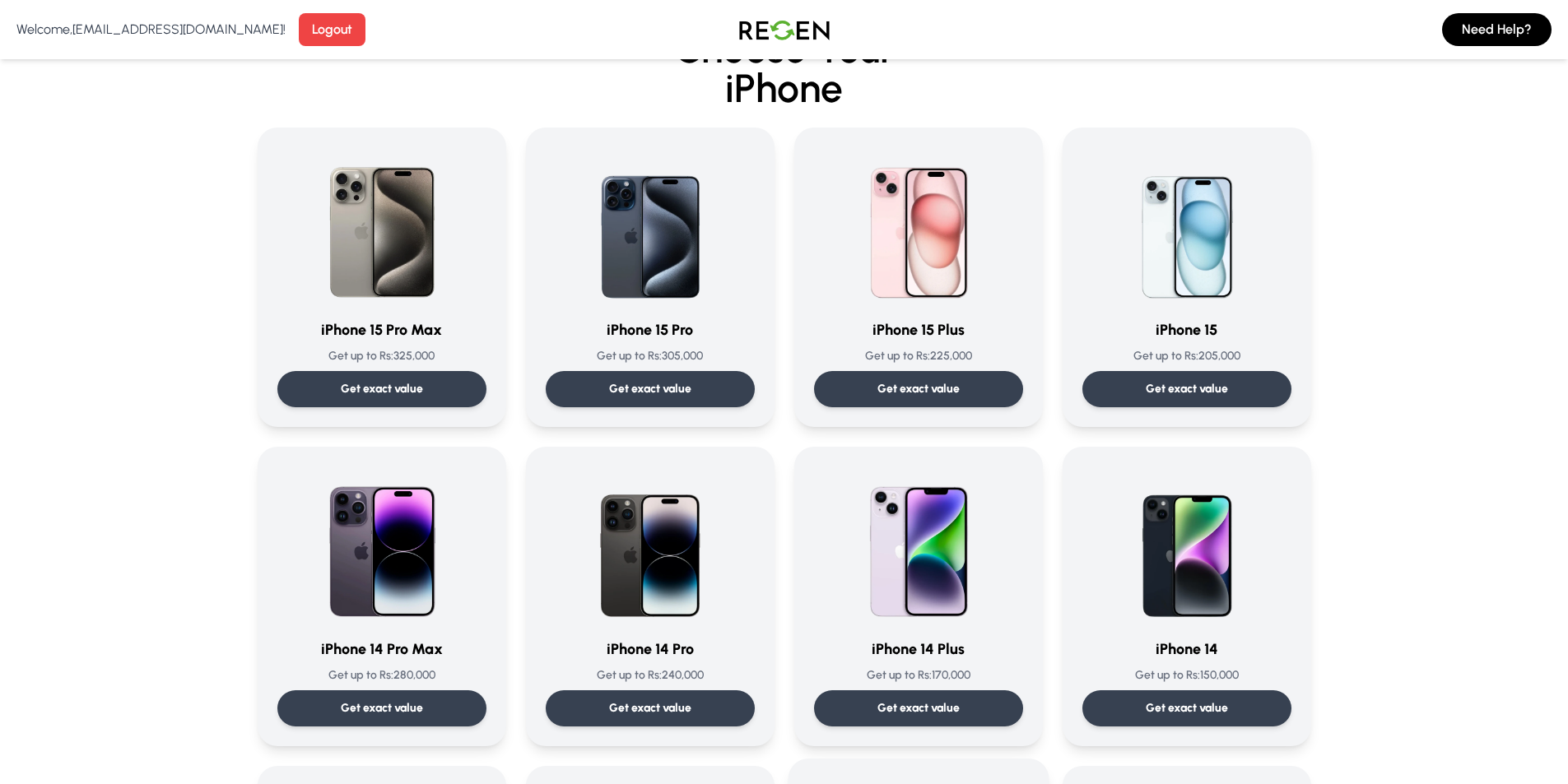
scroll to position [329, 0]
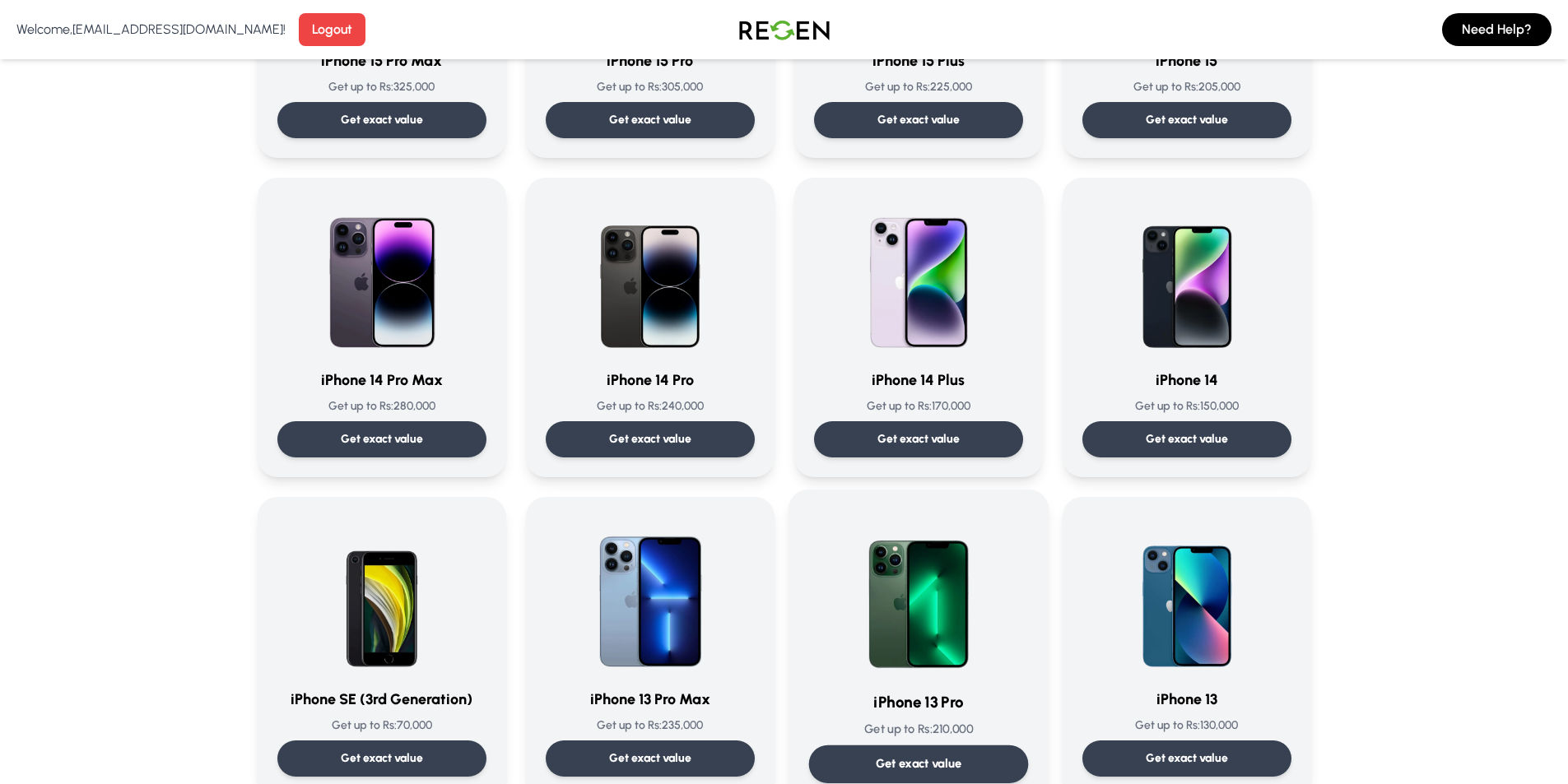
click at [948, 650] on img at bounding box center [918, 592] width 166 height 166
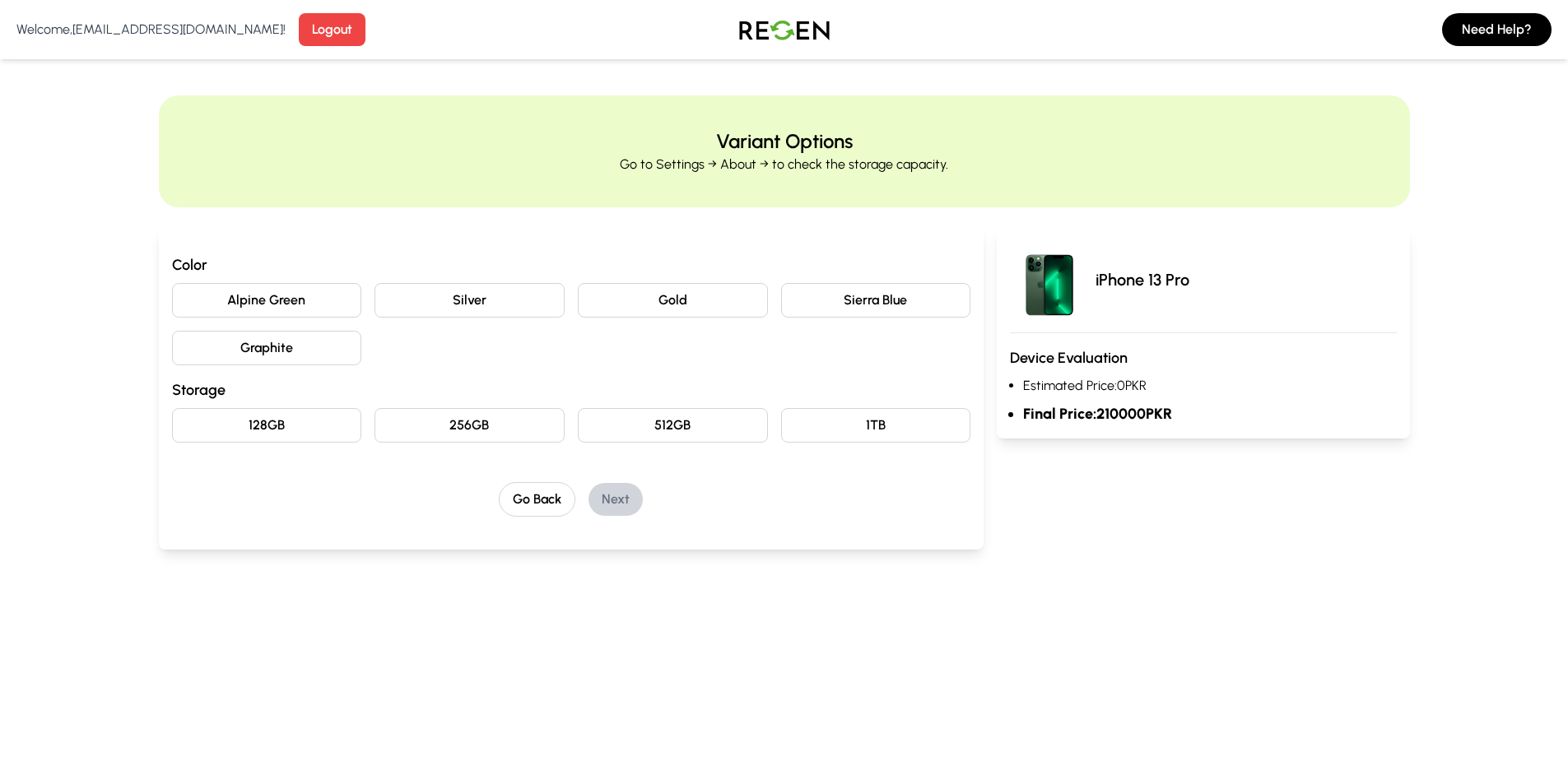
click at [896, 428] on button "1TB" at bounding box center [877, 426] width 190 height 35
click at [638, 426] on button "512GB" at bounding box center [673, 426] width 190 height 35
click at [523, 434] on button "256GB" at bounding box center [470, 426] width 190 height 35
drag, startPoint x: 325, startPoint y: 439, endPoint x: 305, endPoint y: 430, distance: 21.9
click at [318, 439] on button "128GB" at bounding box center [267, 426] width 190 height 35
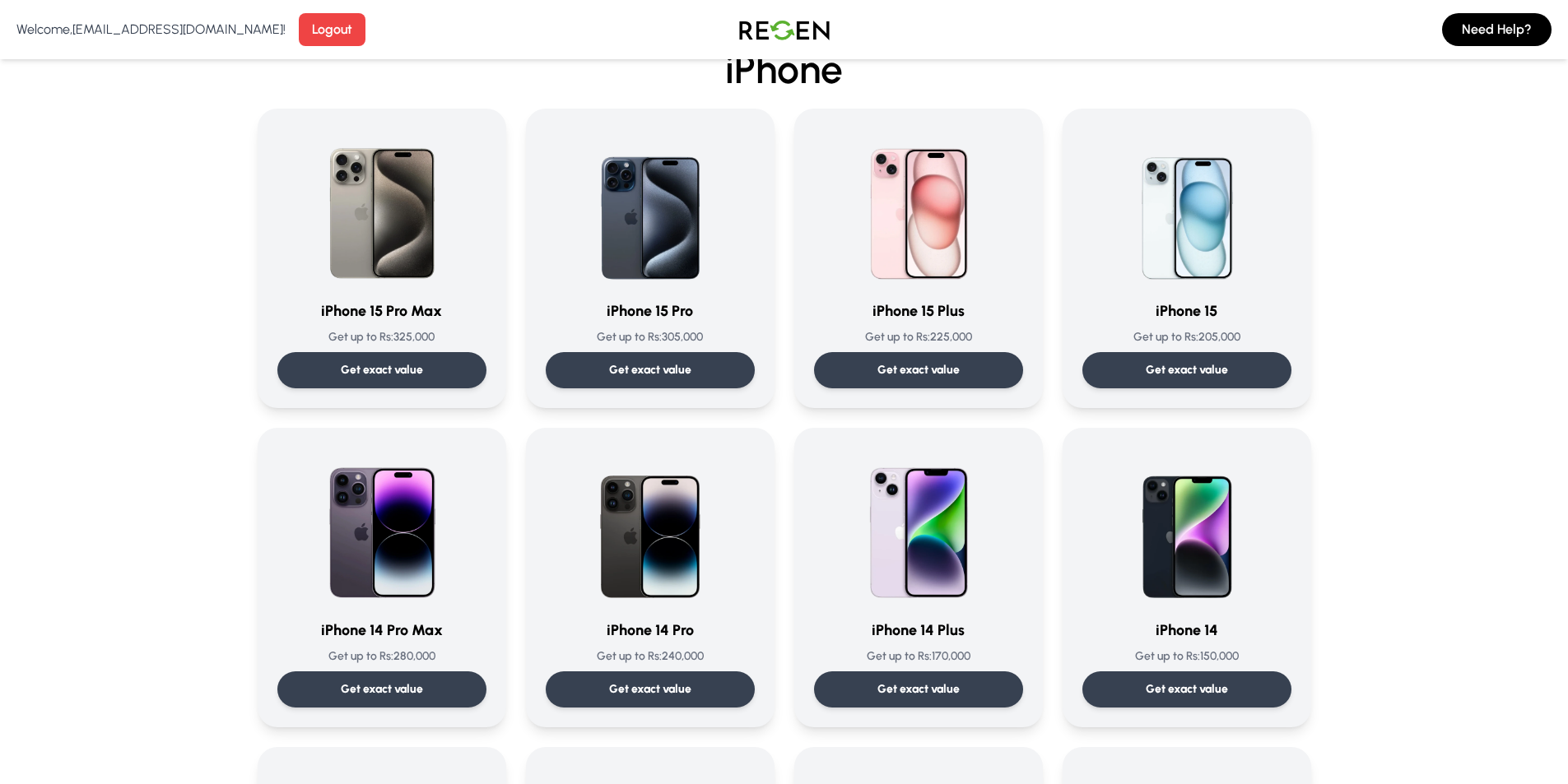
scroll to position [494, 0]
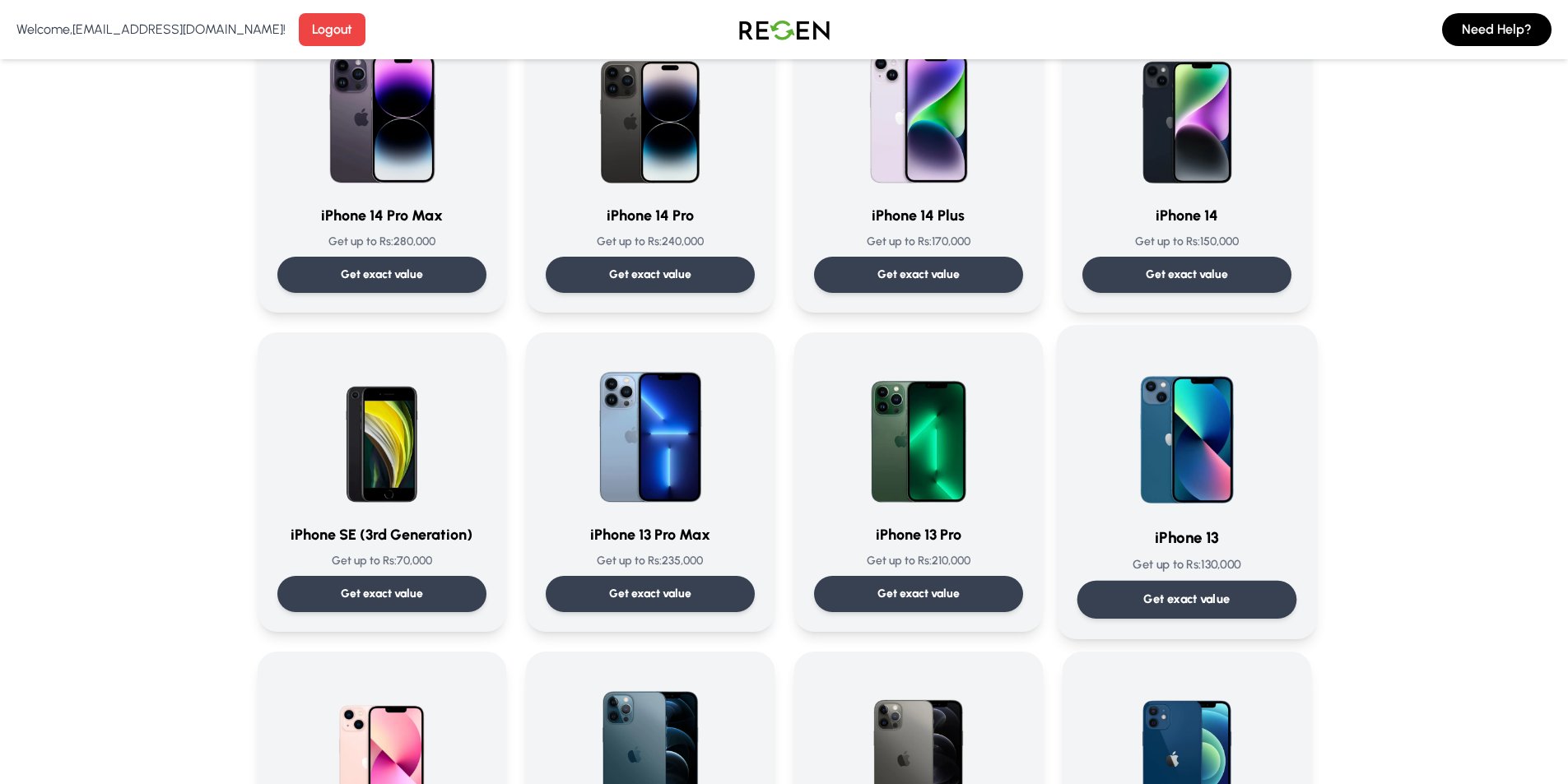
click at [1192, 526] on h3 "iPhone 13" at bounding box center [1186, 538] width 220 height 24
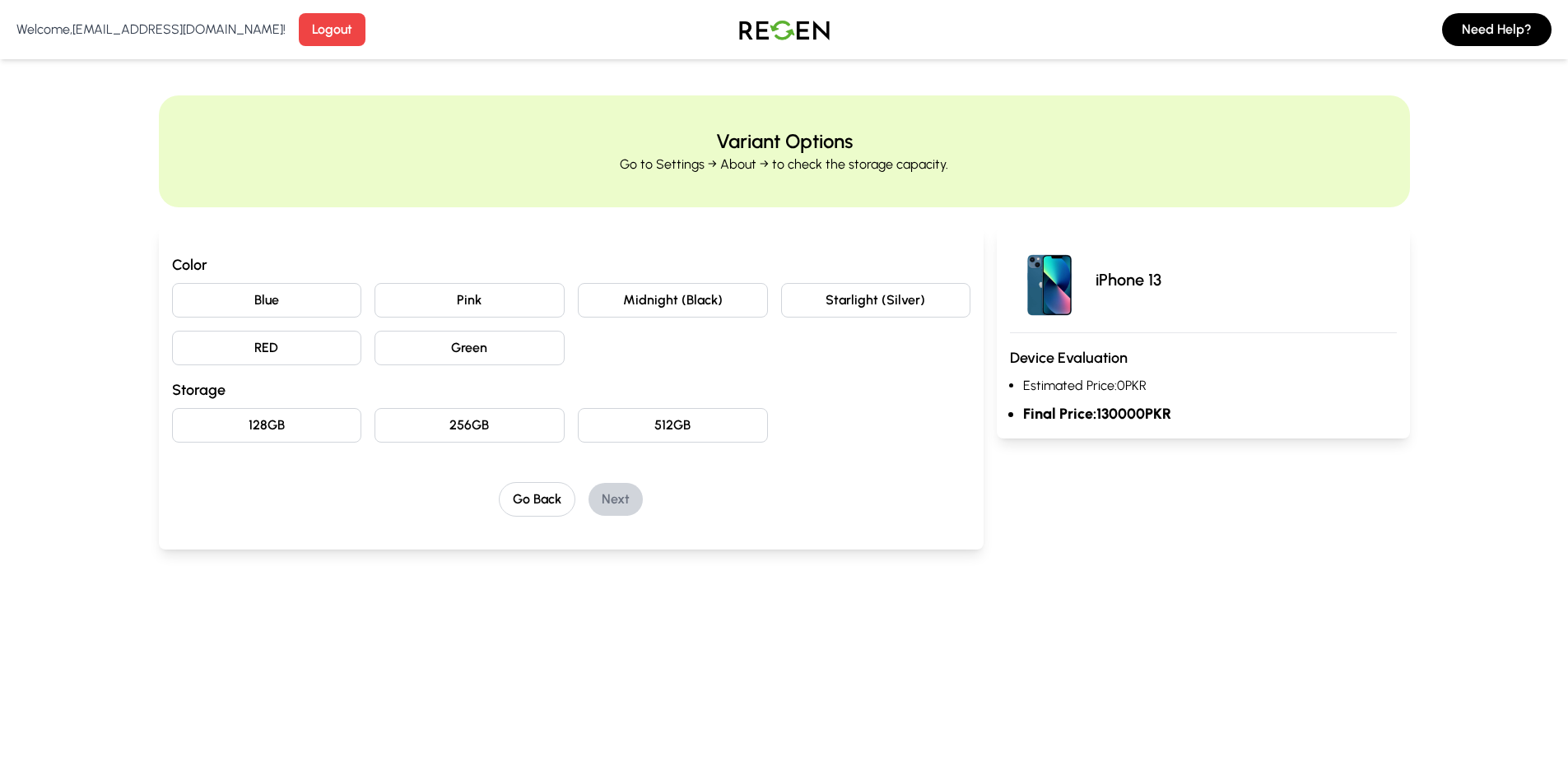
click at [671, 411] on button "512GB" at bounding box center [673, 426] width 190 height 35
click at [520, 421] on button "256GB" at bounding box center [470, 426] width 190 height 35
click at [309, 435] on button "128GB" at bounding box center [267, 426] width 190 height 35
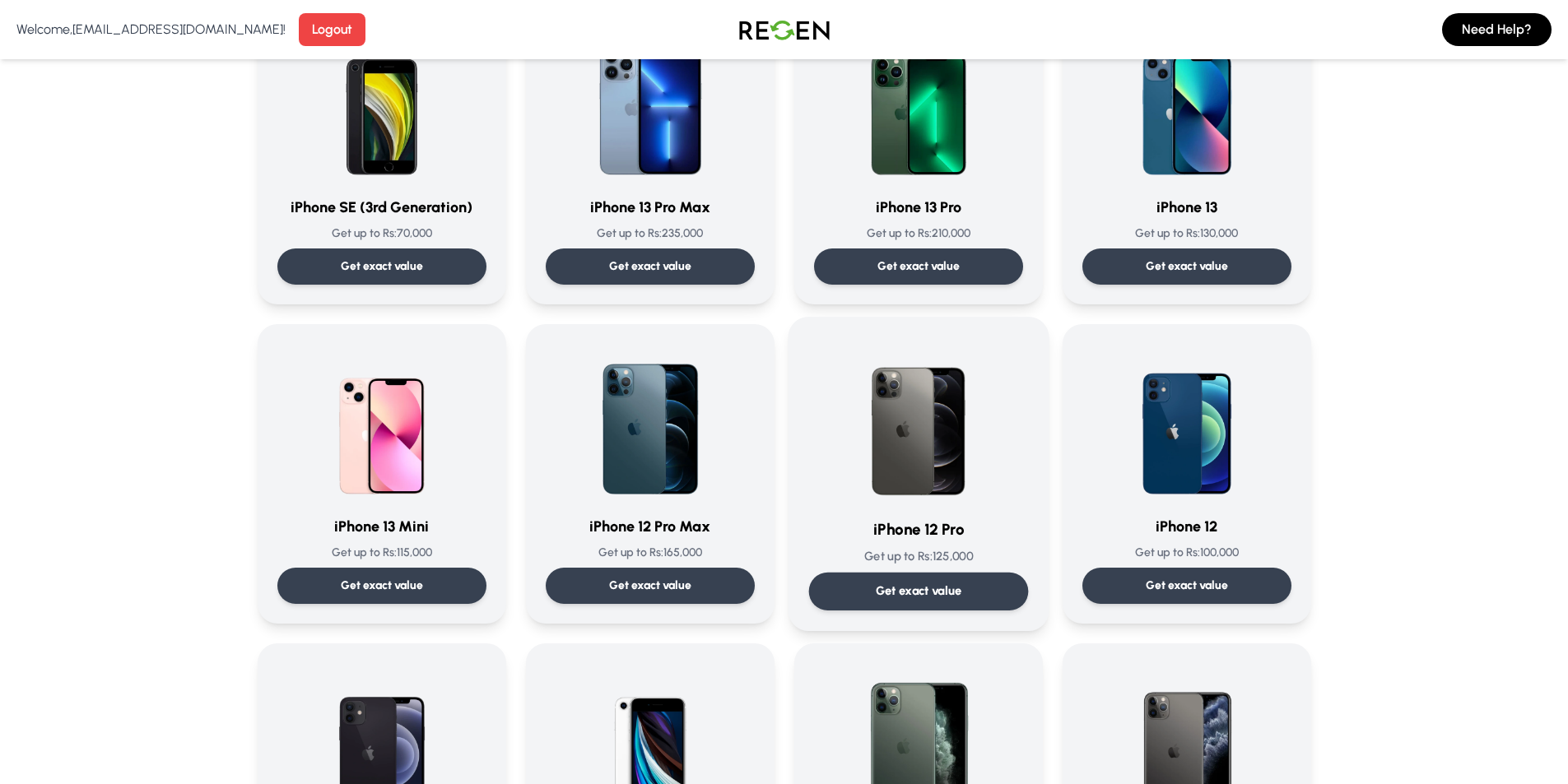
scroll to position [822, 0]
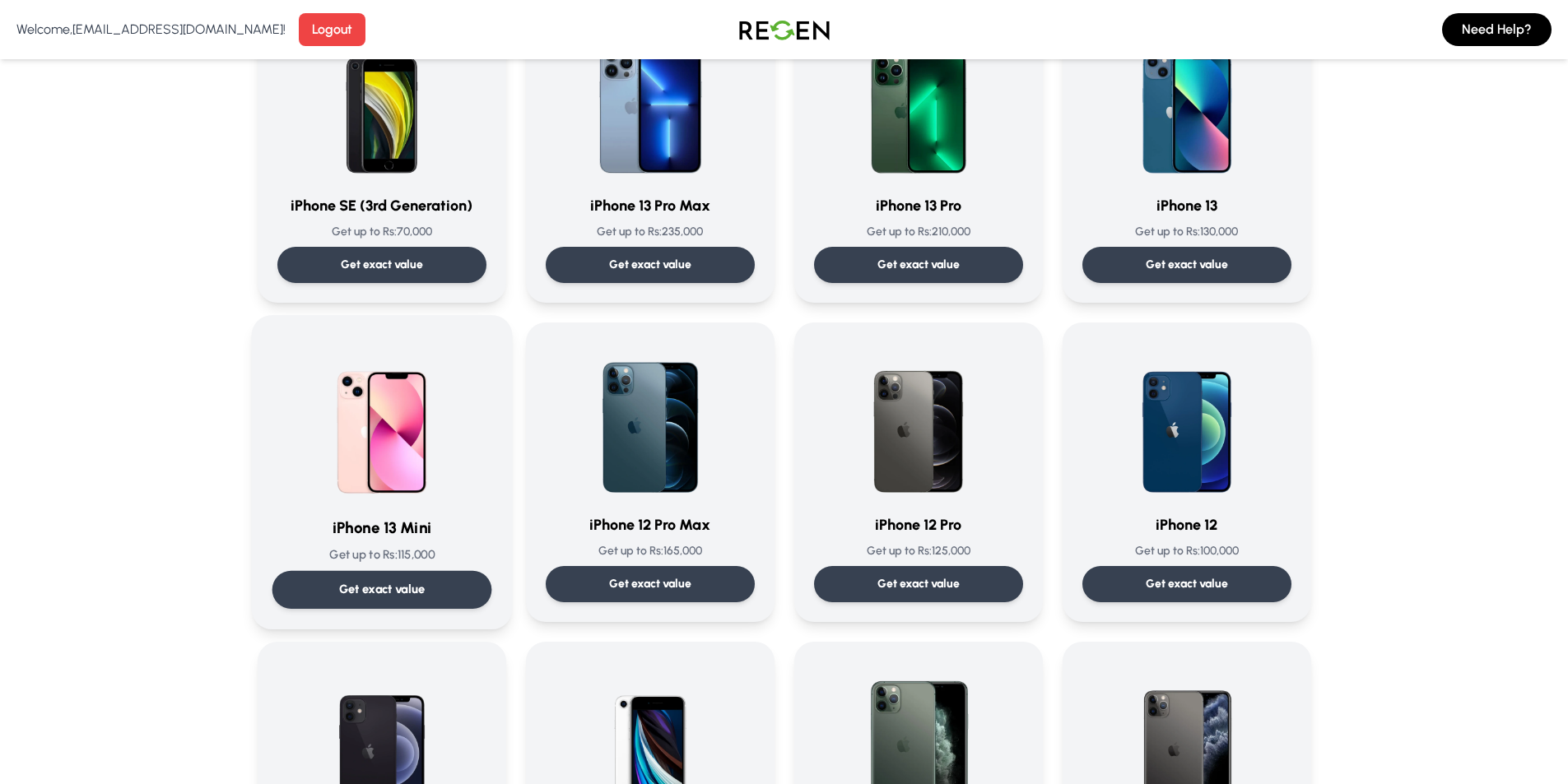
click at [317, 448] on img at bounding box center [382, 418] width 166 height 166
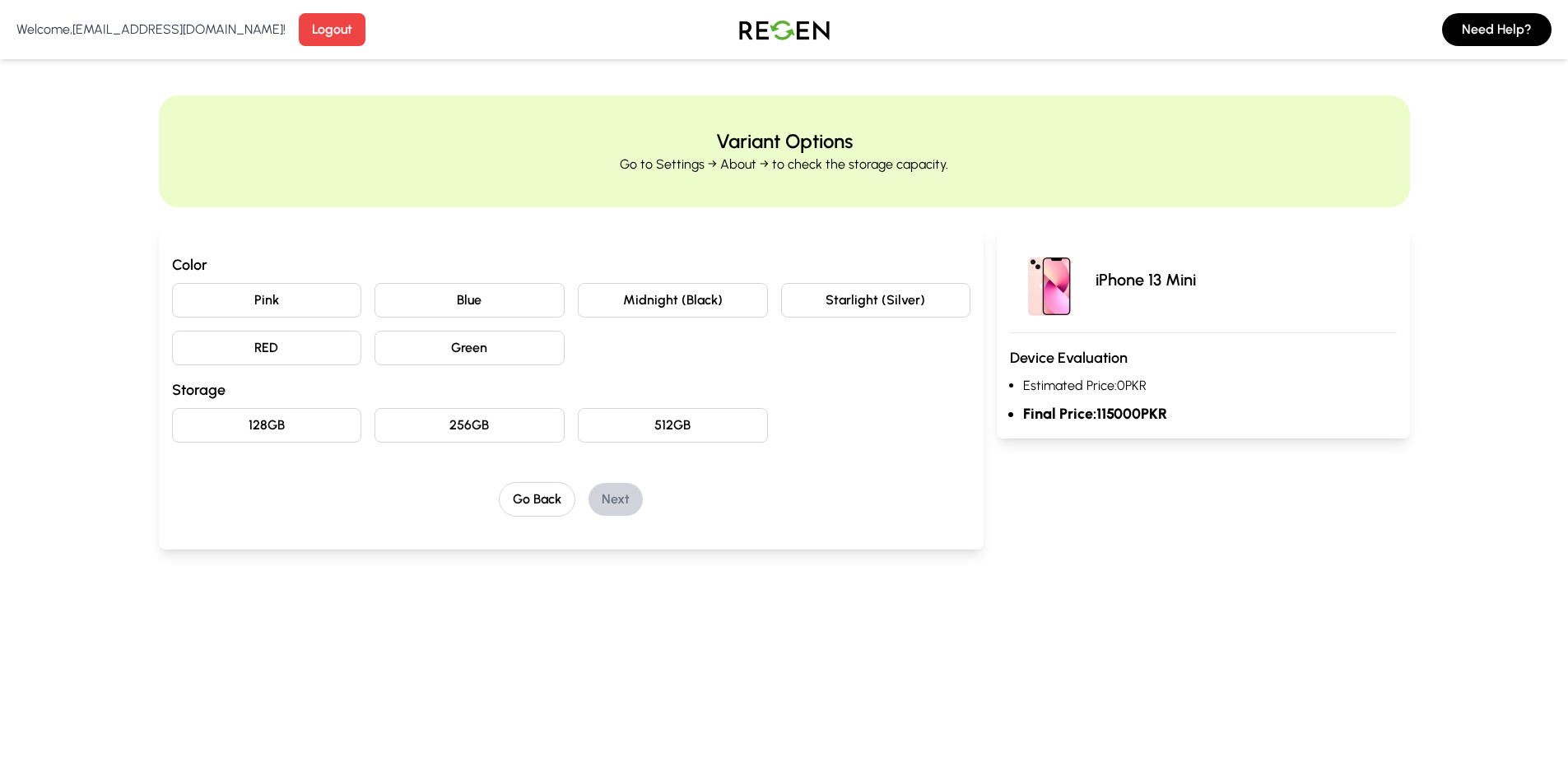
click at [669, 423] on button "512GB" at bounding box center [673, 426] width 190 height 35
click at [455, 427] on button "256GB" at bounding box center [470, 426] width 190 height 35
click at [255, 438] on button "128GB" at bounding box center [267, 426] width 190 height 35
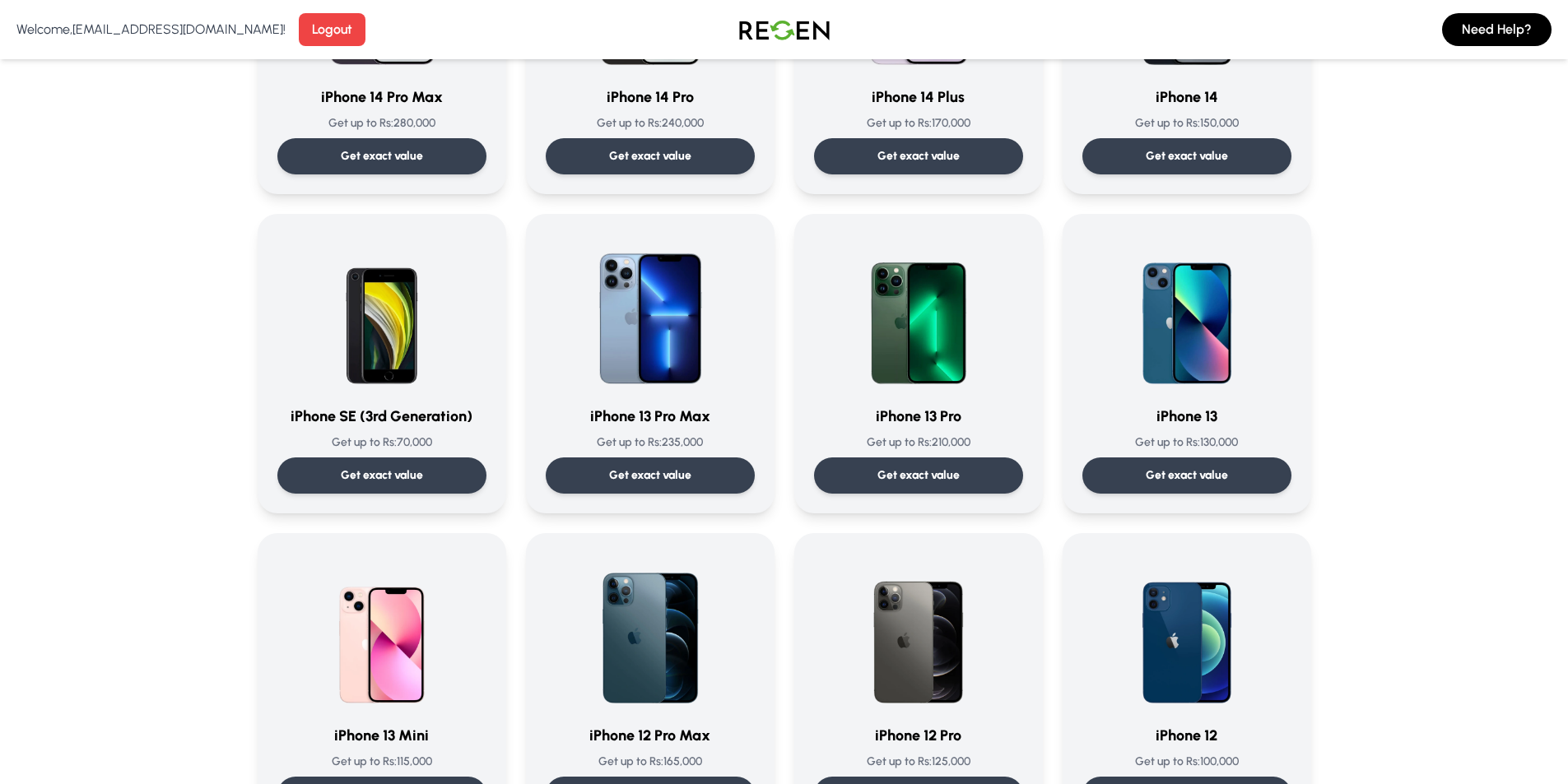
scroll to position [987, 0]
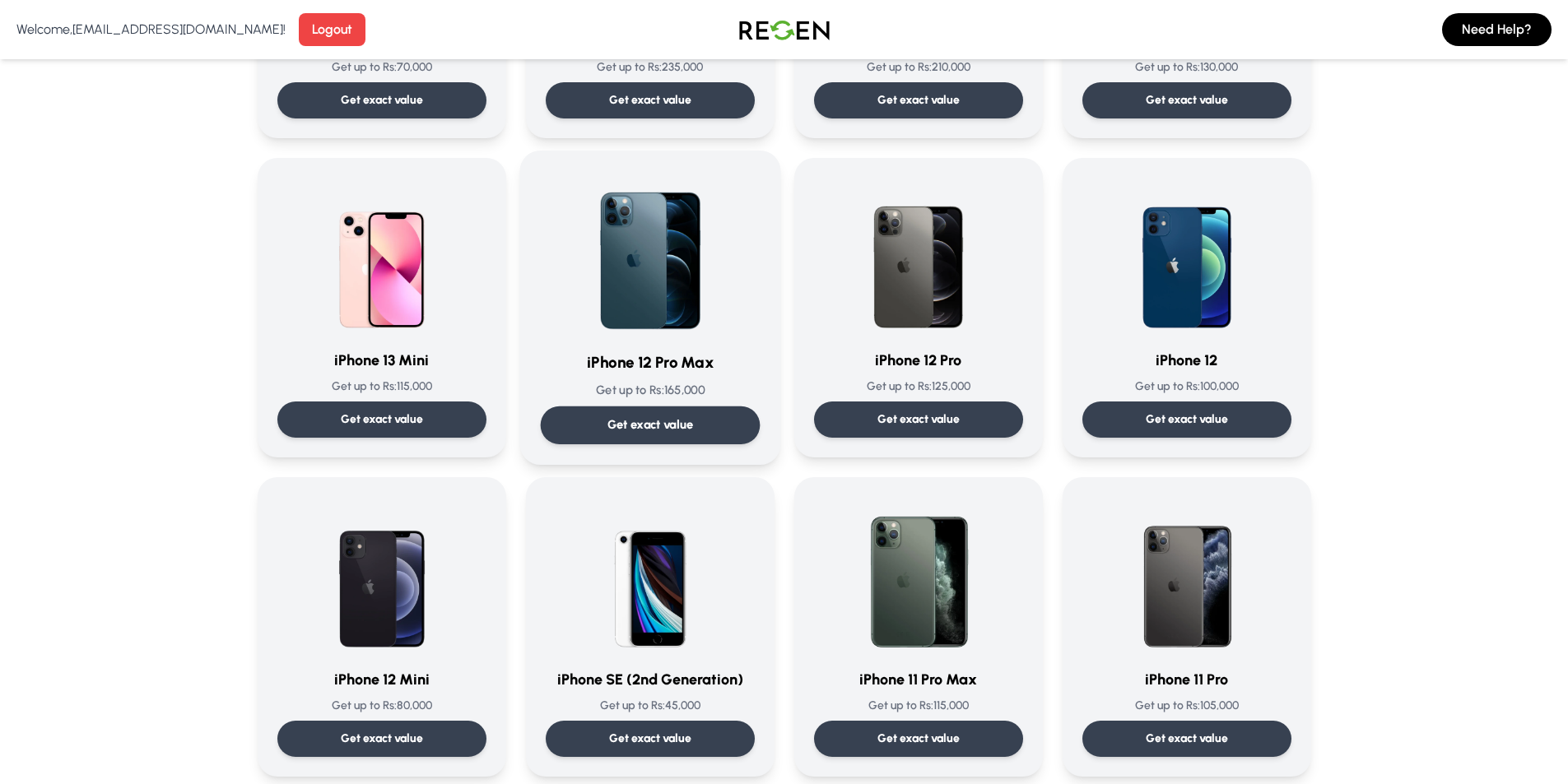
click at [674, 342] on div "iPhone 12 Pro Max Get up to Rs: 165,000 Get exact value" at bounding box center [649, 308] width 220 height 273
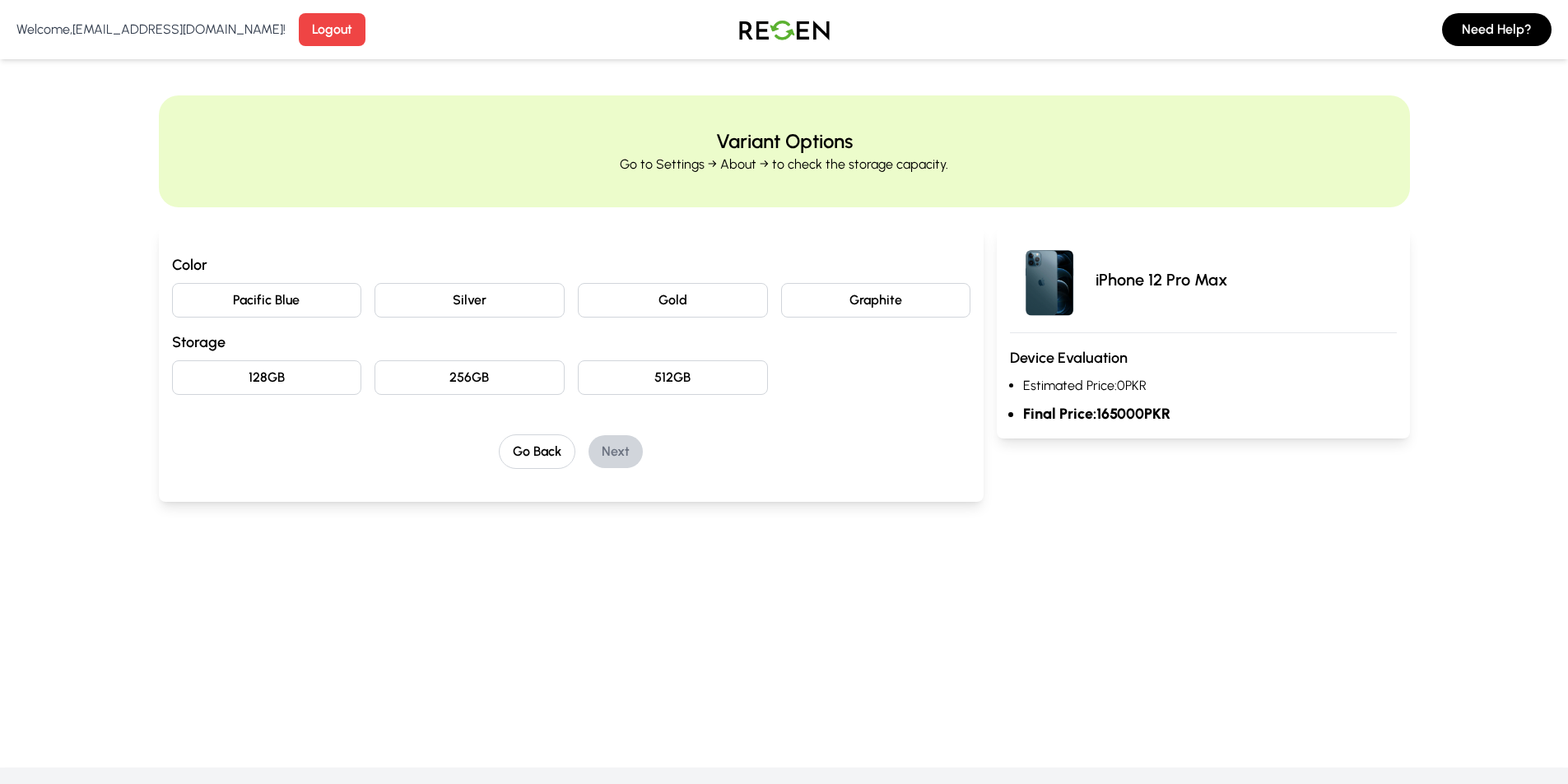
click at [729, 367] on button "512GB" at bounding box center [673, 378] width 190 height 35
click at [478, 369] on button "256GB" at bounding box center [470, 378] width 190 height 35
click at [276, 384] on button "128GB" at bounding box center [267, 378] width 190 height 35
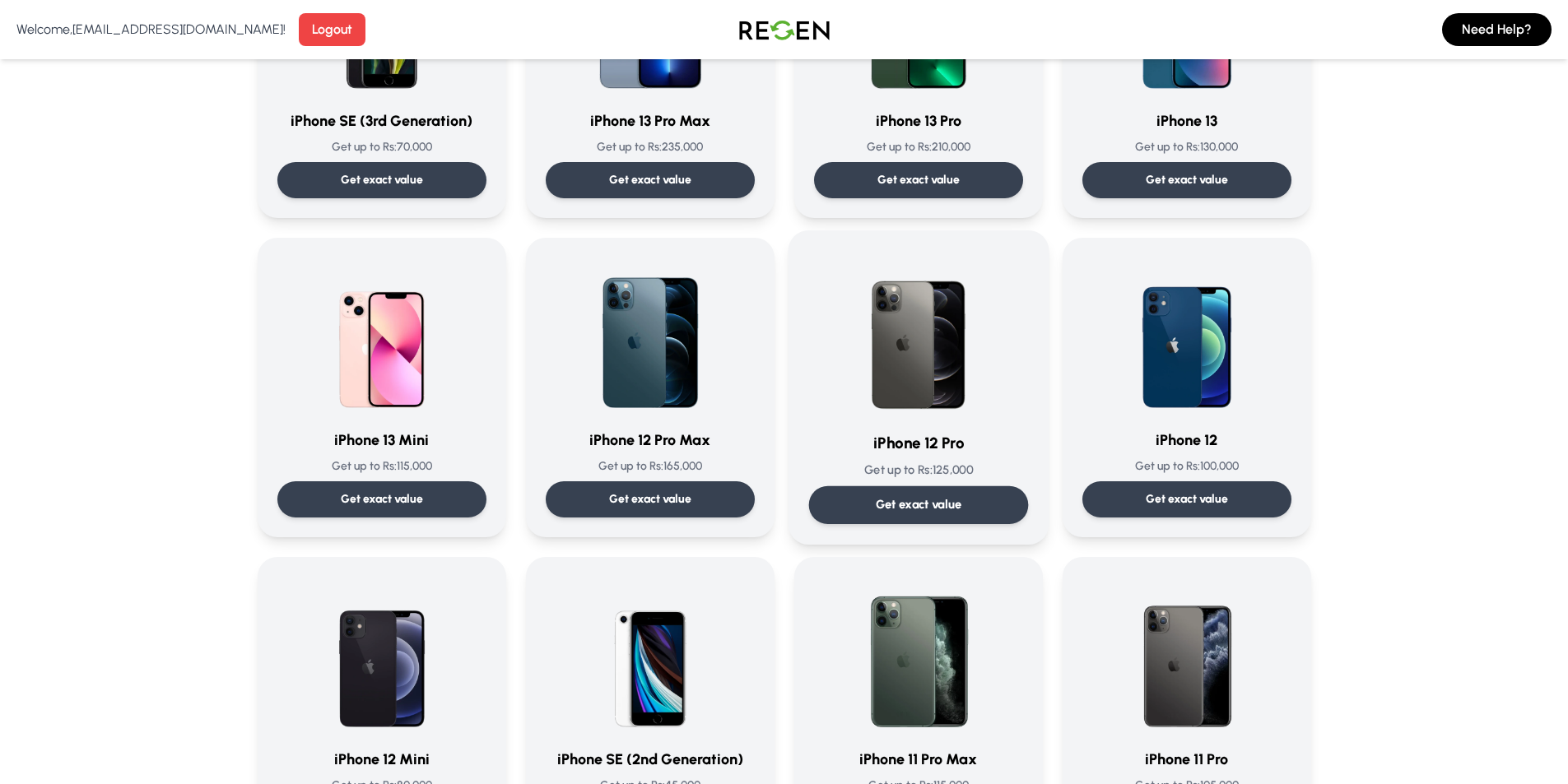
scroll to position [987, 0]
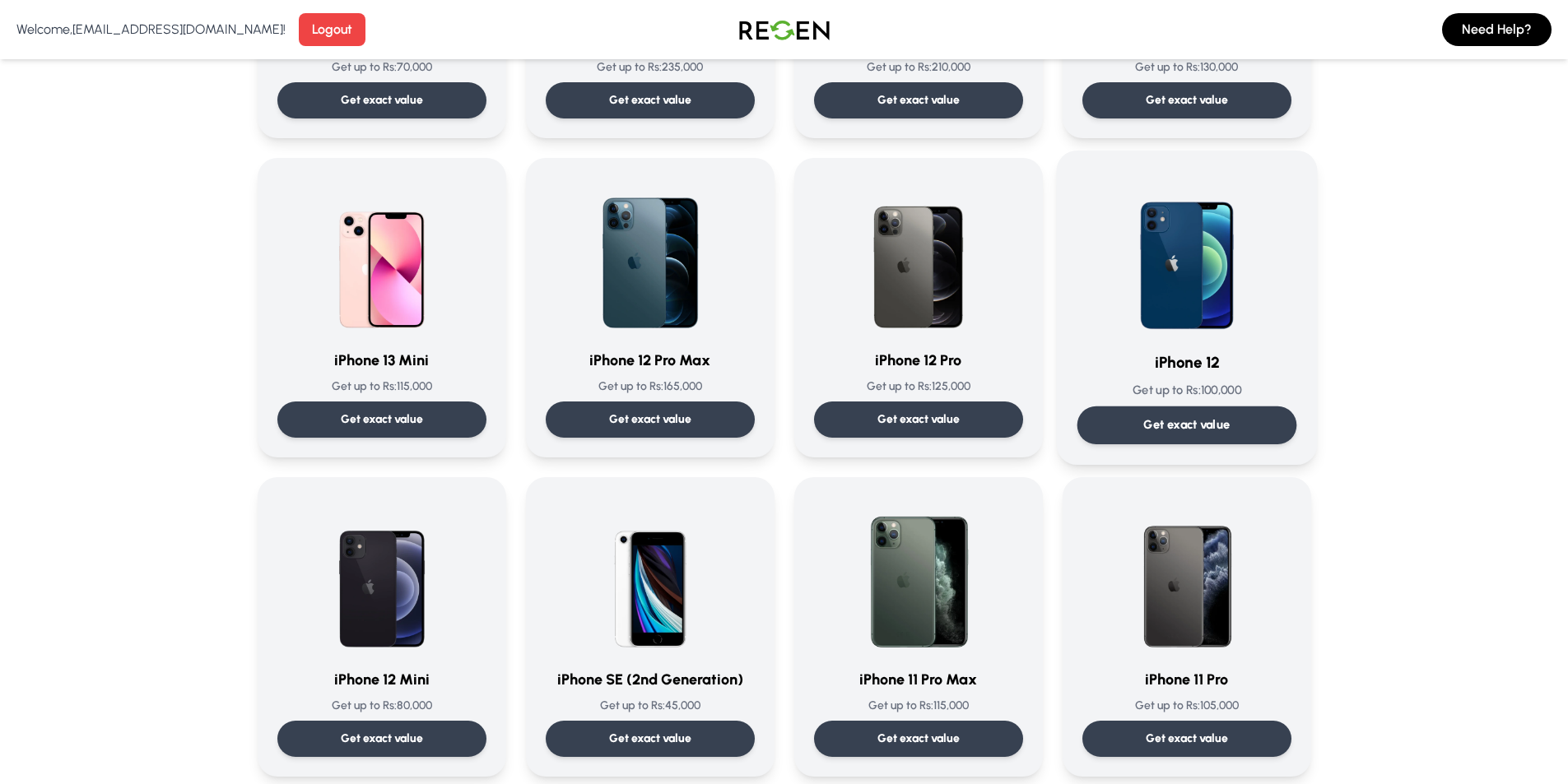
click at [1154, 357] on h3 "iPhone 12" at bounding box center [1186, 363] width 220 height 24
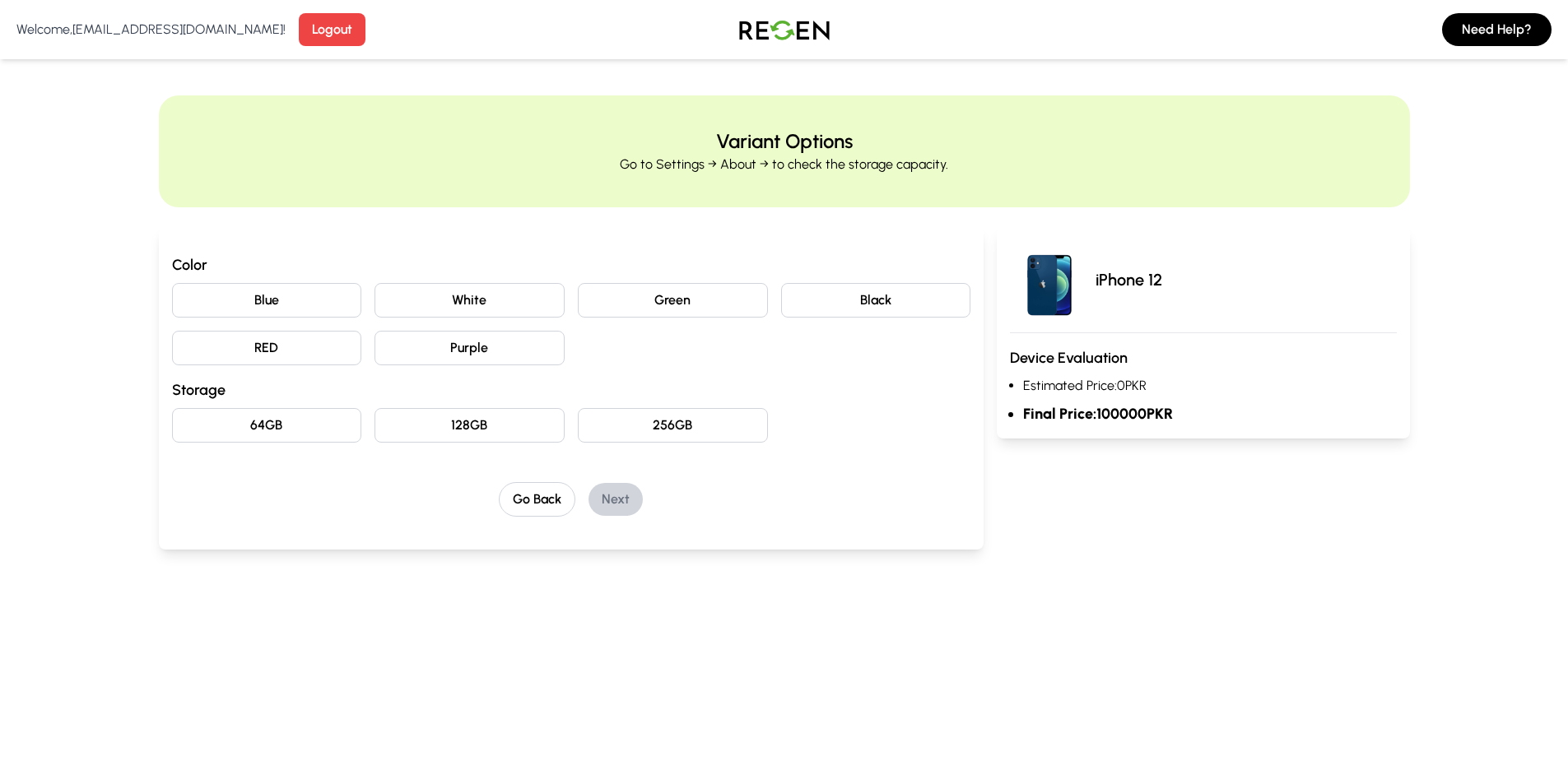
click at [712, 436] on button "256GB" at bounding box center [673, 426] width 190 height 35
click at [525, 440] on button "128GB" at bounding box center [470, 426] width 190 height 35
click at [341, 419] on button "64GB" at bounding box center [267, 426] width 190 height 35
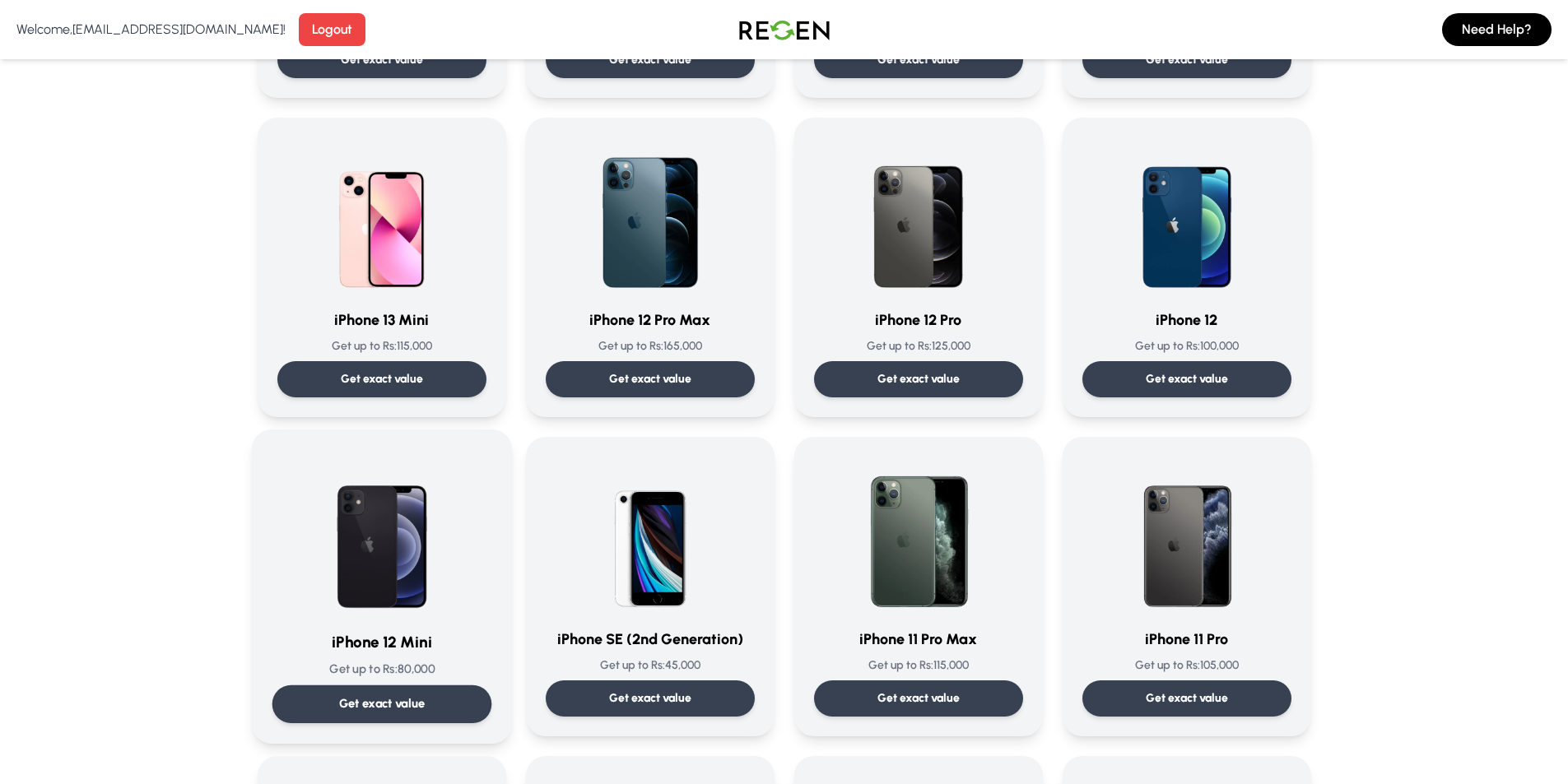
scroll to position [1152, 0]
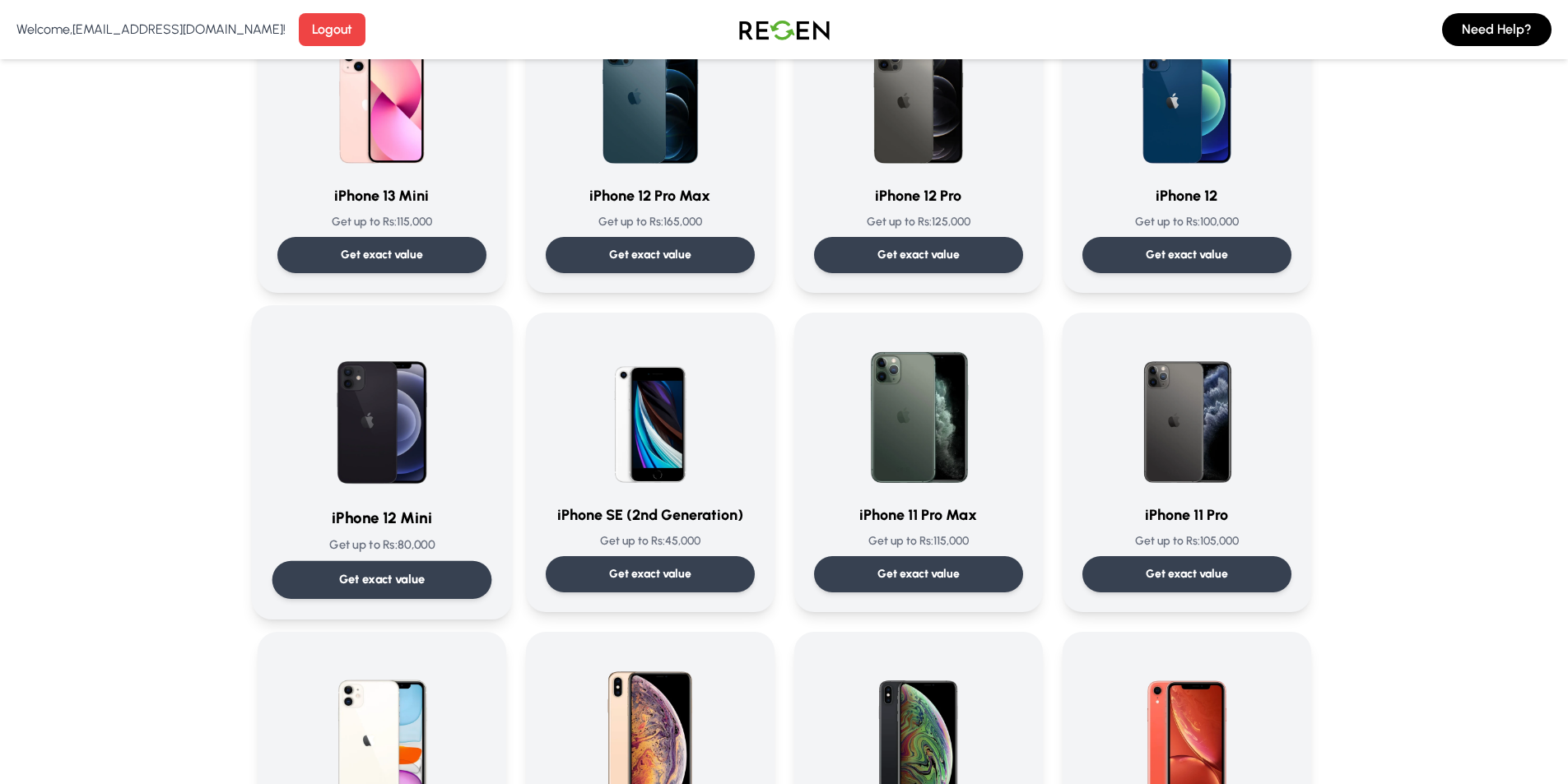
click at [356, 429] on img at bounding box center [382, 408] width 166 height 166
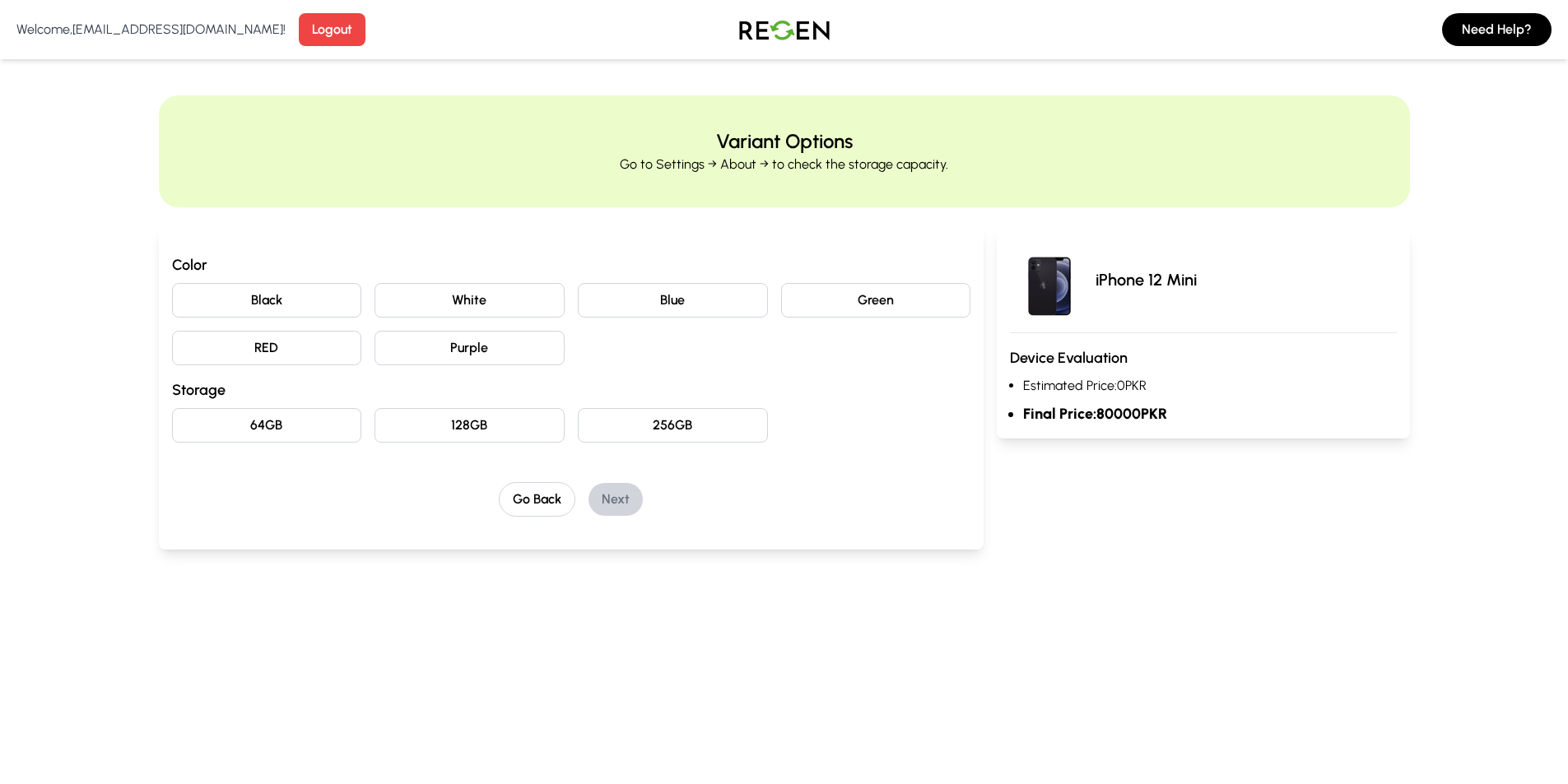
click at [843, 288] on button "Green" at bounding box center [877, 300] width 190 height 35
click at [497, 344] on button "Purple" at bounding box center [470, 348] width 190 height 35
click at [284, 337] on button "RED" at bounding box center [267, 348] width 190 height 35
click at [285, 295] on button "Black" at bounding box center [267, 300] width 190 height 35
drag, startPoint x: 479, startPoint y: 289, endPoint x: 503, endPoint y: 302, distance: 27.3
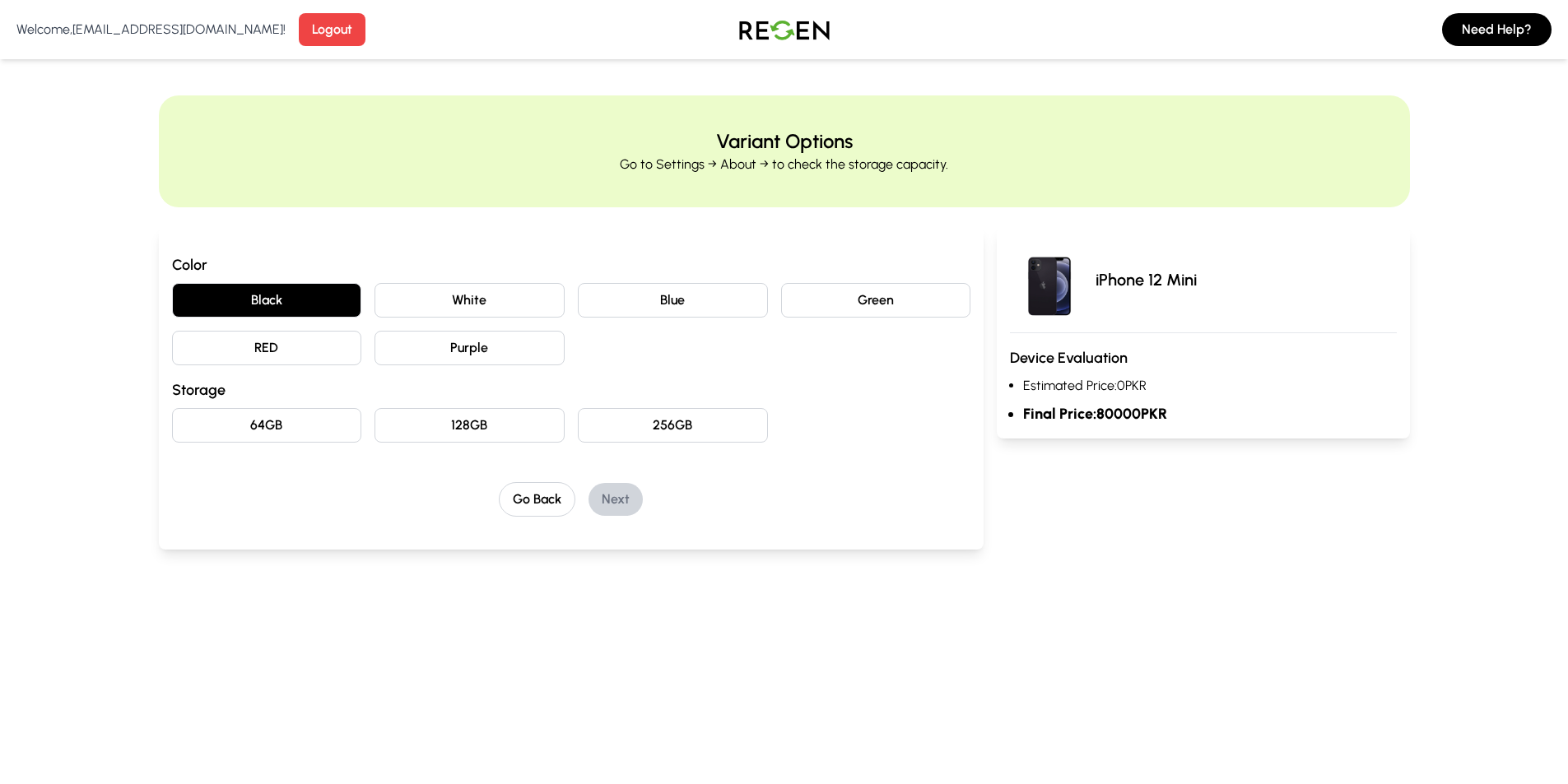
click at [478, 288] on button "White" at bounding box center [470, 300] width 190 height 35
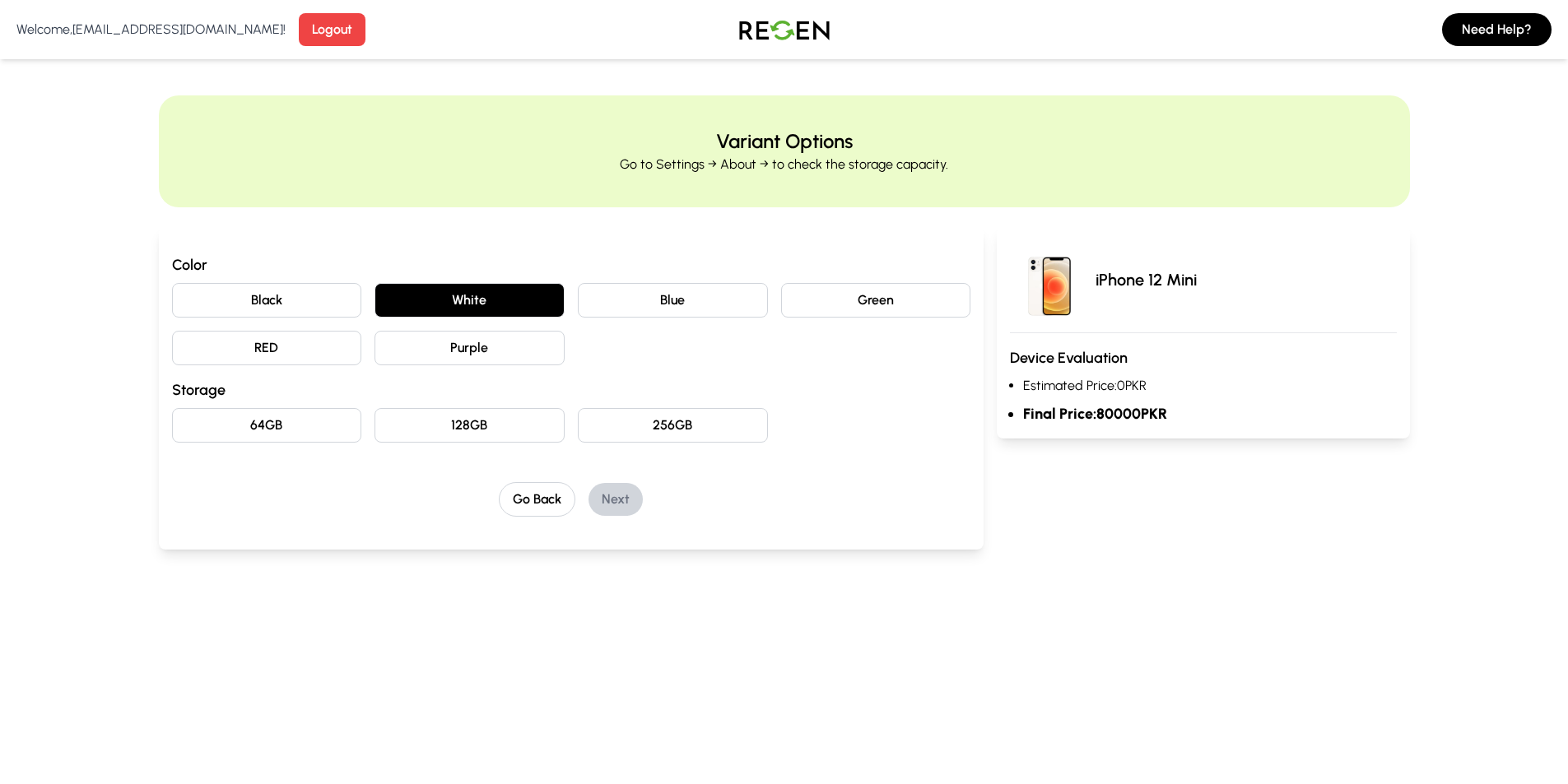
click at [708, 430] on button "256GB" at bounding box center [673, 426] width 190 height 35
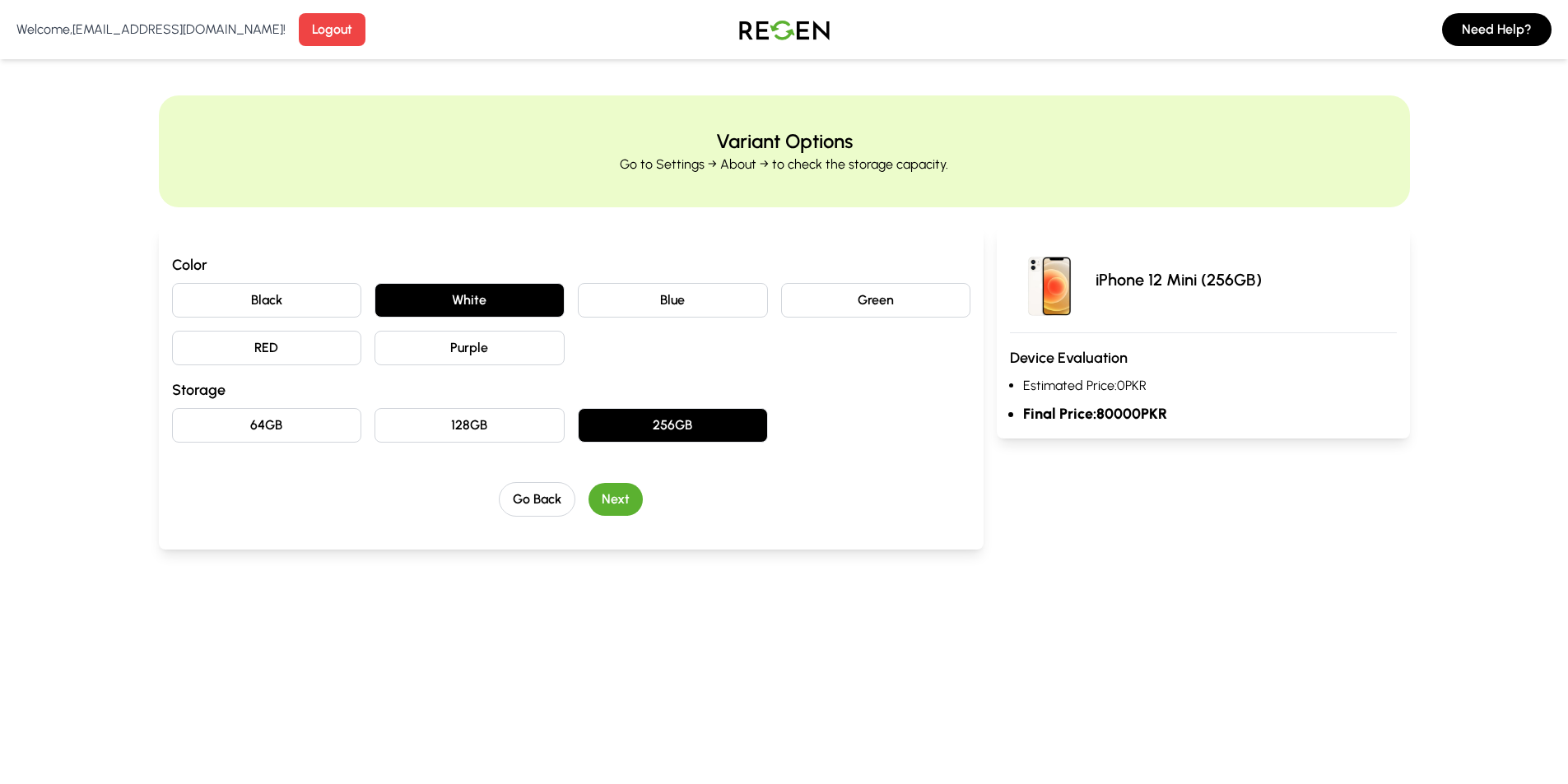
click at [491, 421] on button "128GB" at bounding box center [470, 426] width 190 height 35
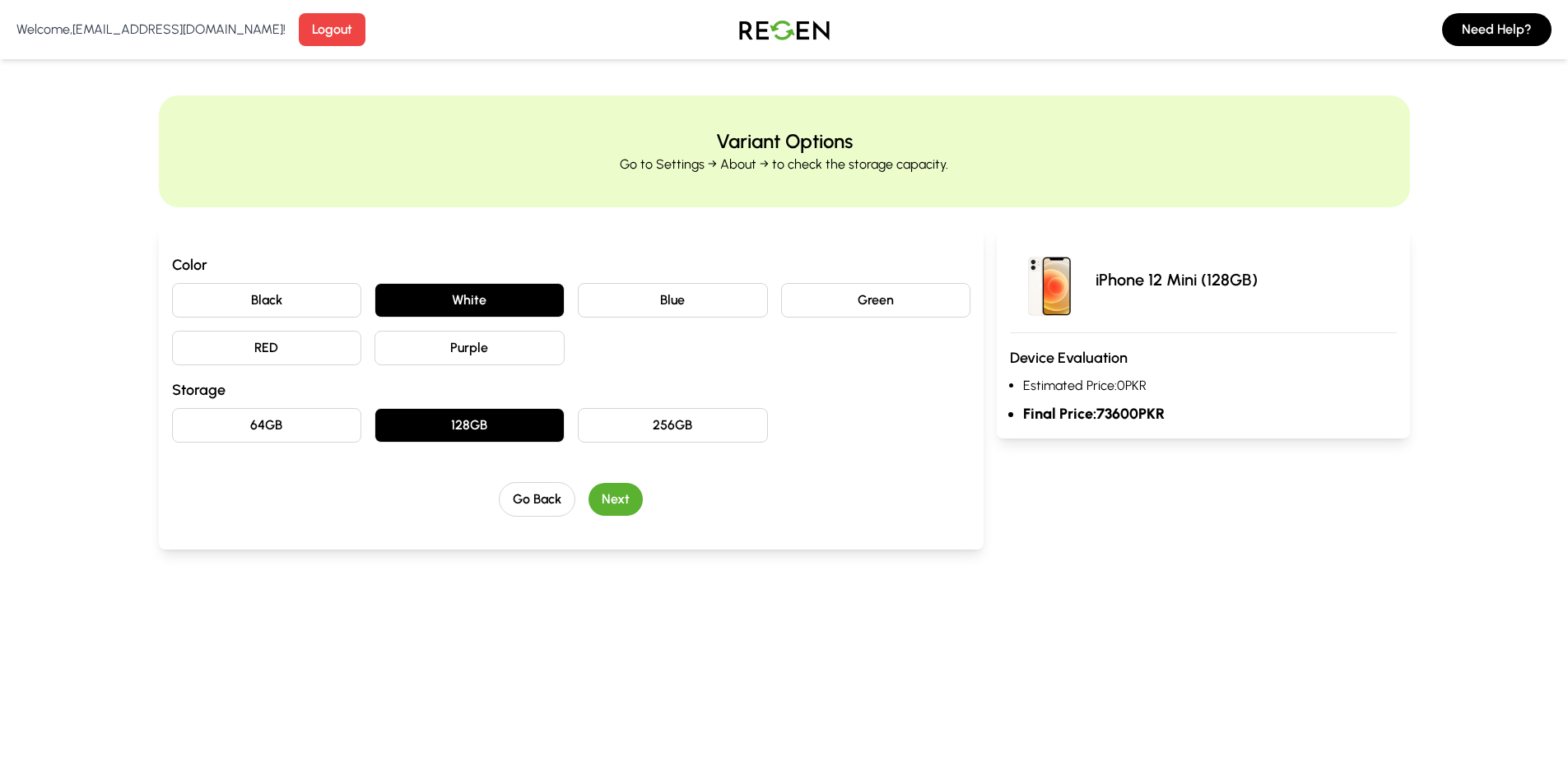
click at [276, 417] on button "64GB" at bounding box center [267, 426] width 190 height 35
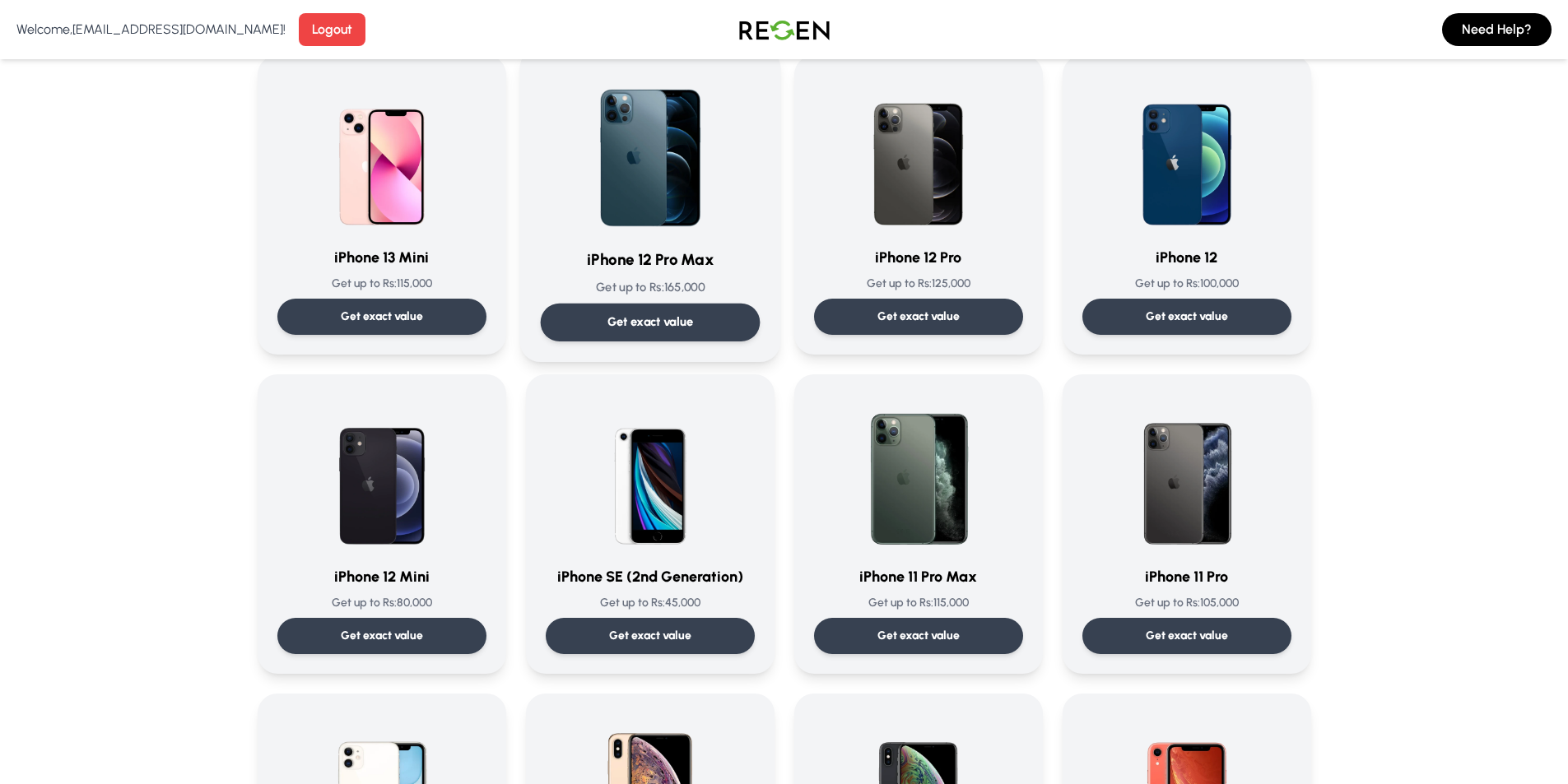
scroll to position [1234, 0]
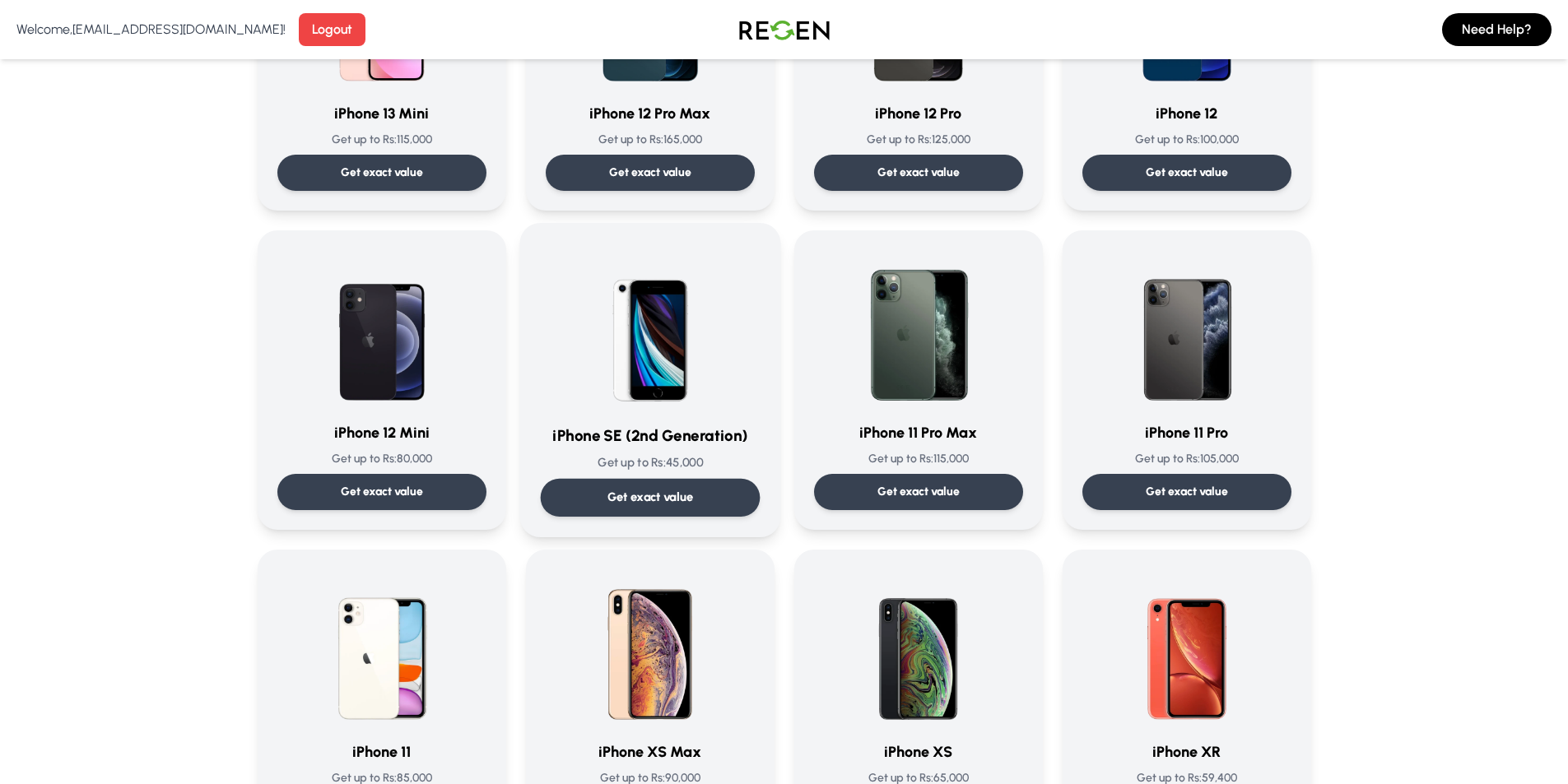
click at [684, 411] on div "iPhone SE (2nd Generation) Get up to Rs: 45,000 Get exact value" at bounding box center [649, 380] width 220 height 273
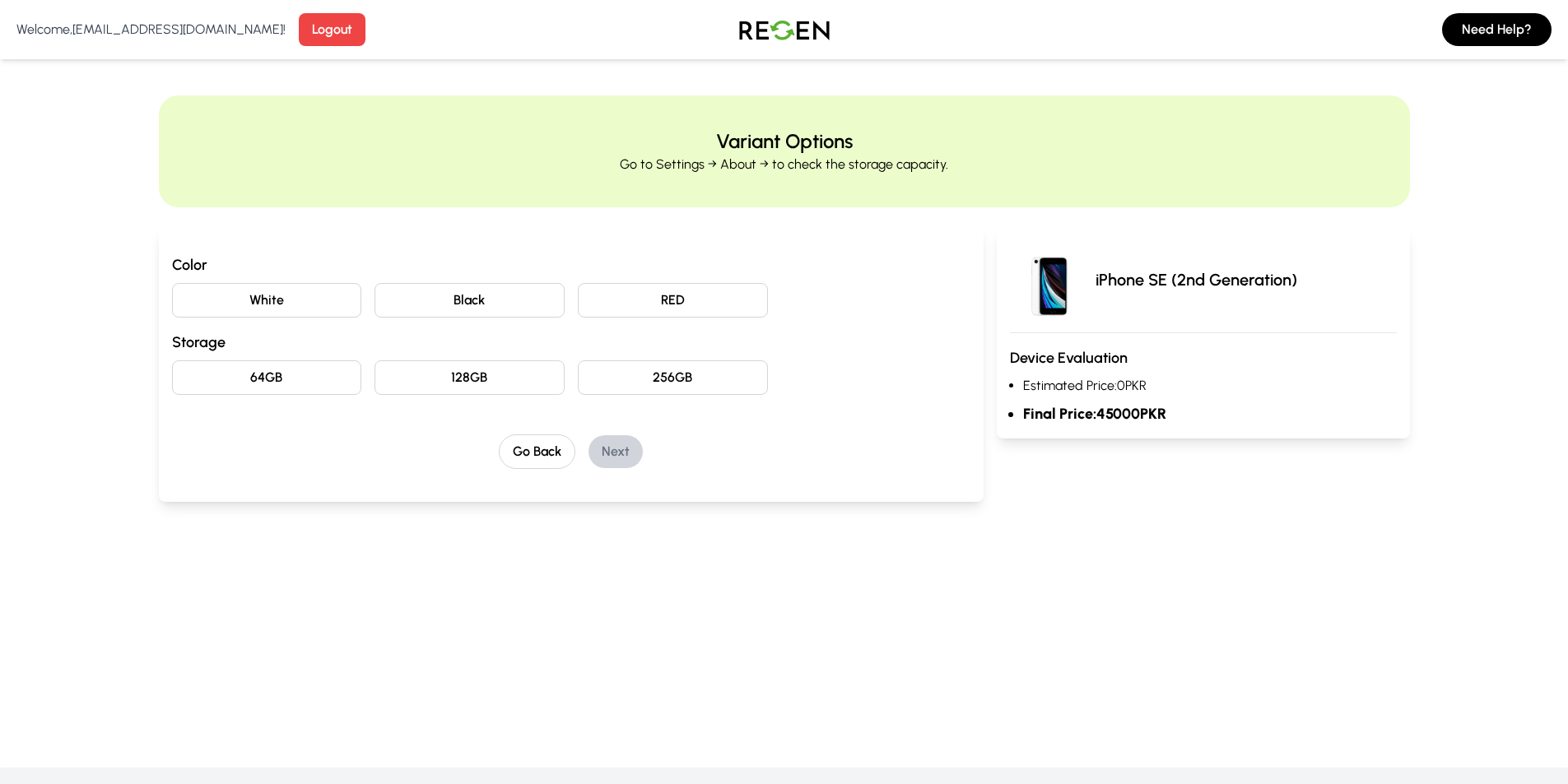
click at [679, 383] on button "256GB" at bounding box center [673, 378] width 190 height 35
click at [519, 380] on button "128GB" at bounding box center [470, 378] width 190 height 35
click at [279, 373] on button "64GB" at bounding box center [267, 378] width 190 height 35
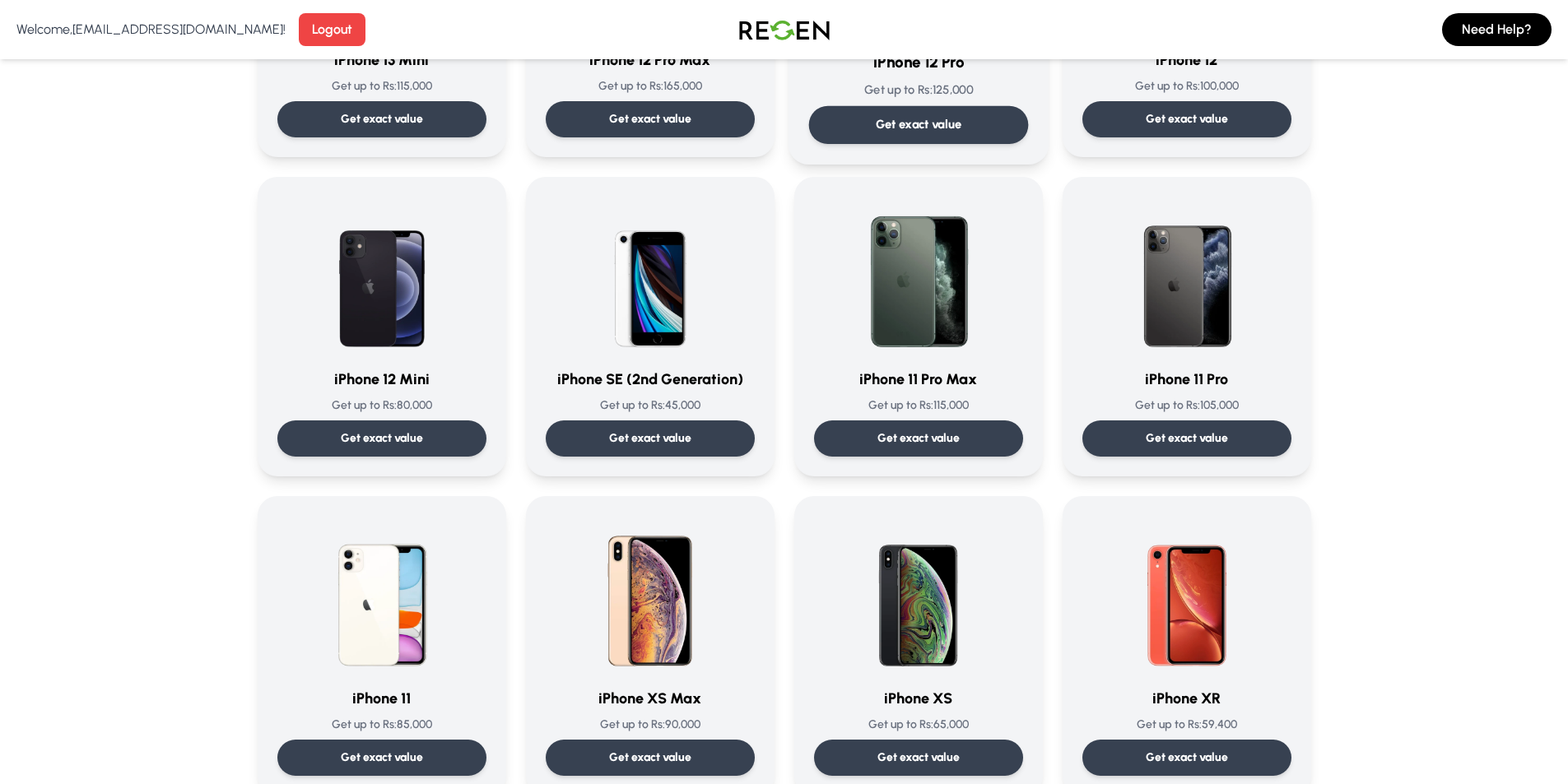
scroll to position [1316, 0]
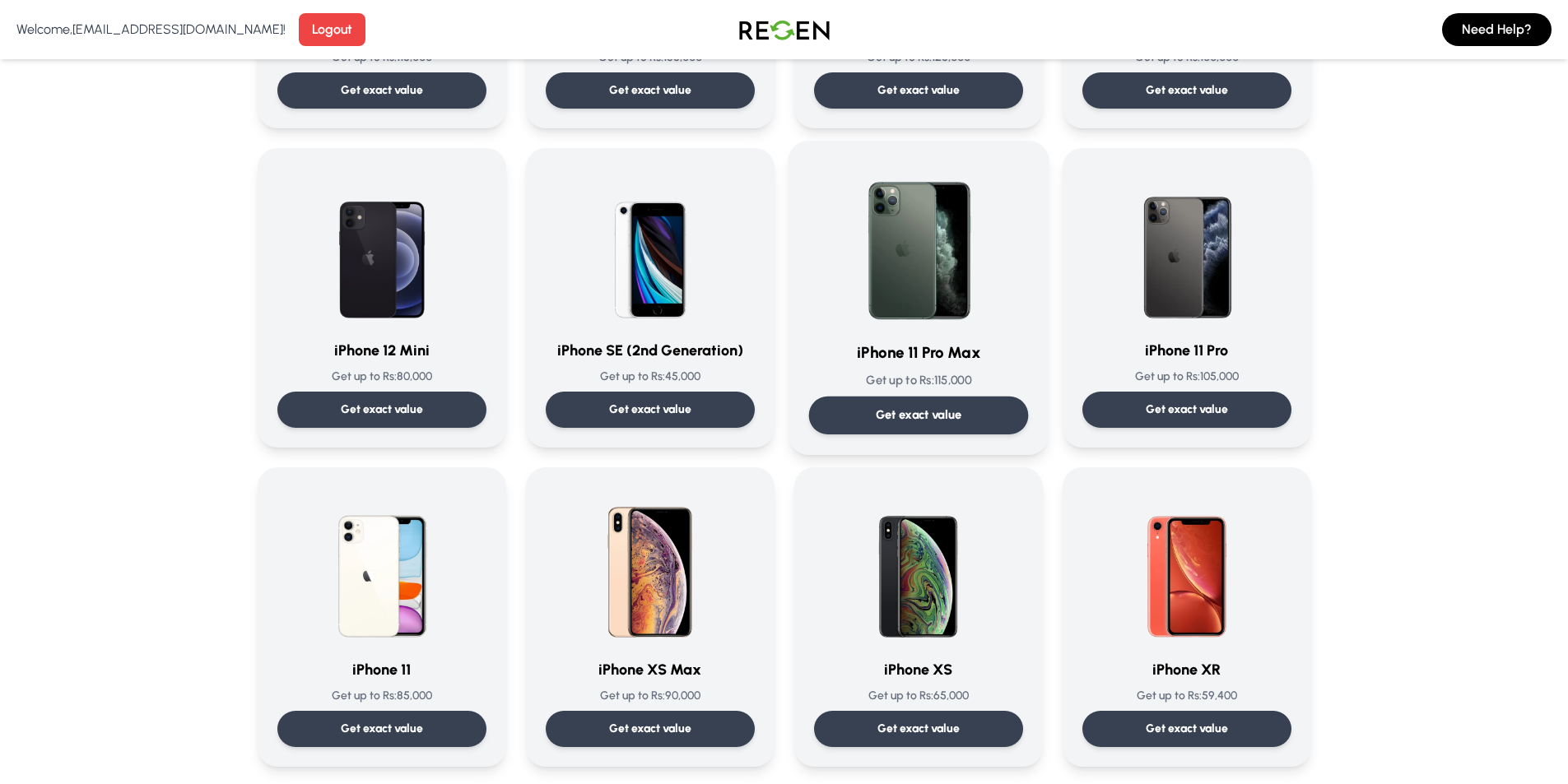
click at [939, 347] on h3 "iPhone 11 Pro Max" at bounding box center [918, 353] width 220 height 24
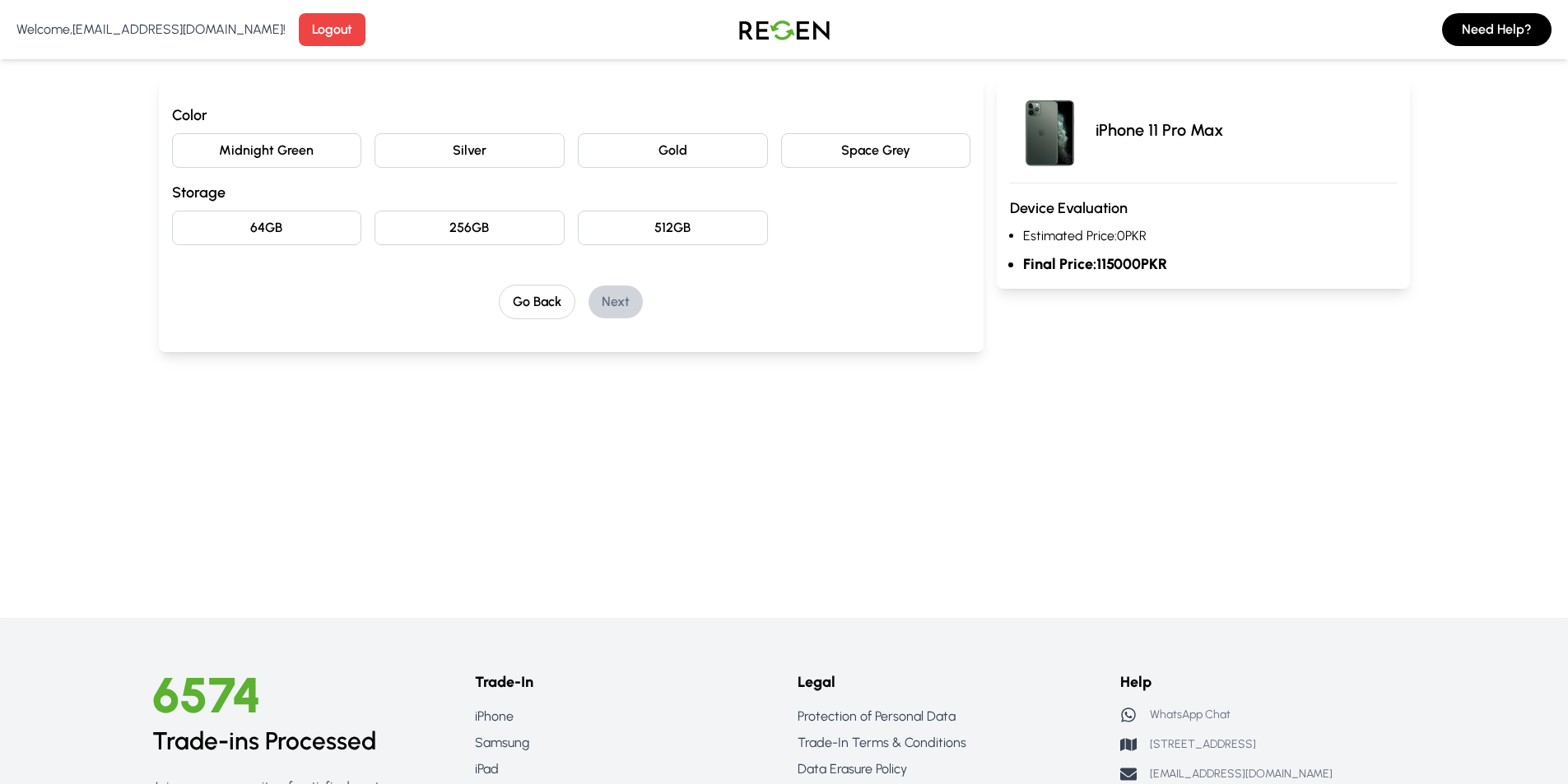
scroll to position [165, 0]
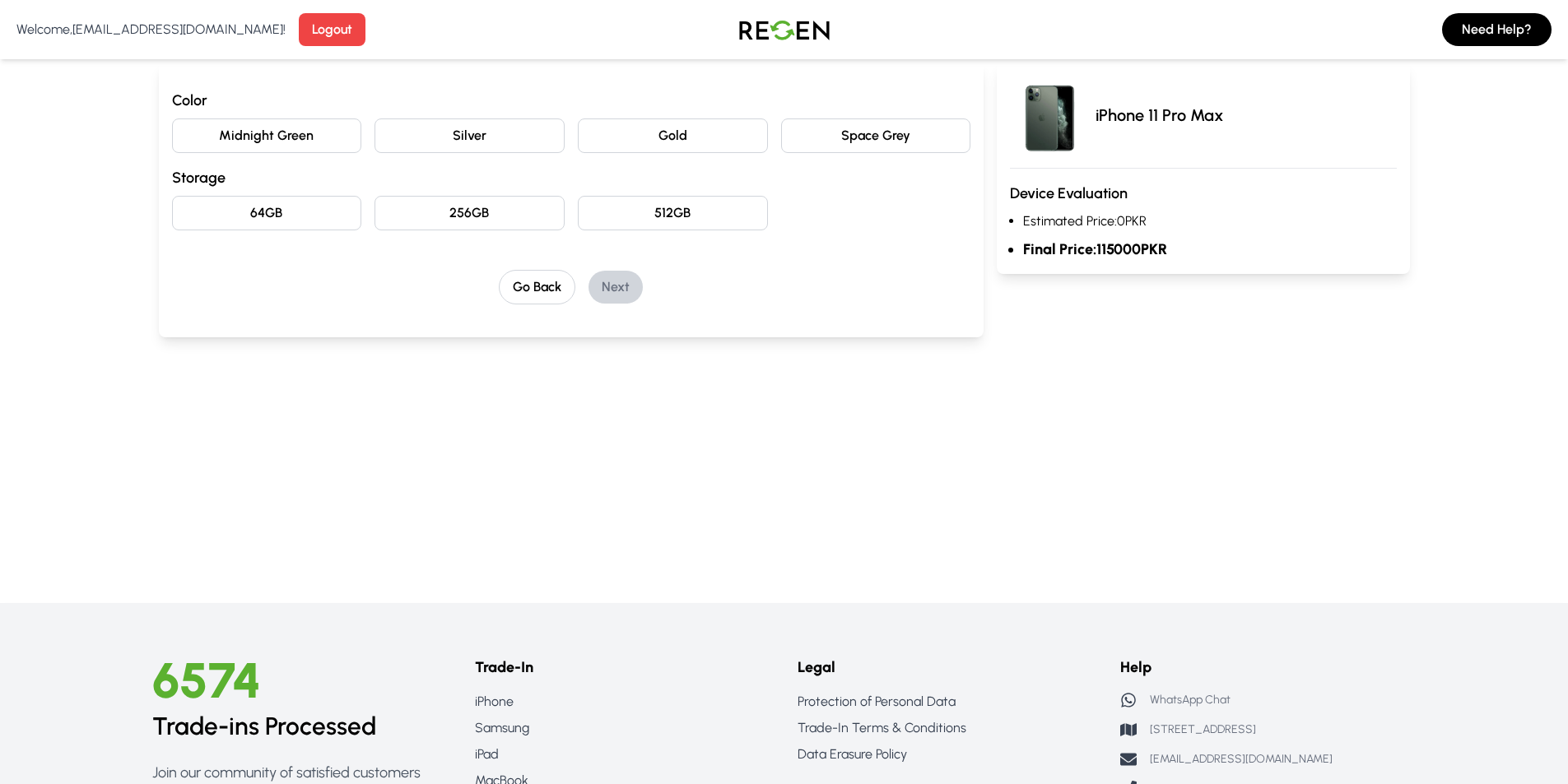
click at [685, 213] on button "512GB" at bounding box center [673, 213] width 190 height 35
click at [505, 211] on button "256GB" at bounding box center [470, 213] width 190 height 35
click at [285, 214] on button "64GB" at bounding box center [267, 213] width 190 height 35
click at [649, 210] on button "512GB" at bounding box center [673, 213] width 190 height 35
click at [535, 212] on button "256GB" at bounding box center [470, 213] width 190 height 35
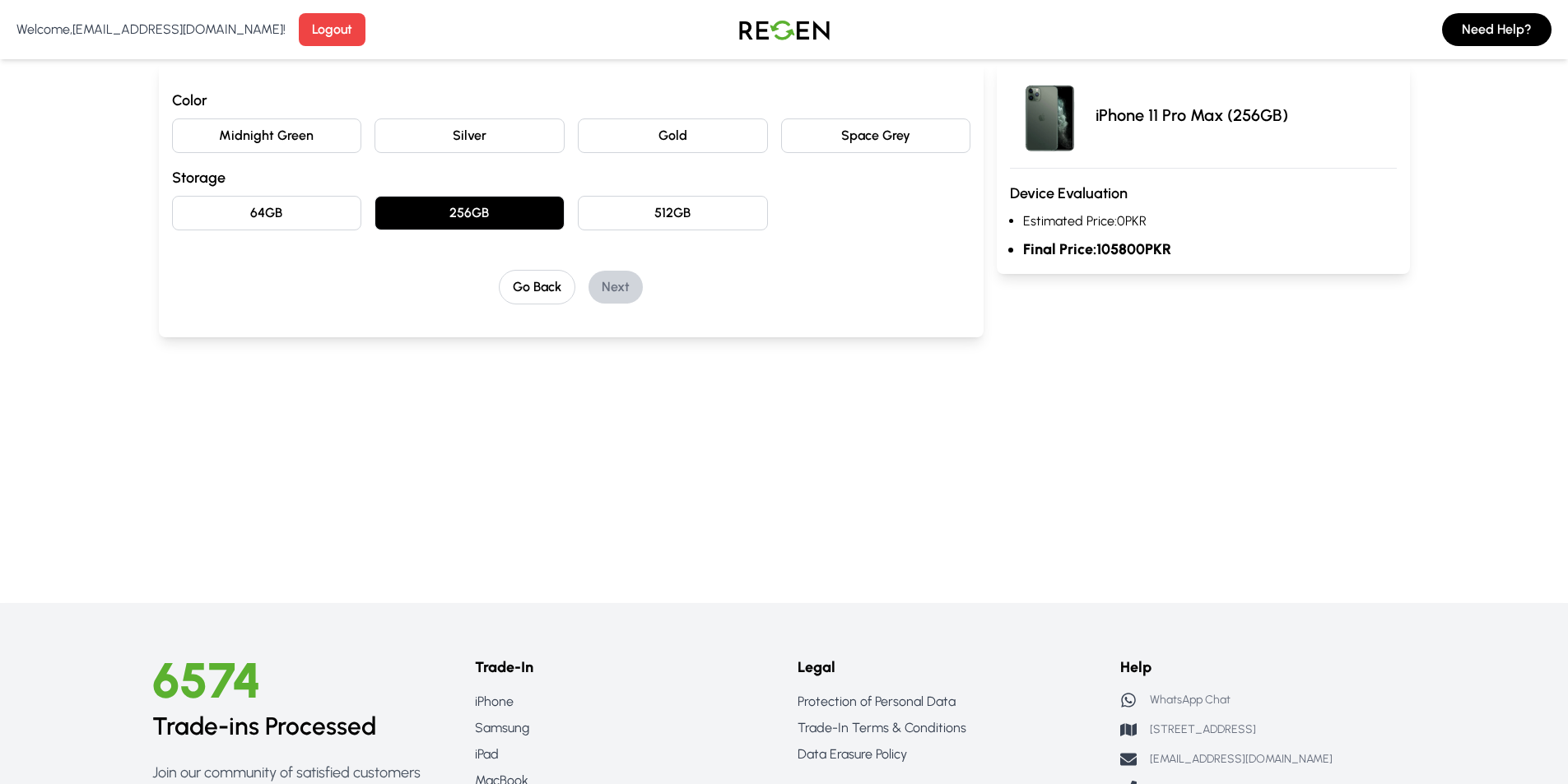
click at [311, 216] on button "64GB" at bounding box center [267, 213] width 190 height 35
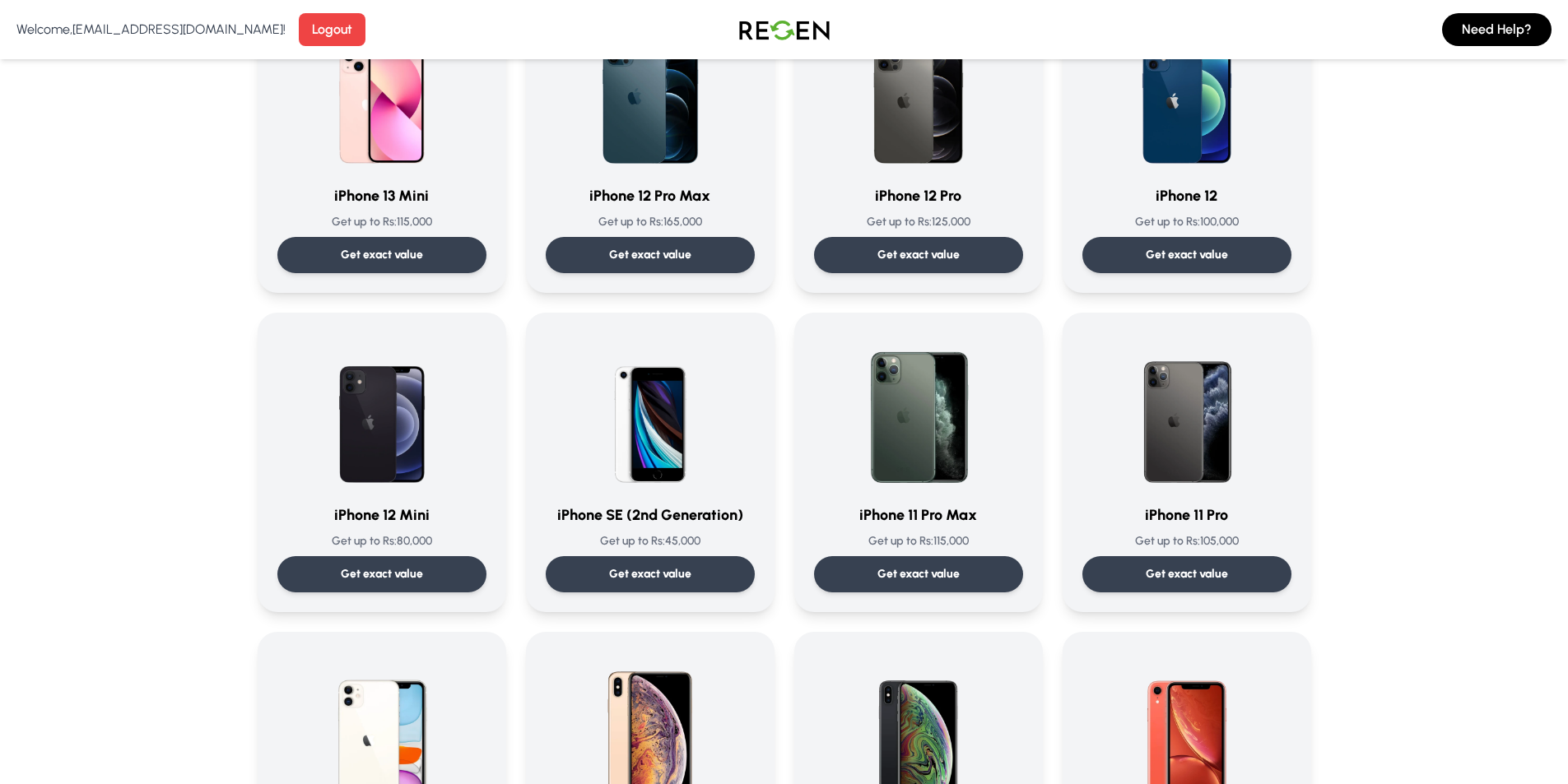
scroll to position [1481, 0]
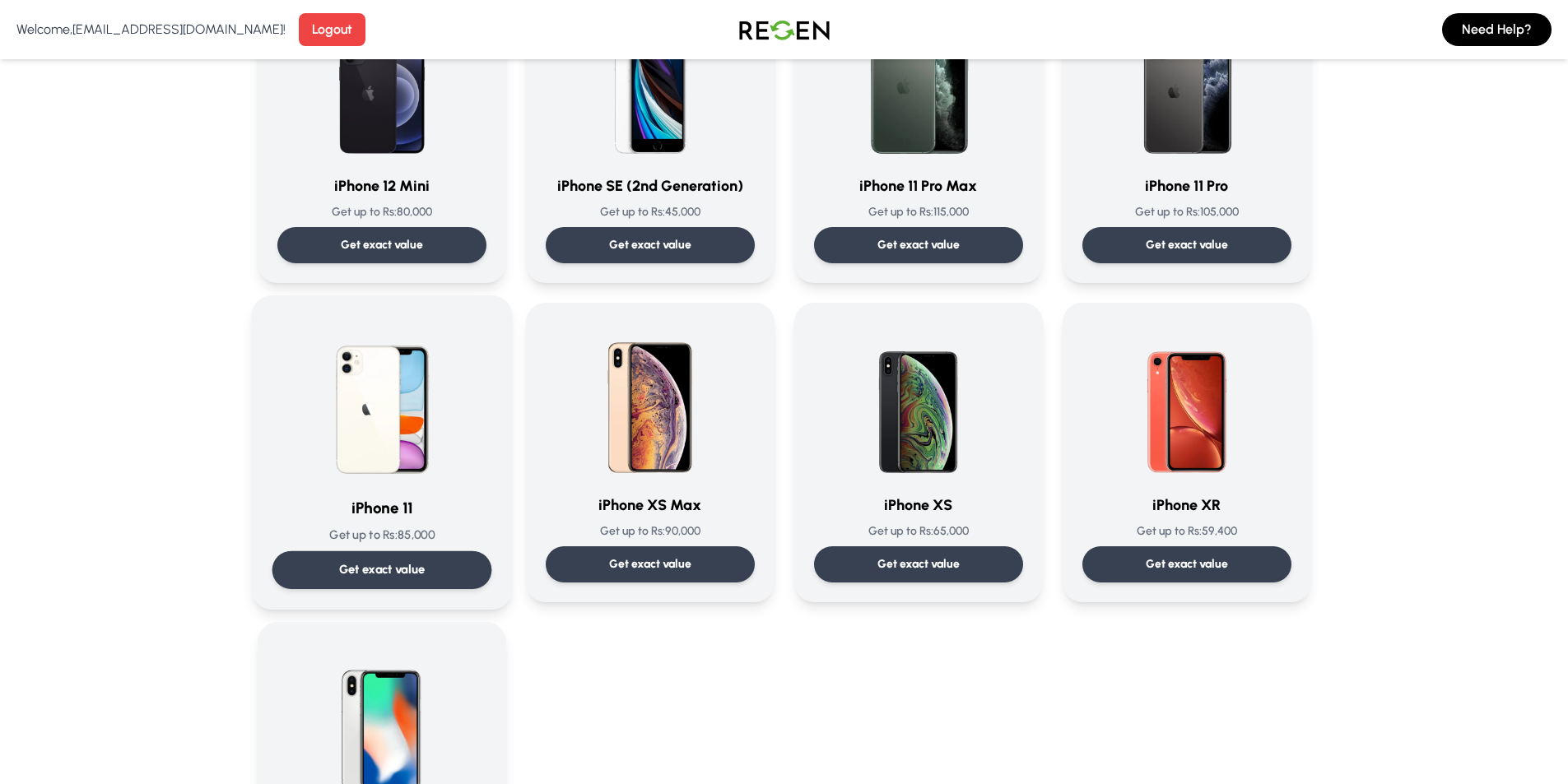
click at [457, 456] on img at bounding box center [382, 399] width 166 height 166
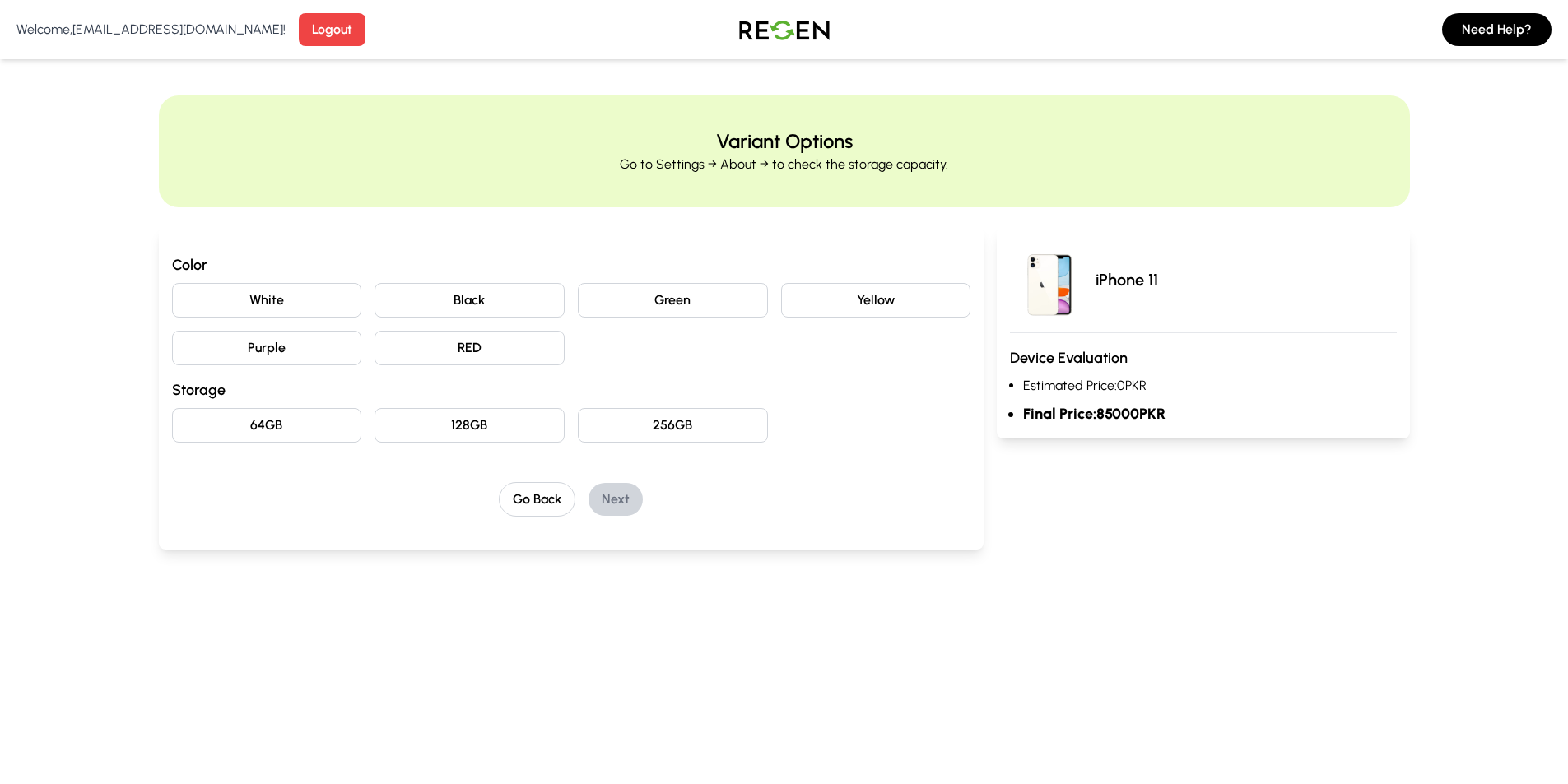
click at [701, 413] on button "256GB" at bounding box center [673, 426] width 190 height 35
click at [451, 429] on button "128GB" at bounding box center [470, 426] width 190 height 35
click at [324, 433] on button "64GB" at bounding box center [267, 426] width 190 height 35
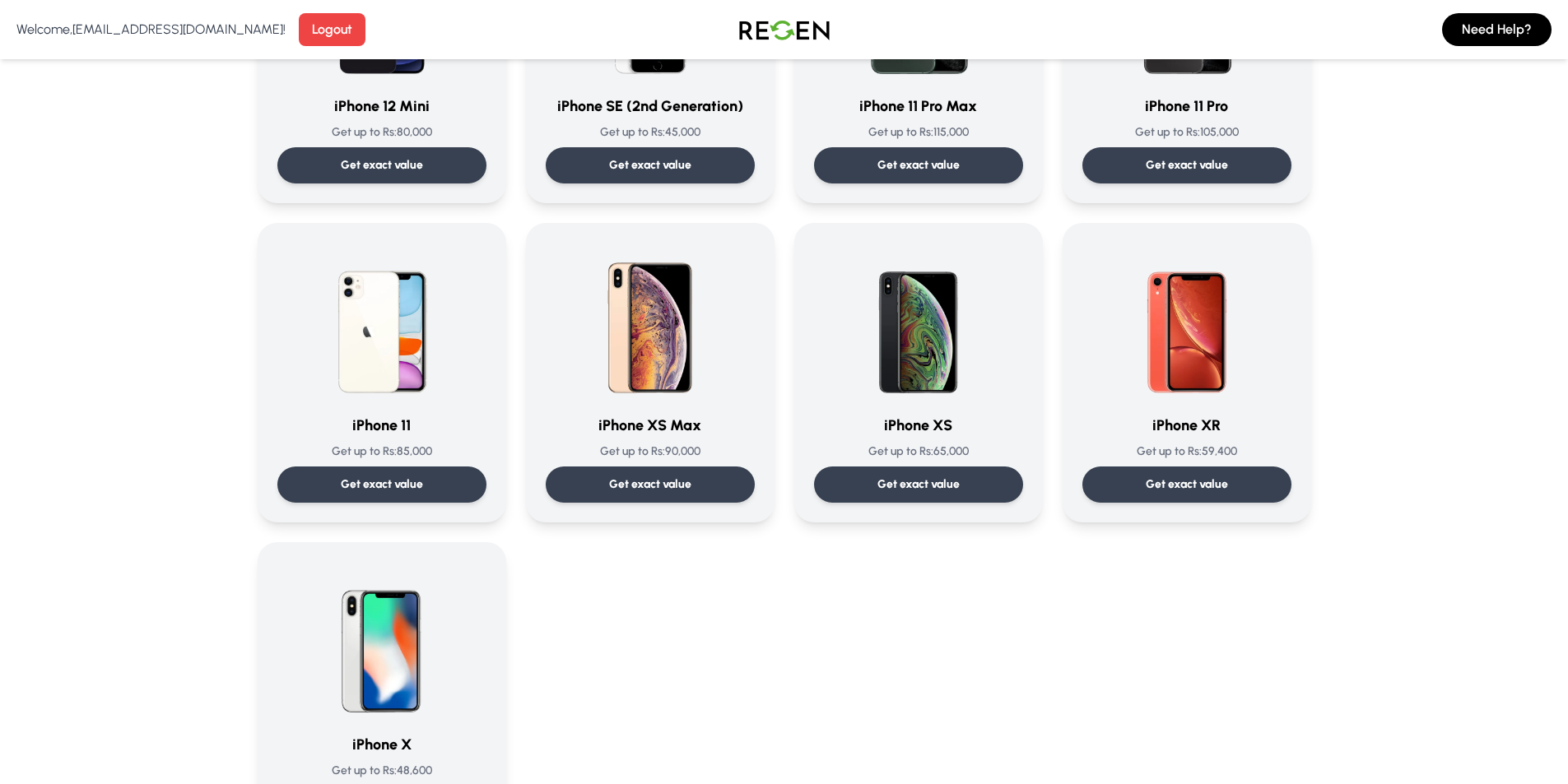
scroll to position [1563, 0]
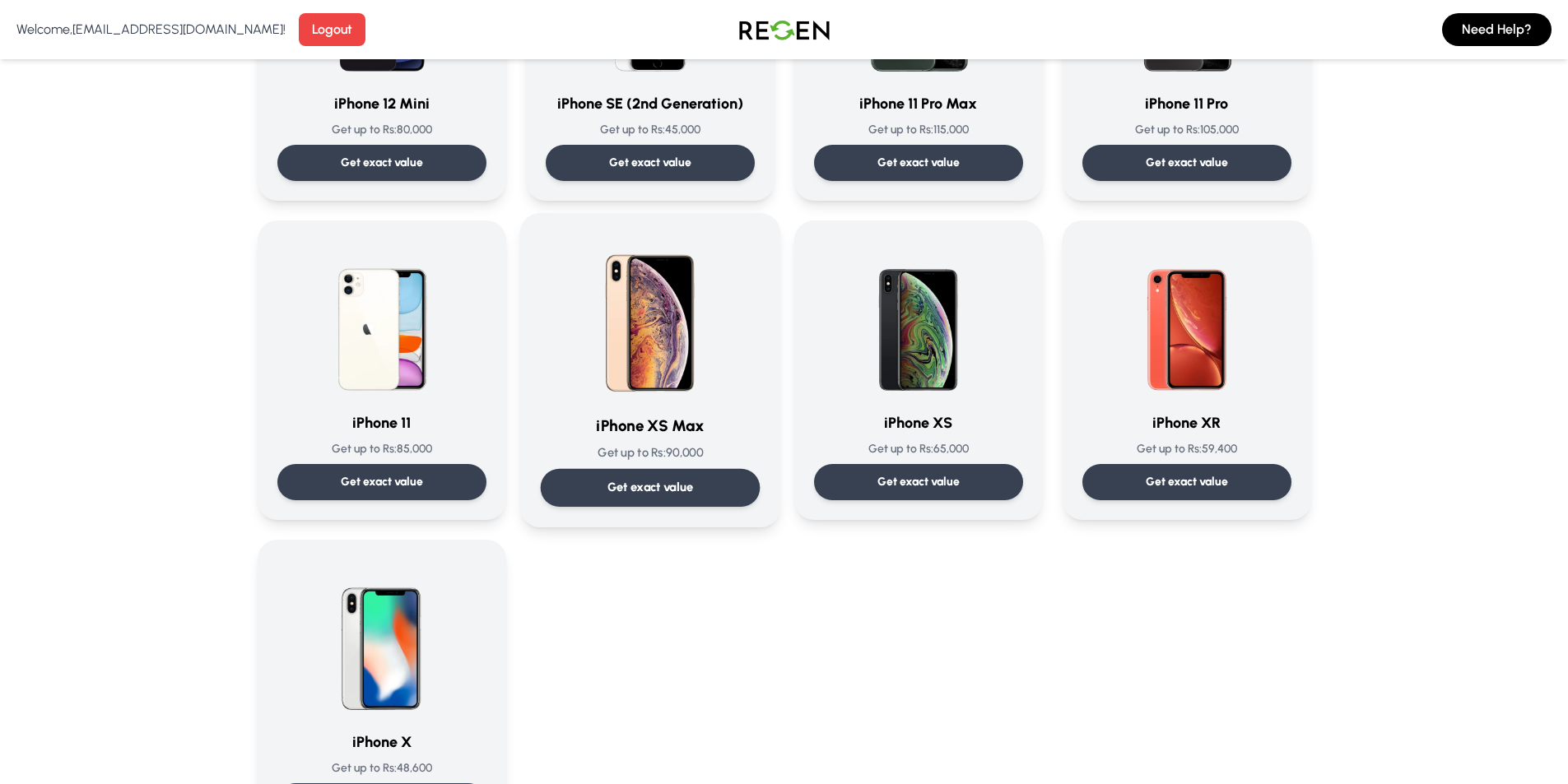
click at [589, 362] on img at bounding box center [649, 316] width 166 height 166
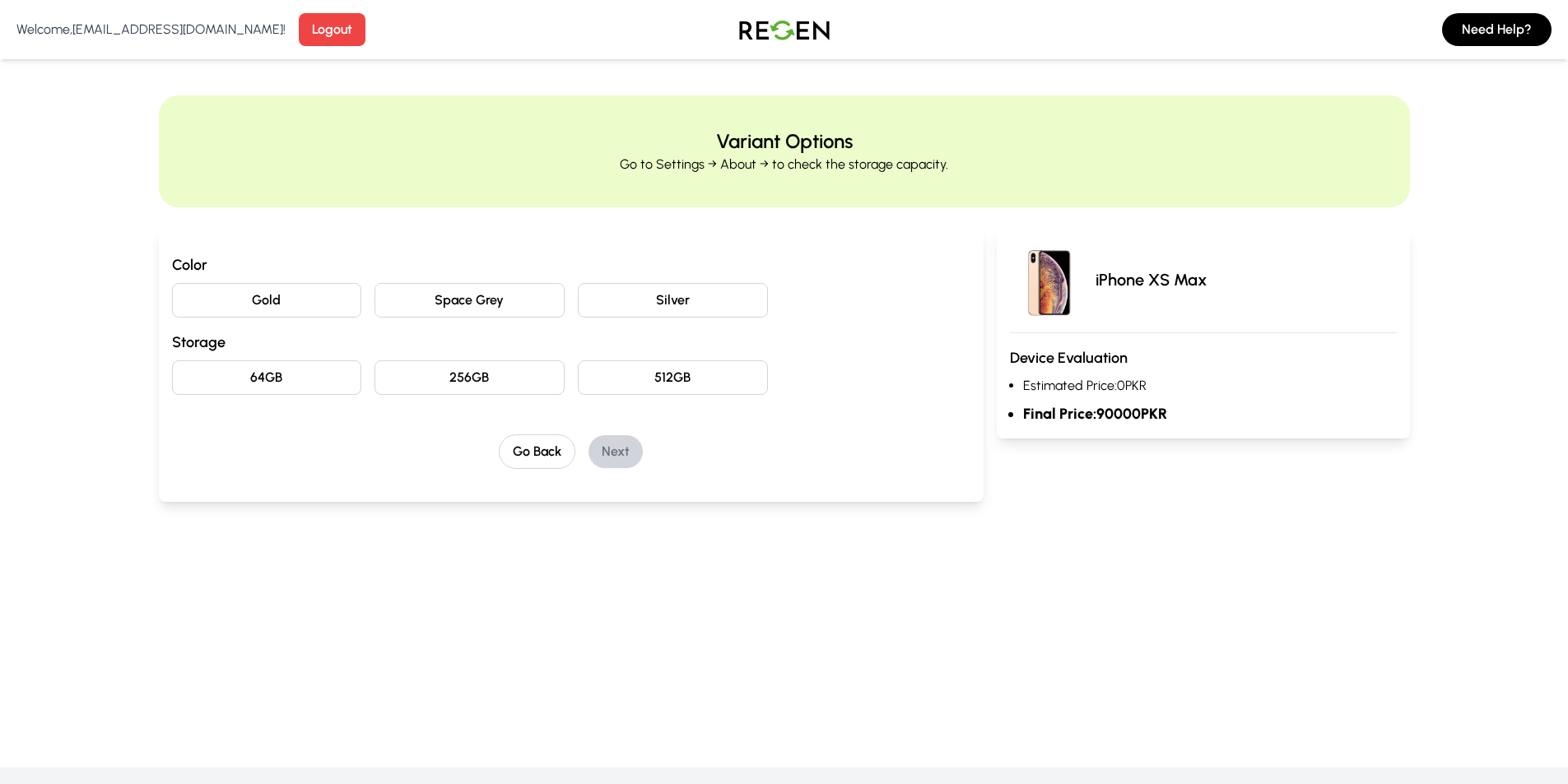
click at [709, 380] on button "512GB" at bounding box center [673, 378] width 190 height 35
click at [499, 386] on button "256GB" at bounding box center [470, 378] width 190 height 35
click at [328, 380] on button "64GB" at bounding box center [267, 378] width 190 height 35
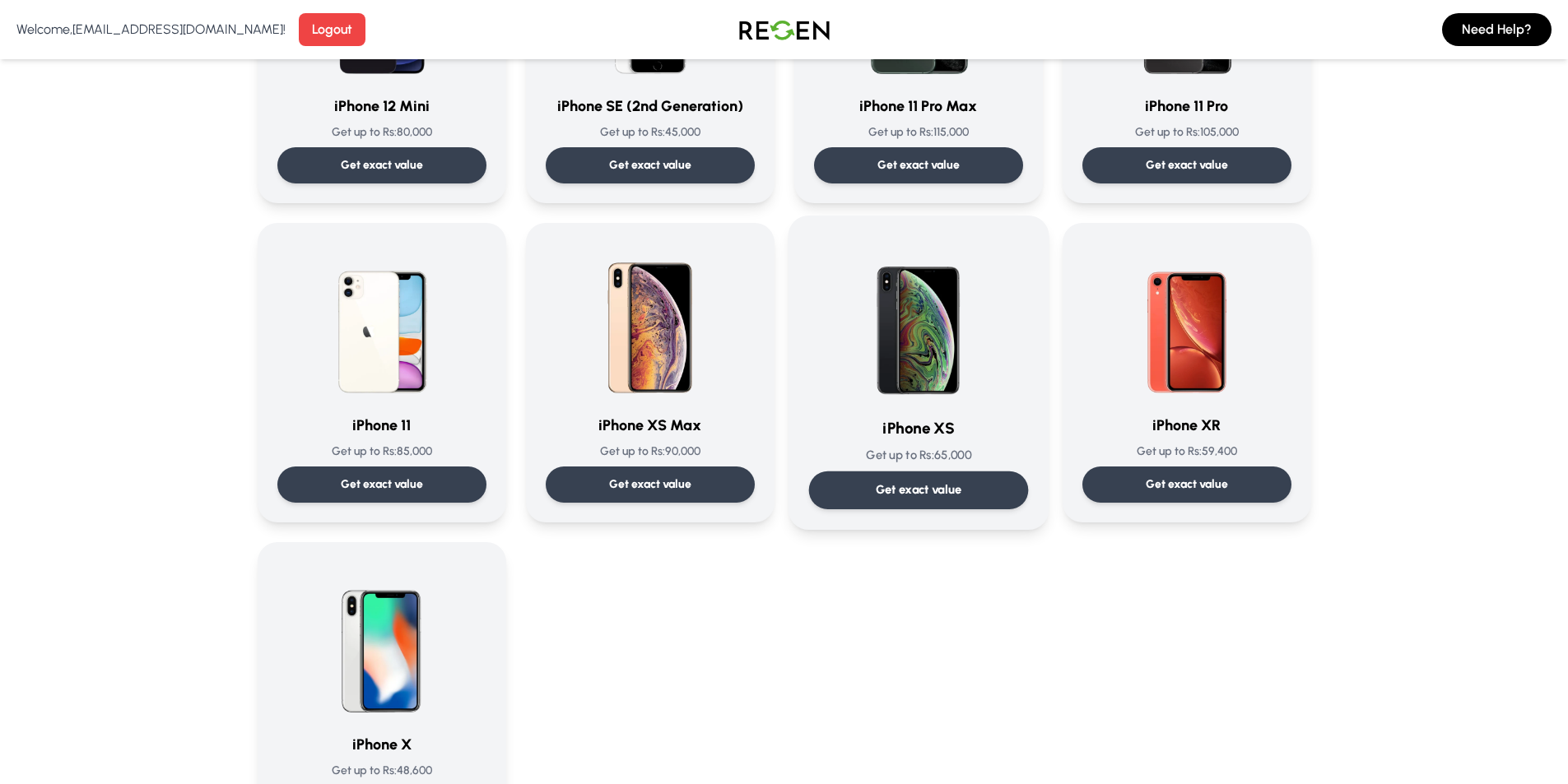
scroll to position [1728, 0]
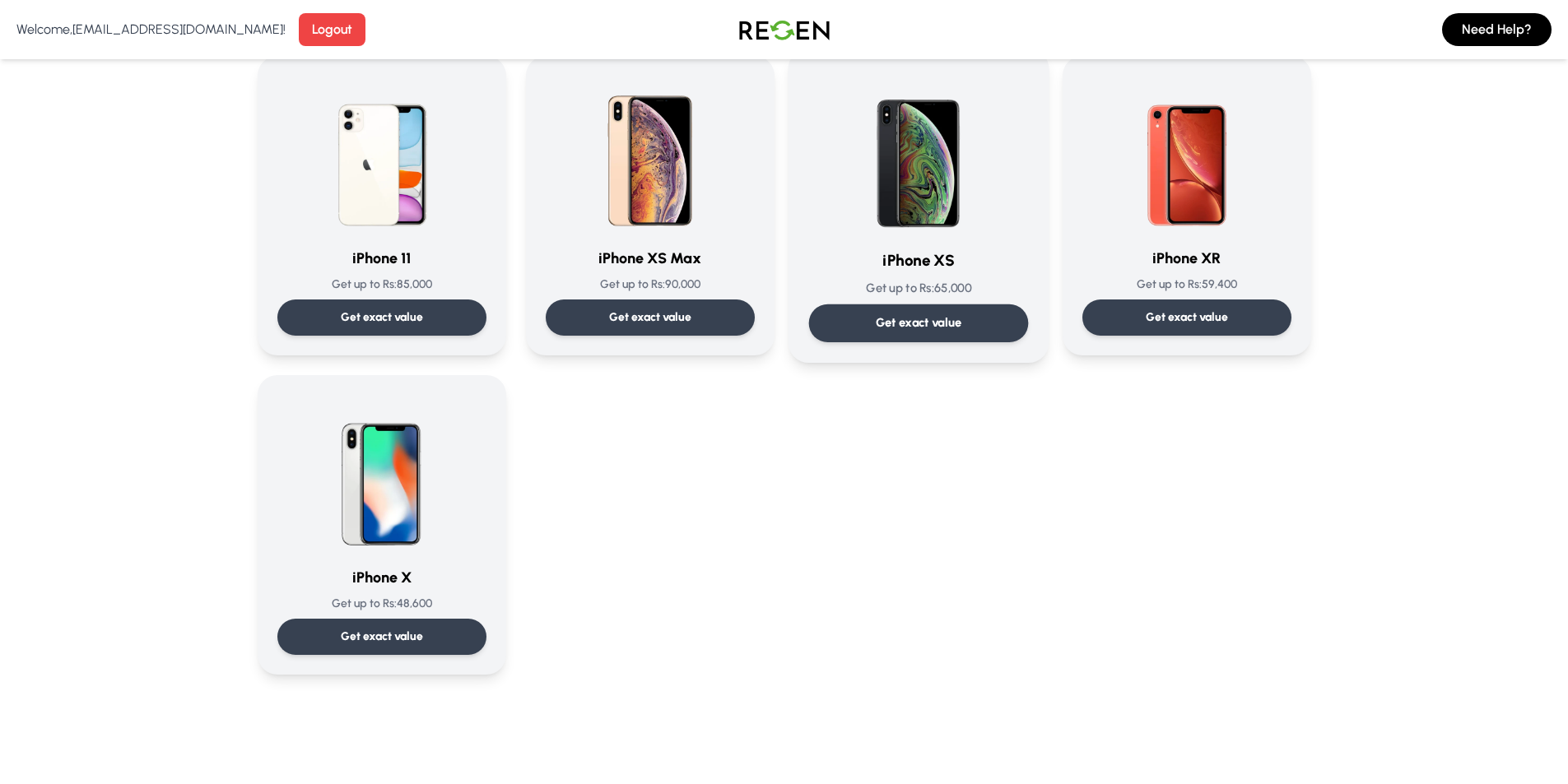
click at [1000, 252] on h3 "iPhone XS" at bounding box center [918, 261] width 220 height 24
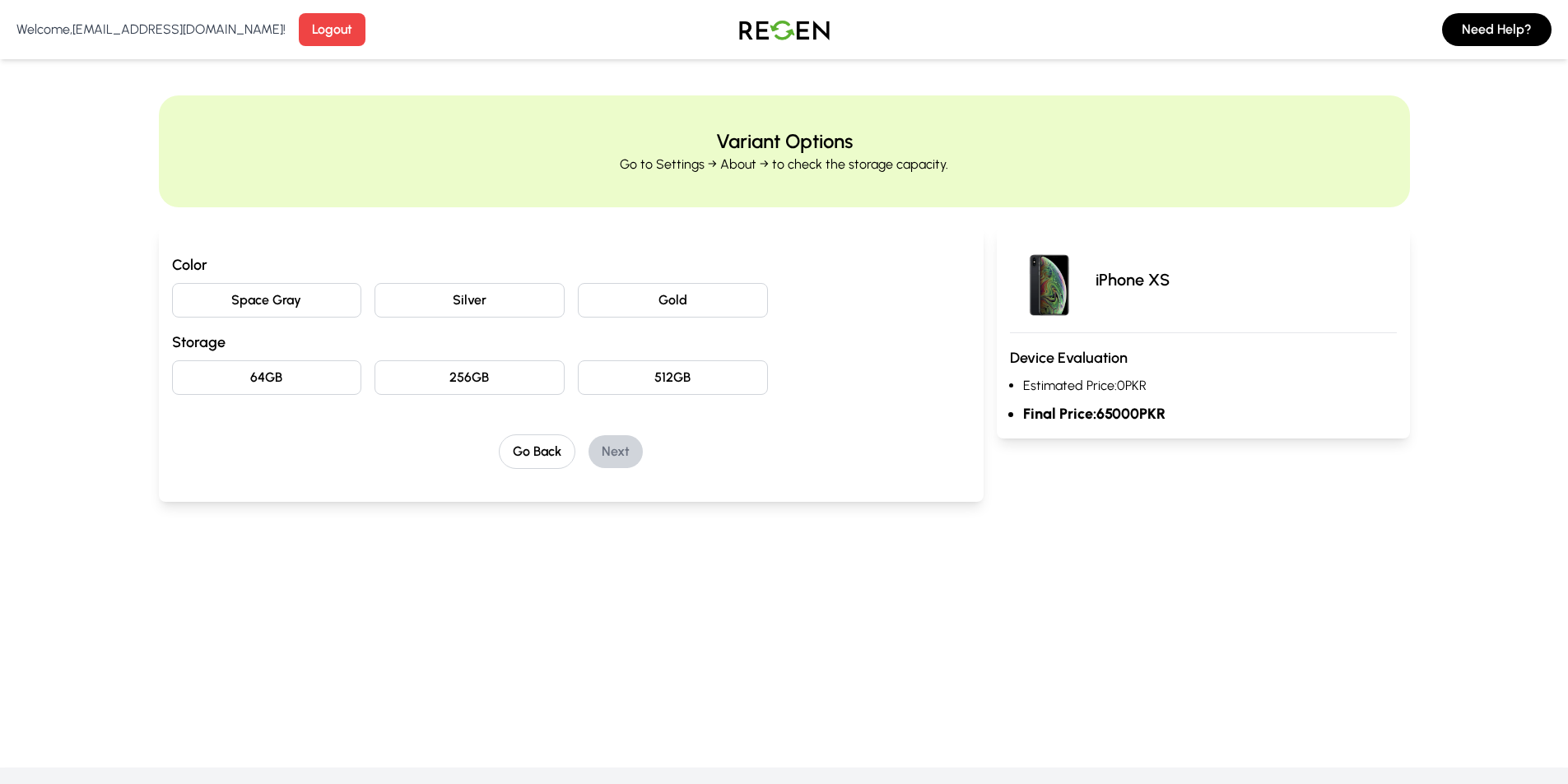
click at [692, 372] on button "512GB" at bounding box center [673, 378] width 190 height 35
click at [514, 366] on button "256GB" at bounding box center [470, 378] width 190 height 35
drag, startPoint x: 269, startPoint y: 373, endPoint x: 263, endPoint y: 366, distance: 9.2
click at [266, 374] on button "64GB" at bounding box center [267, 378] width 190 height 35
click at [403, 356] on div "Color Space Gray Silver Gold Storage 64GB 256GB 512GB" at bounding box center [571, 324] width 799 height 142
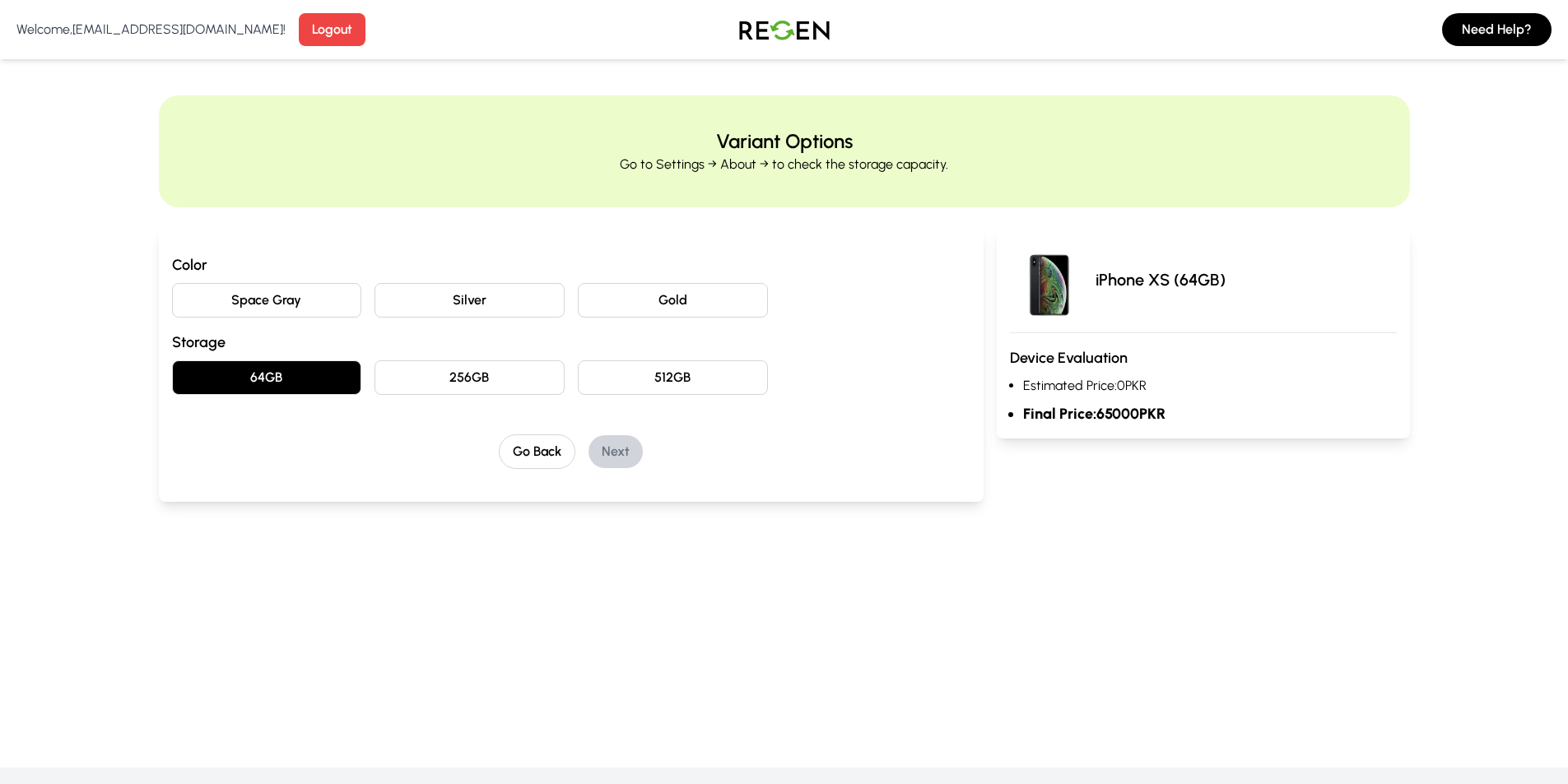
click at [445, 364] on button "256GB" at bounding box center [470, 378] width 190 height 35
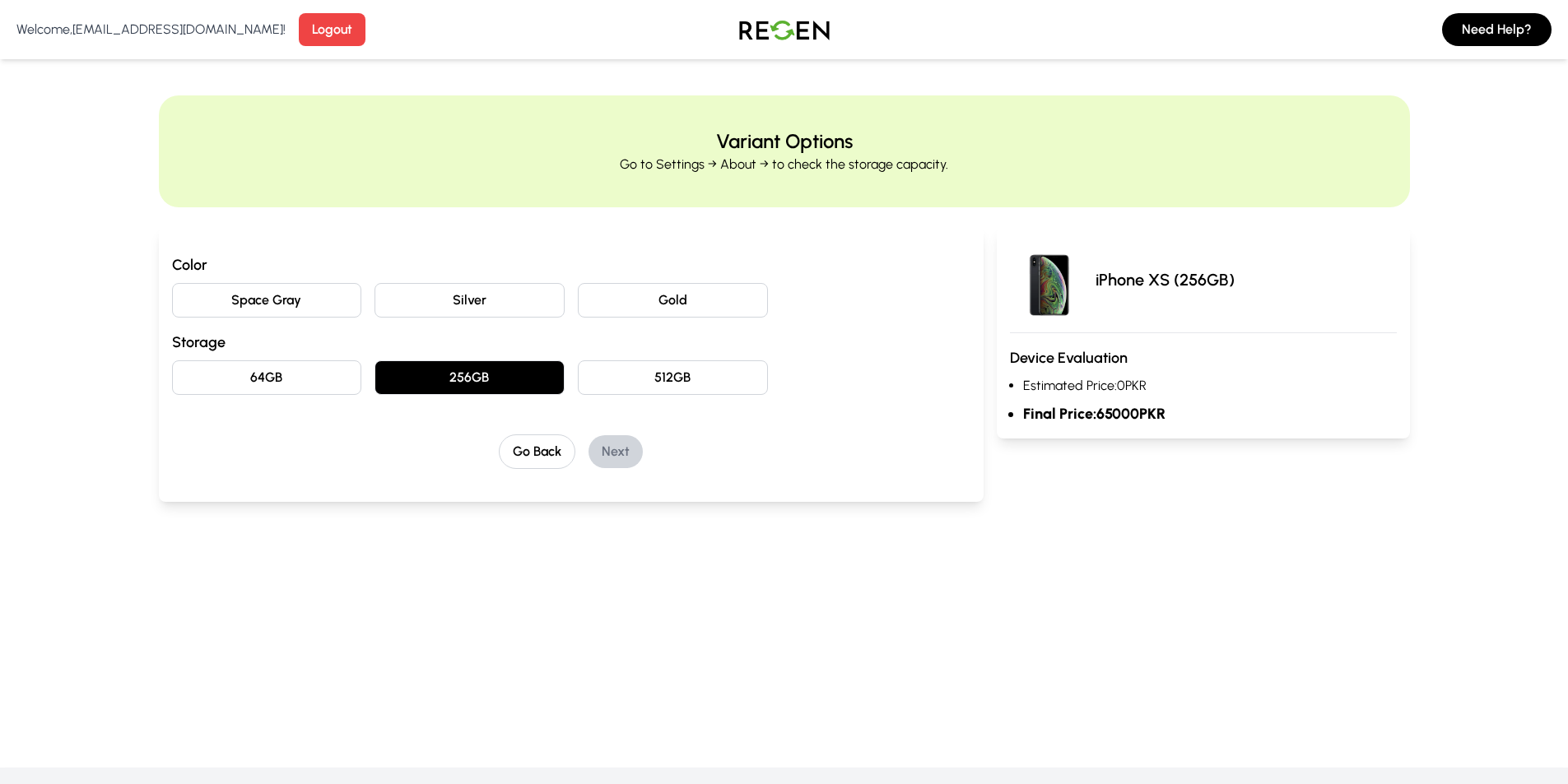
click at [701, 386] on button "512GB" at bounding box center [673, 378] width 190 height 35
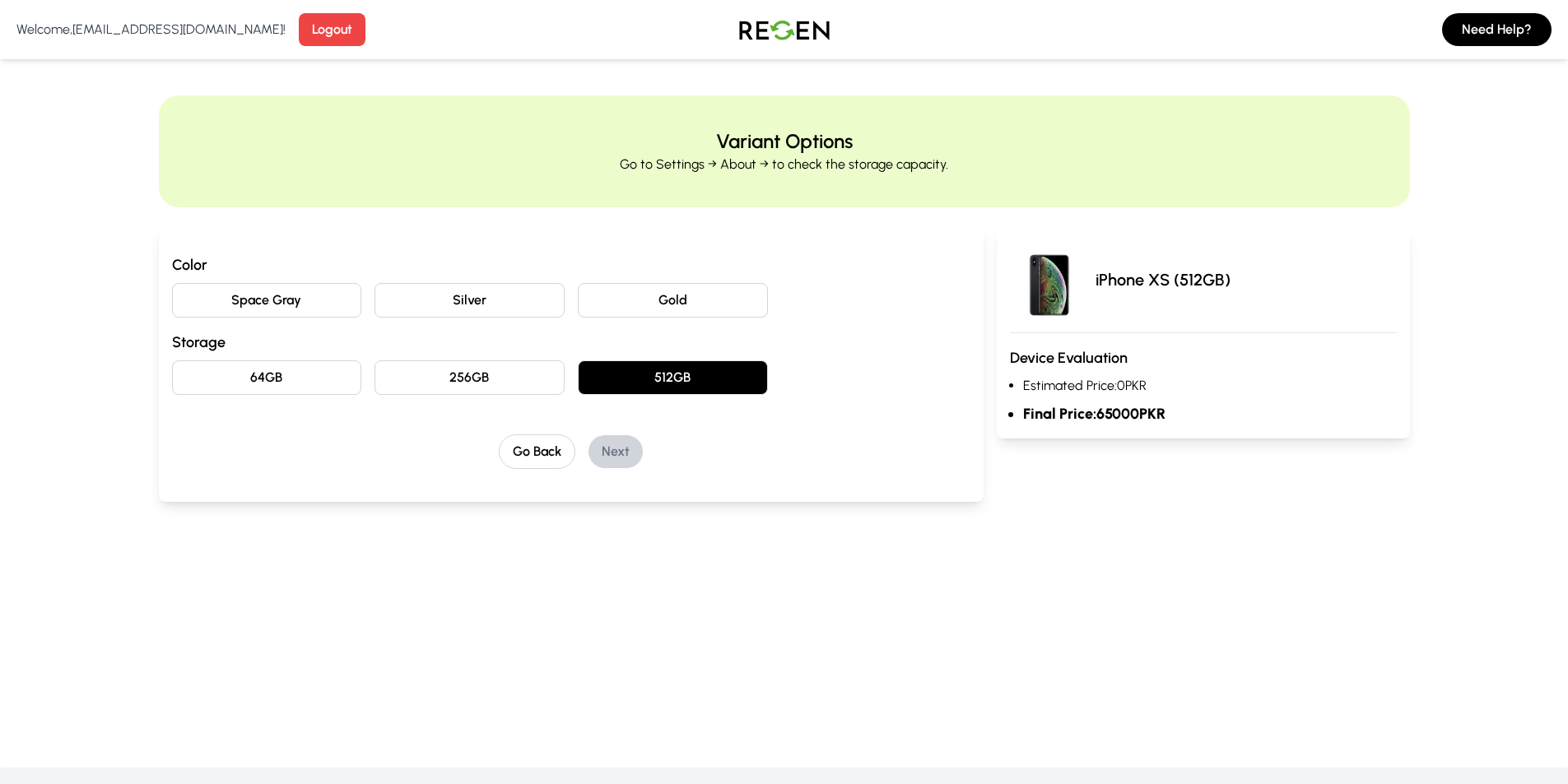
click at [565, 376] on div "64GB 256GB 512GB" at bounding box center [571, 378] width 799 height 35
drag, startPoint x: 445, startPoint y: 382, endPoint x: 446, endPoint y: 371, distance: 11.0
click at [445, 381] on button "256GB" at bounding box center [470, 378] width 190 height 35
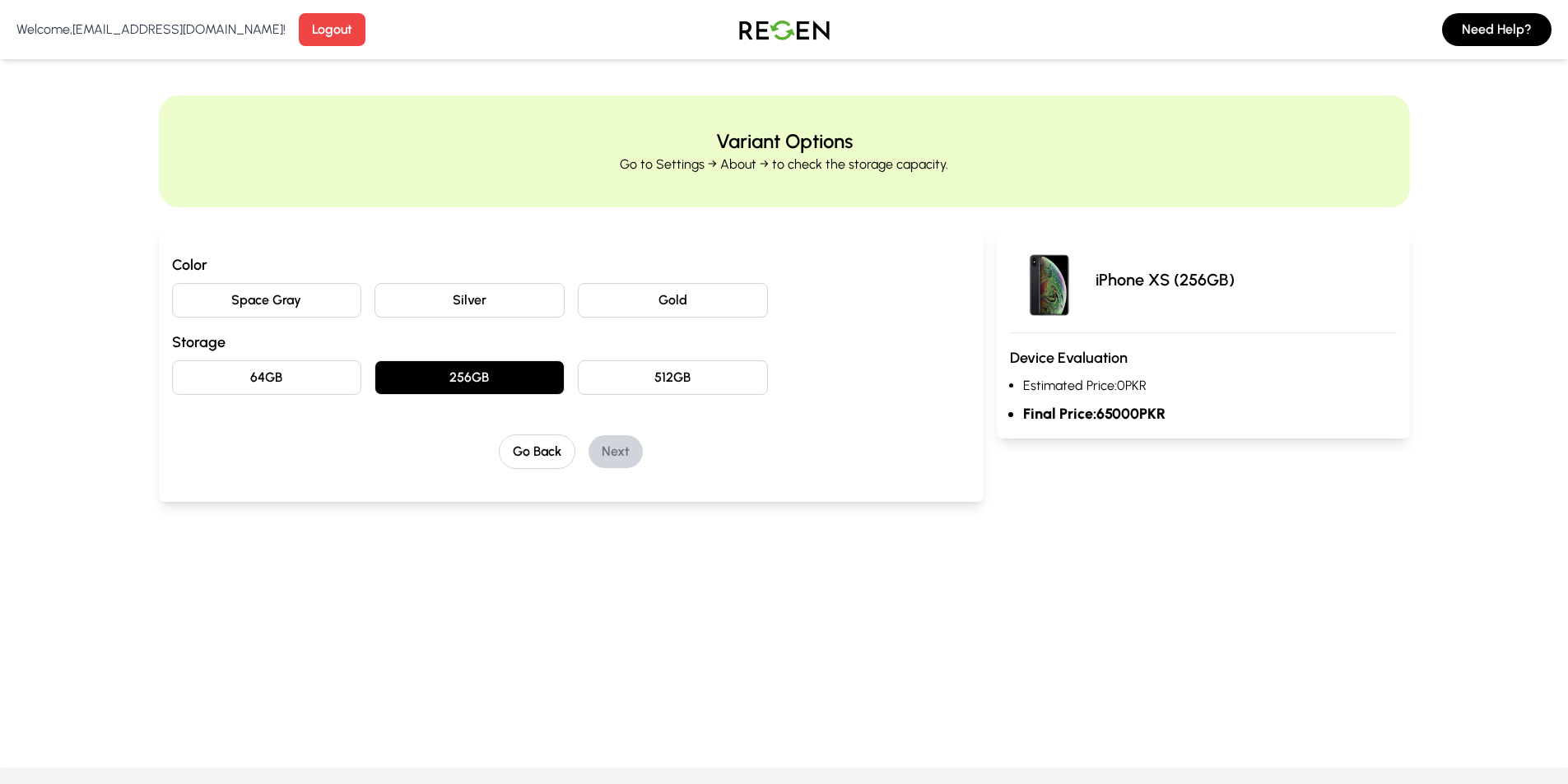
click at [311, 372] on button "64GB" at bounding box center [267, 378] width 190 height 35
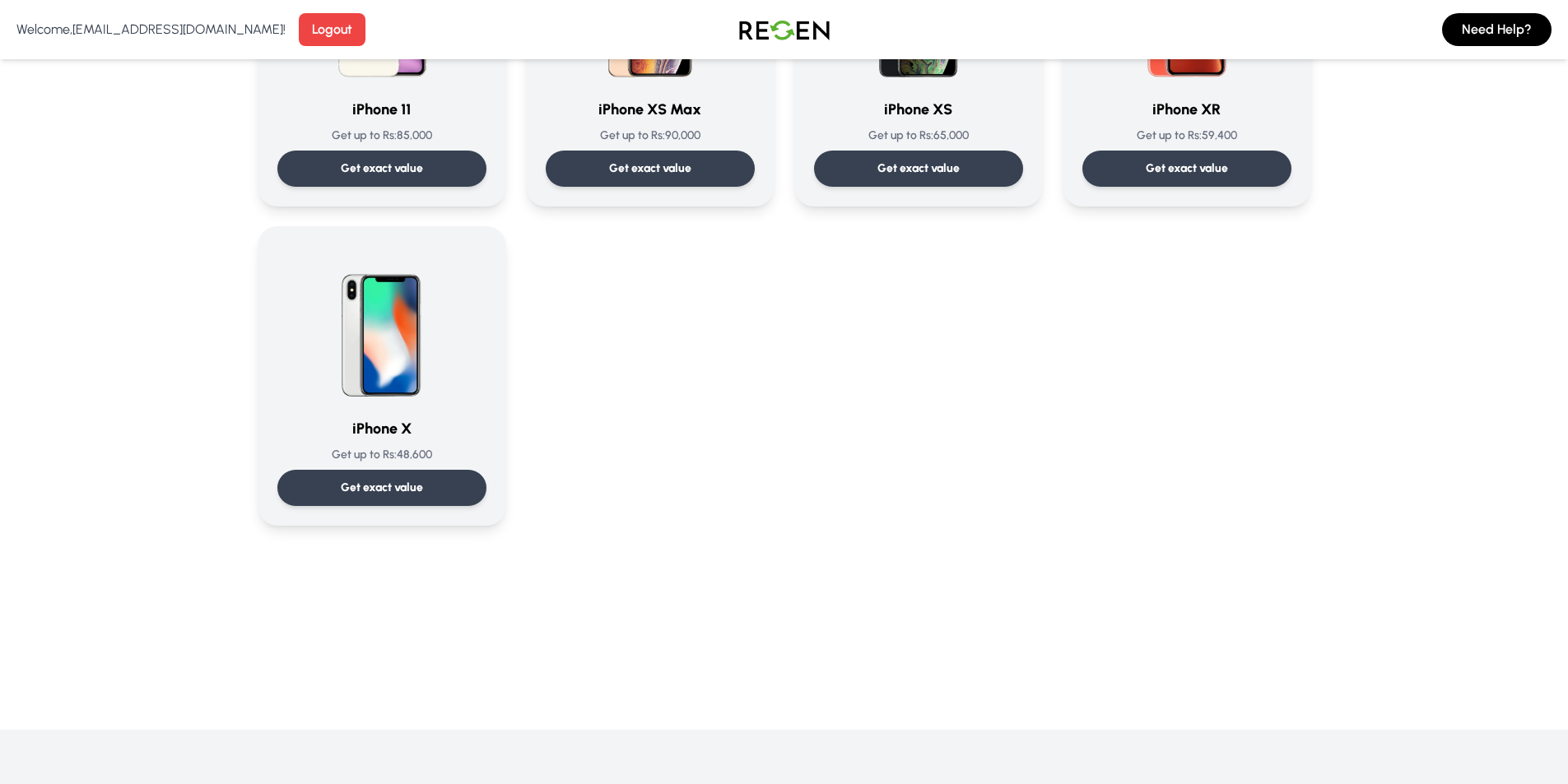
scroll to position [1892, 0]
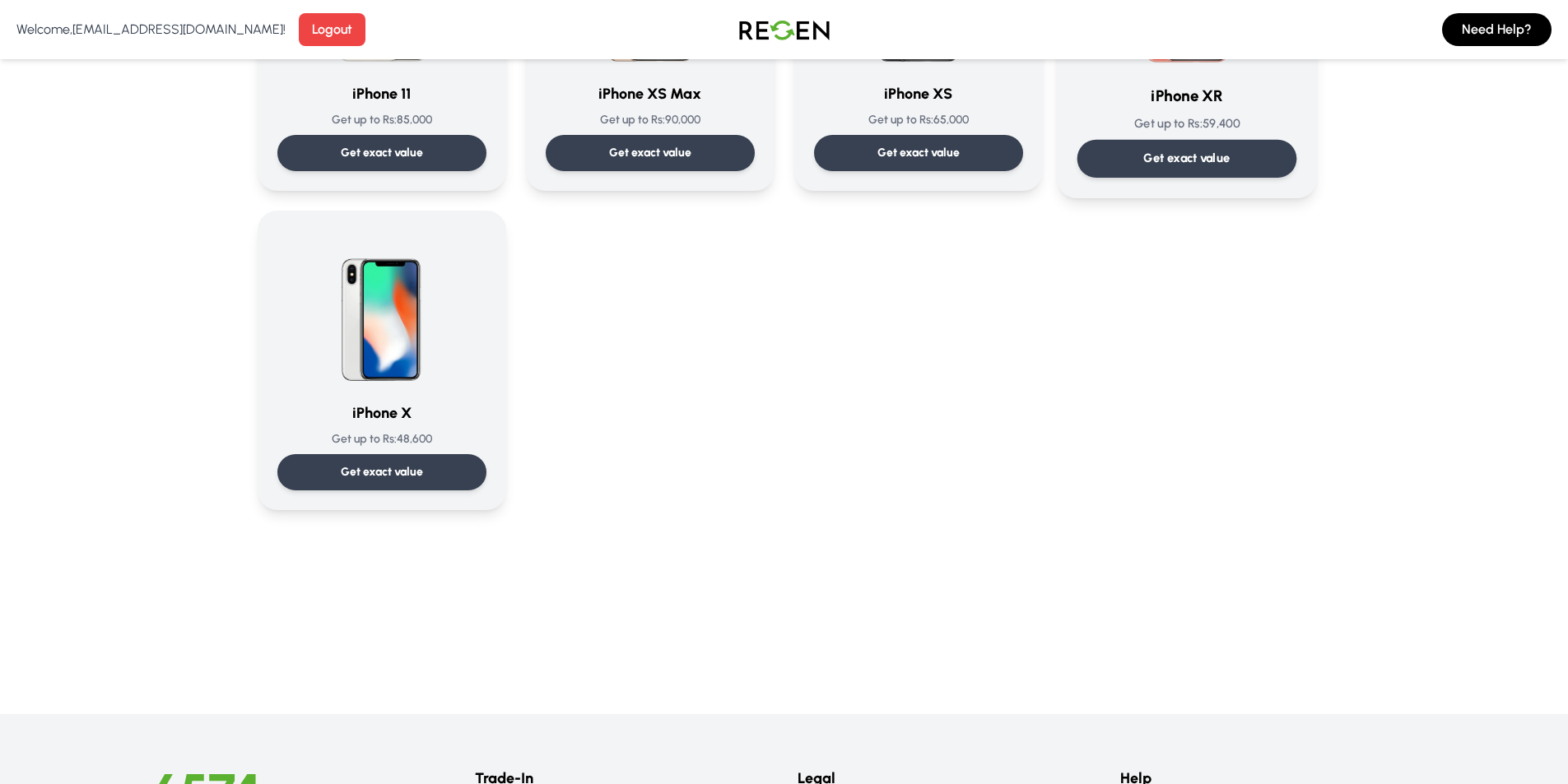
click at [1194, 160] on p "Get exact value" at bounding box center [1186, 158] width 86 height 17
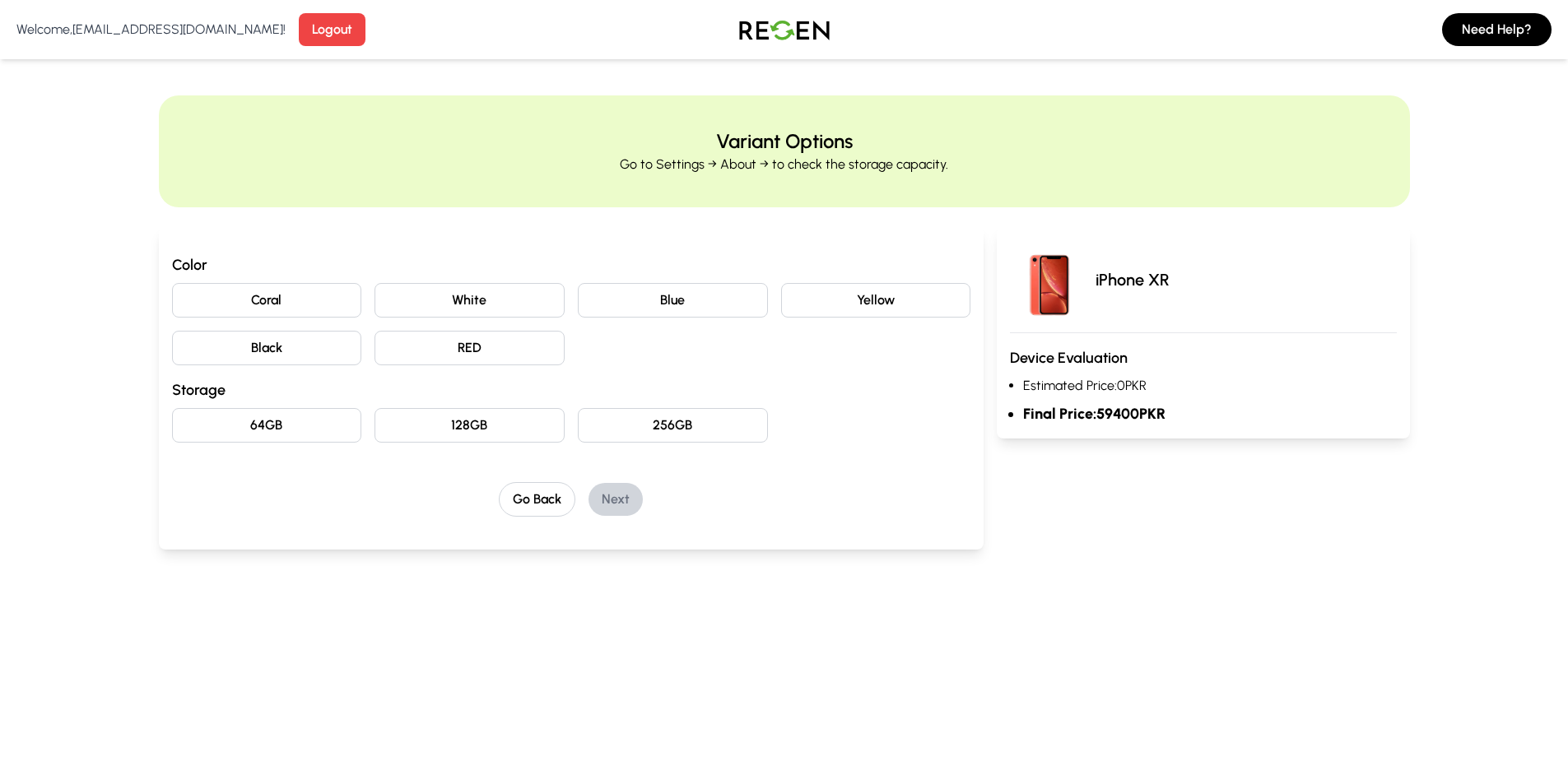
click at [695, 424] on button "256GB" at bounding box center [673, 426] width 190 height 35
click at [526, 427] on button "128GB" at bounding box center [470, 426] width 190 height 35
click at [311, 422] on button "64GB" at bounding box center [267, 426] width 190 height 35
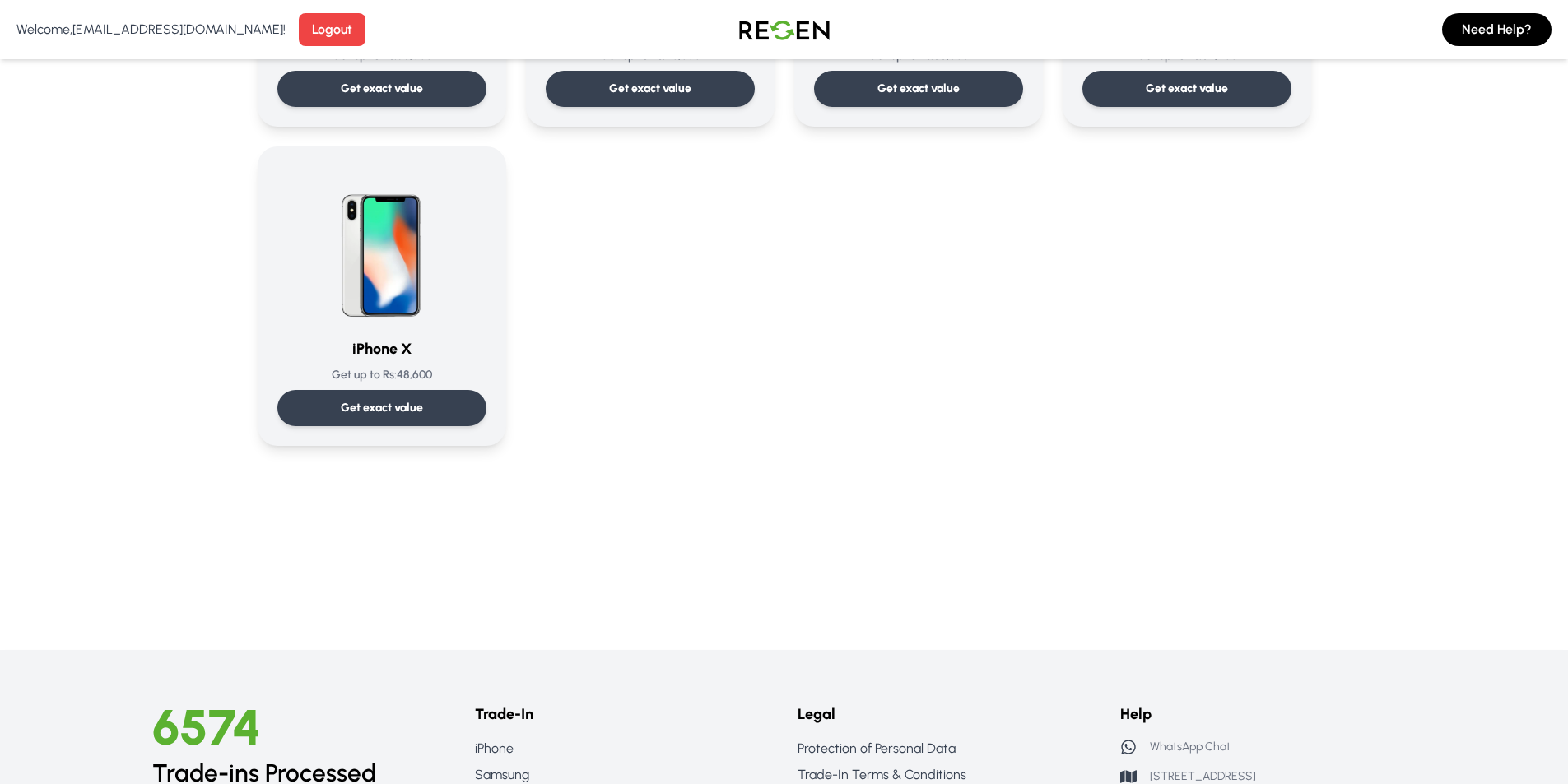
scroll to position [1974, 0]
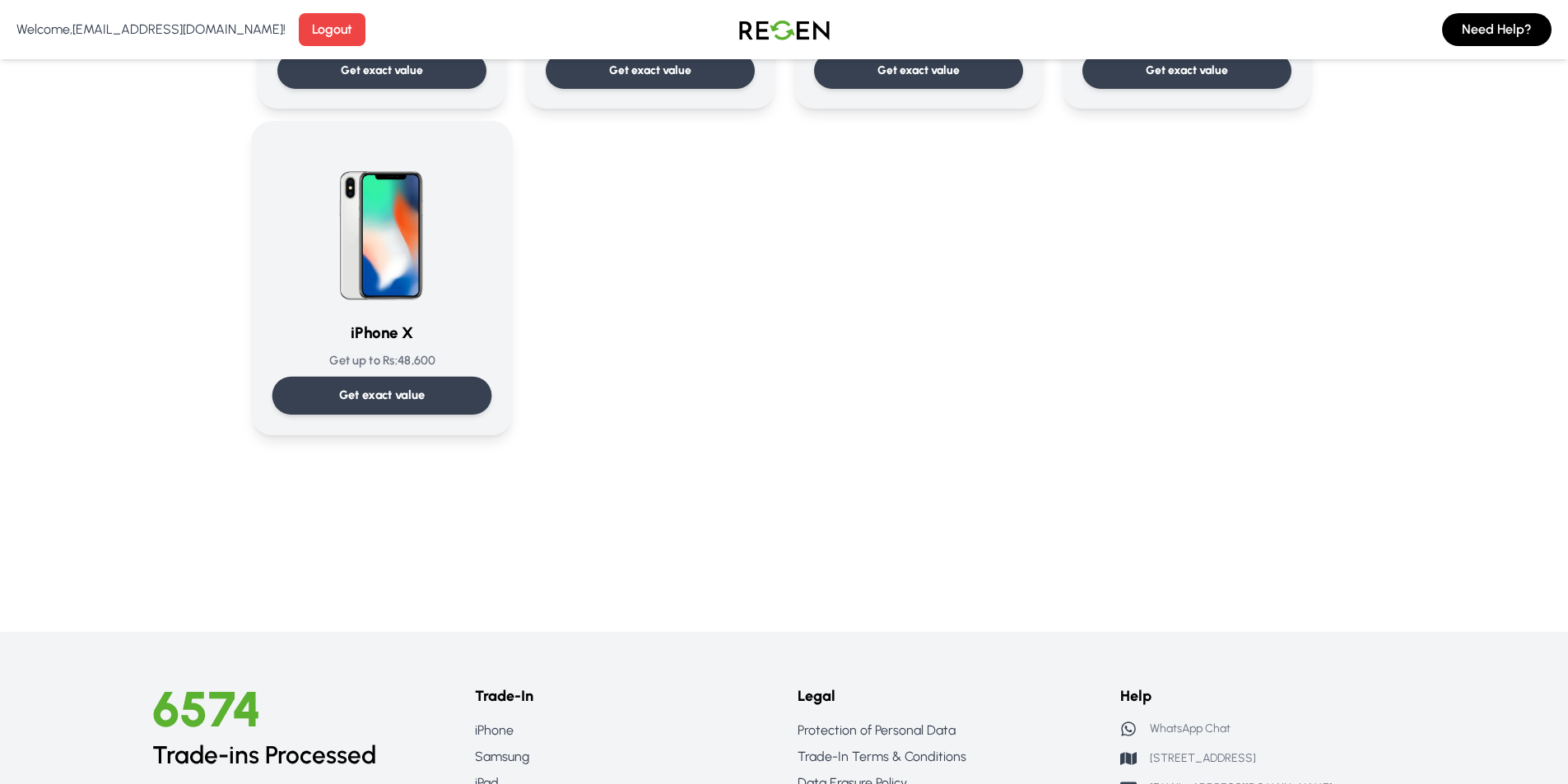
click at [386, 369] on p "Get up to Rs: 48,600" at bounding box center [381, 360] width 220 height 17
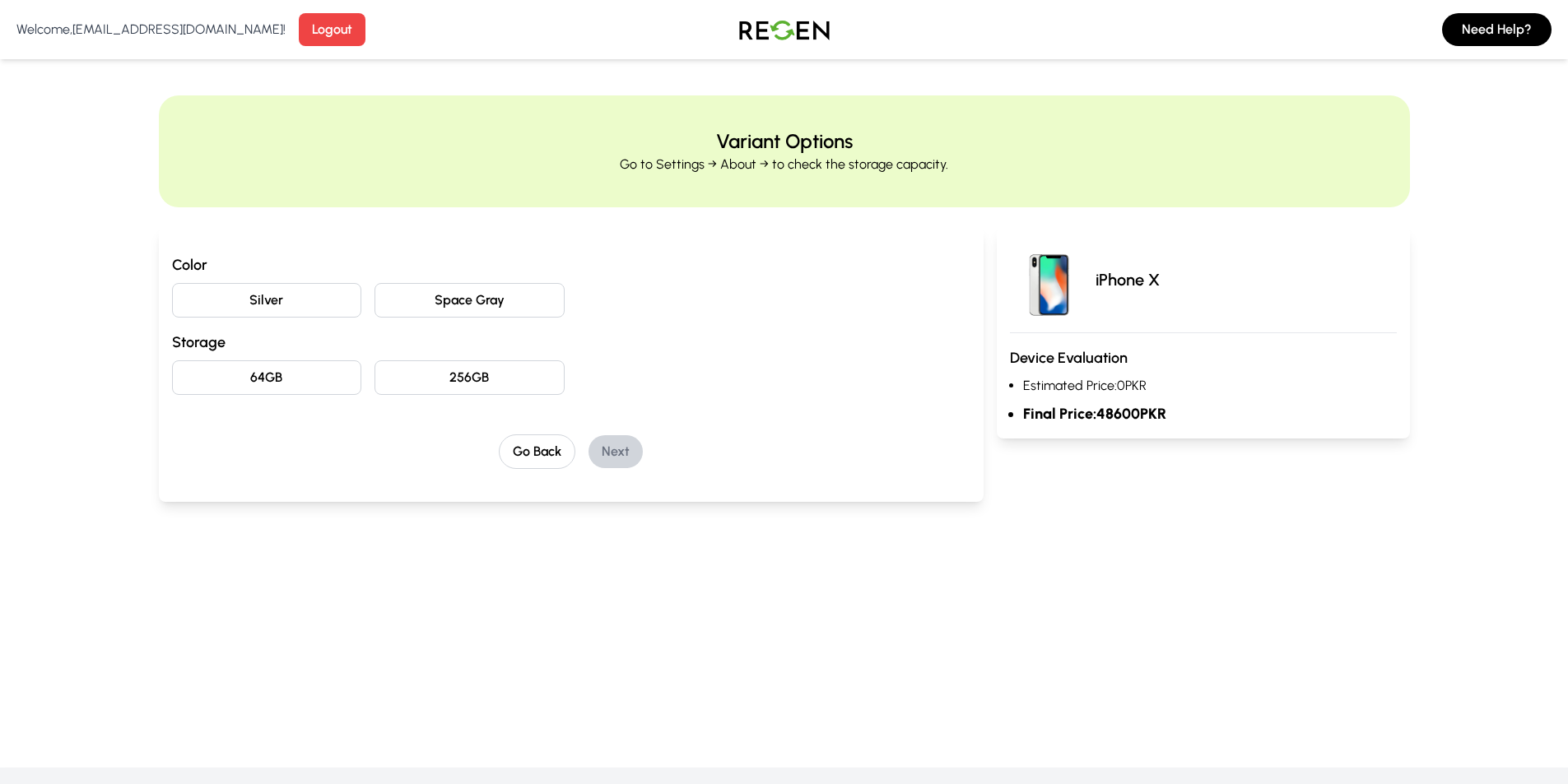
click at [482, 375] on button "256GB" at bounding box center [470, 378] width 190 height 35
click at [314, 375] on button "64GB" at bounding box center [267, 378] width 190 height 35
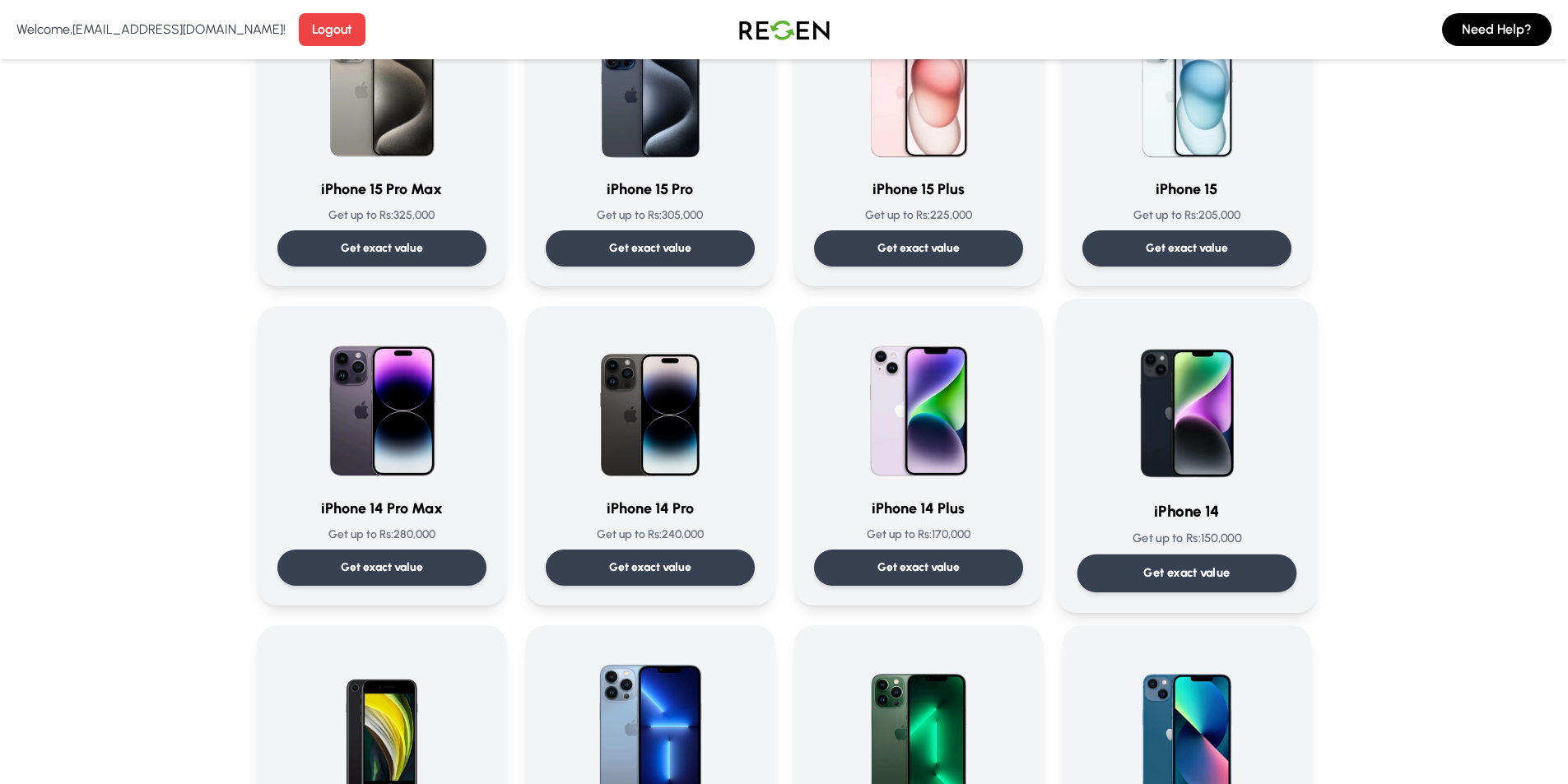
scroll to position [494, 0]
